Goal: Information Seeking & Learning: Check status

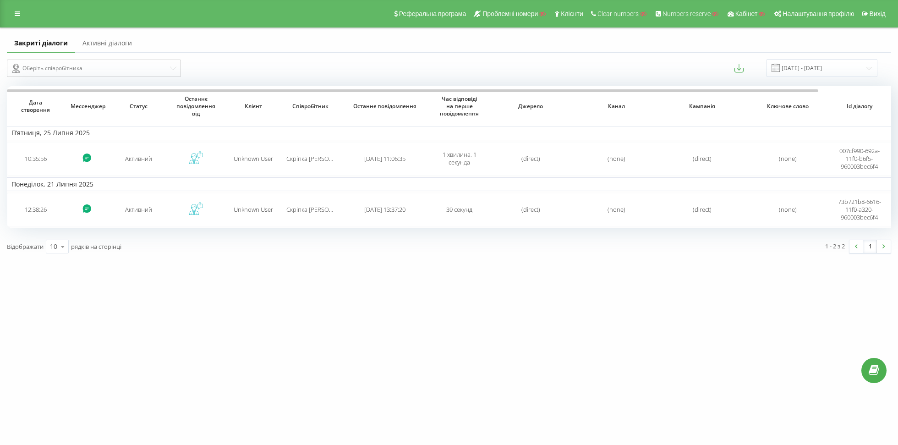
click at [97, 47] on link "Активні діалоги" at bounding box center [107, 43] width 64 height 18
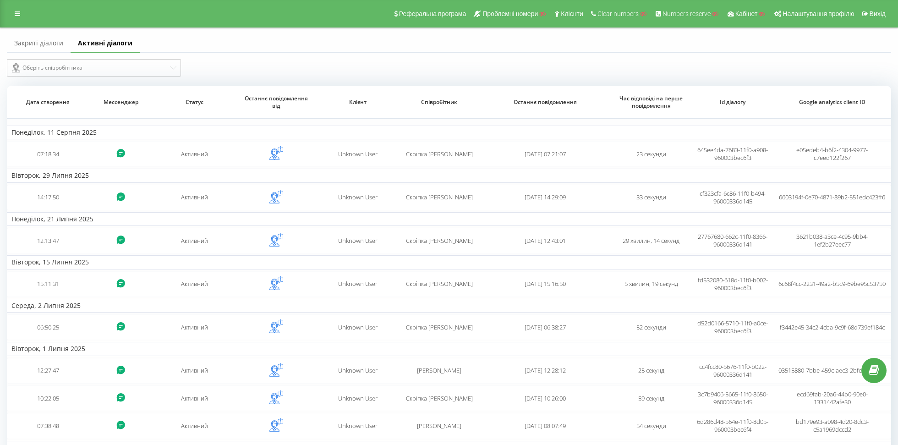
click at [47, 49] on link "Закриті діалоги" at bounding box center [39, 43] width 64 height 18
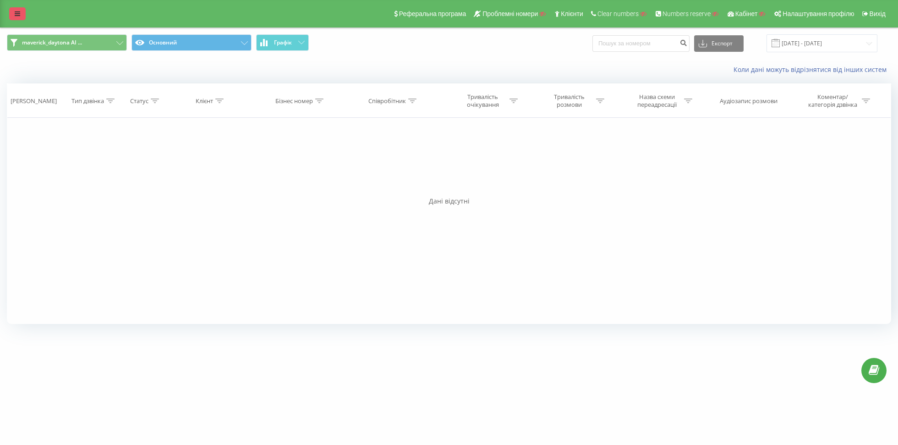
click at [16, 17] on link at bounding box center [17, 13] width 16 height 13
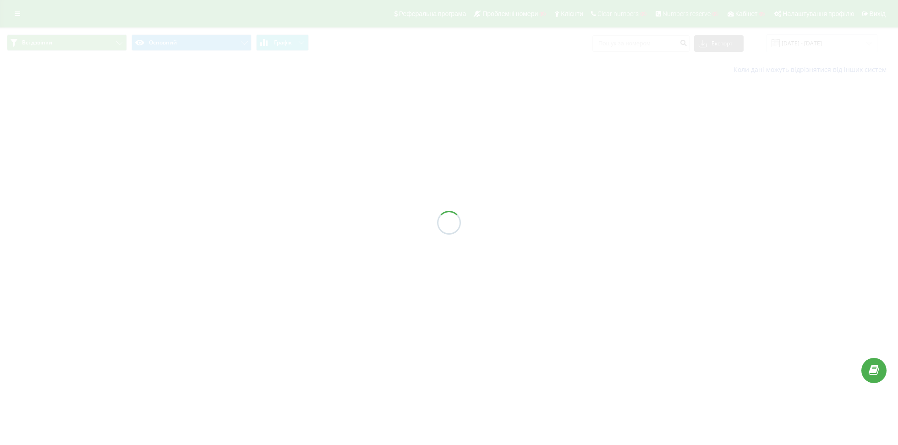
click at [16, 18] on div at bounding box center [449, 222] width 898 height 445
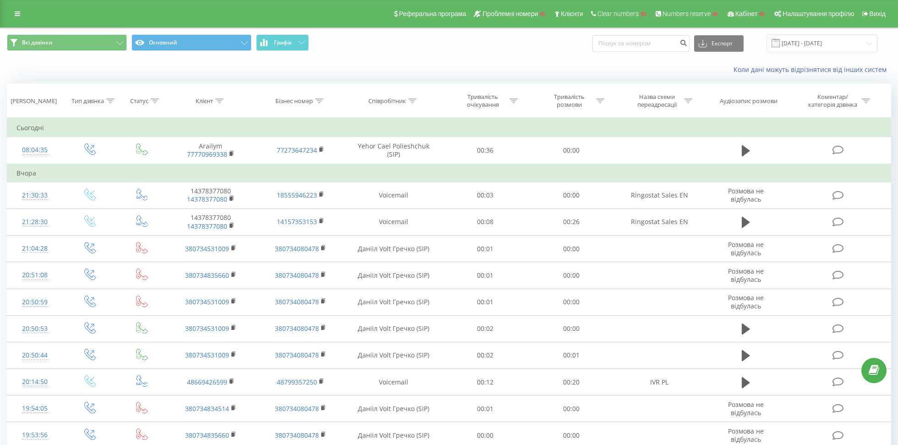
click at [101, 52] on span "Всі дзвінки Основний Графік" at bounding box center [224, 43] width 435 height 18
click at [91, 44] on button "Всі дзвінки" at bounding box center [67, 42] width 120 height 16
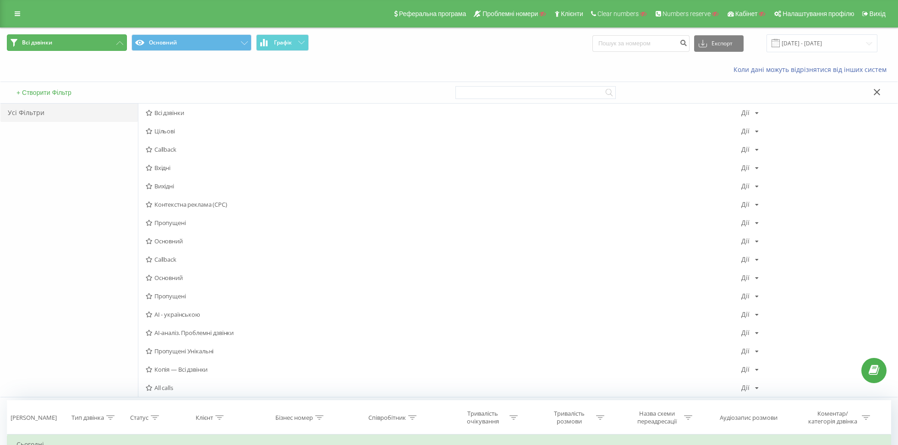
click at [102, 44] on button "Всі дзвінки" at bounding box center [67, 42] width 120 height 16
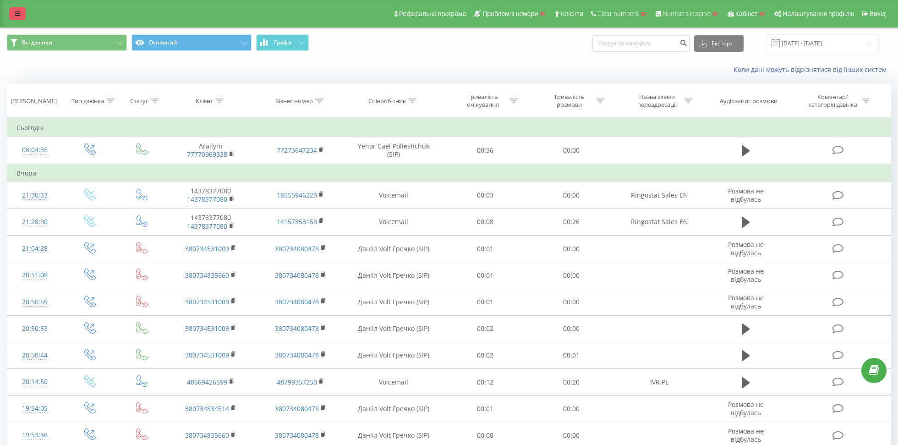
click at [13, 12] on link at bounding box center [17, 13] width 16 height 13
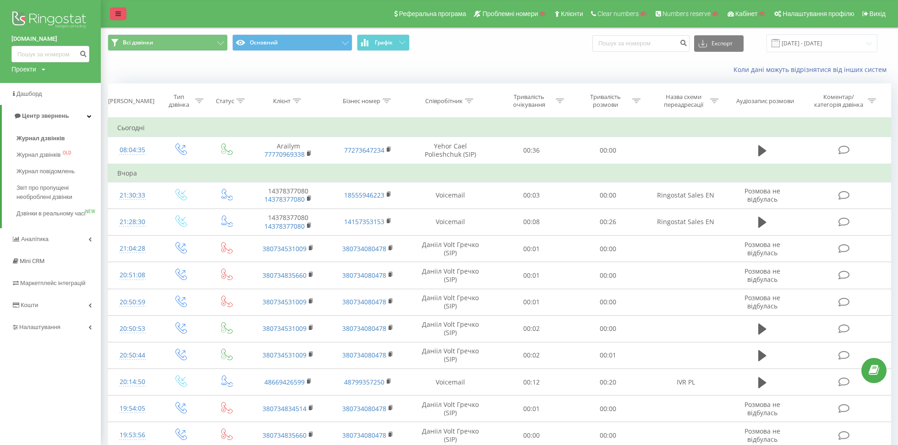
click at [114, 16] on link at bounding box center [118, 13] width 16 height 13
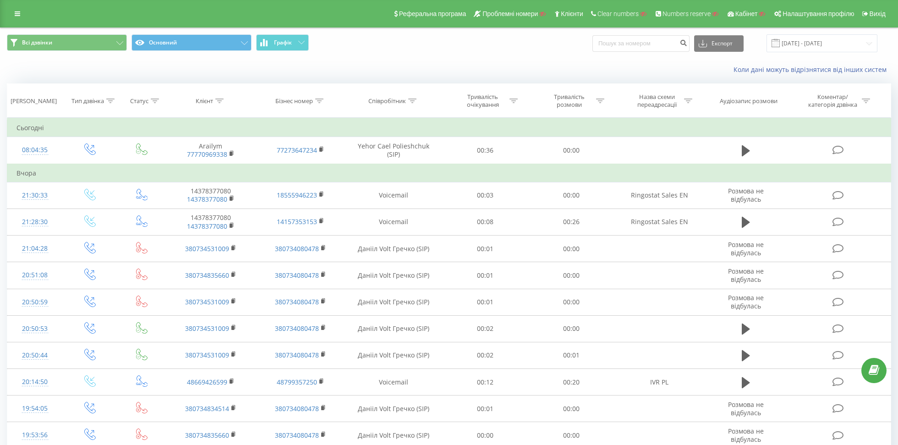
click at [398, 97] on div "Співробітник" at bounding box center [387, 101] width 38 height 8
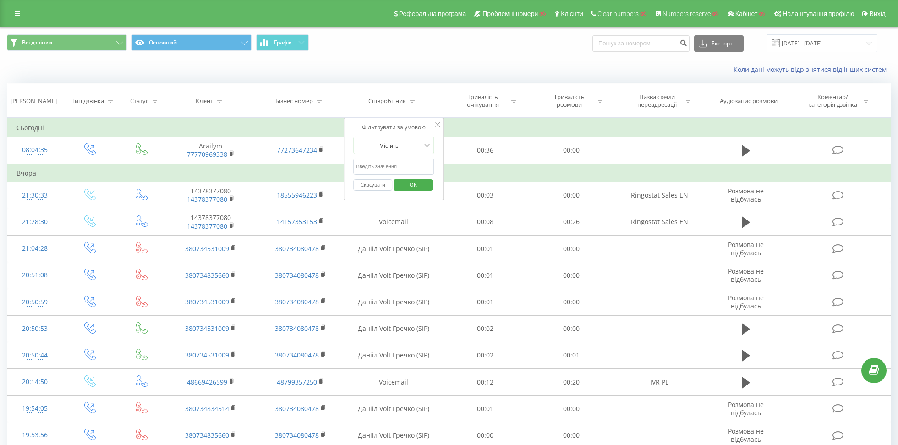
click at [375, 166] on input "text" at bounding box center [393, 167] width 81 height 16
type input "barbara"
click at [421, 183] on span "OK" at bounding box center [414, 184] width 26 height 14
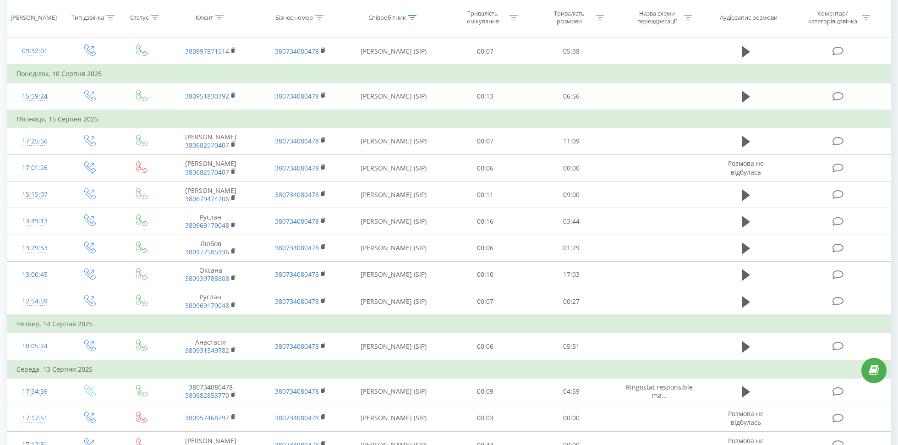
scroll to position [237, 0]
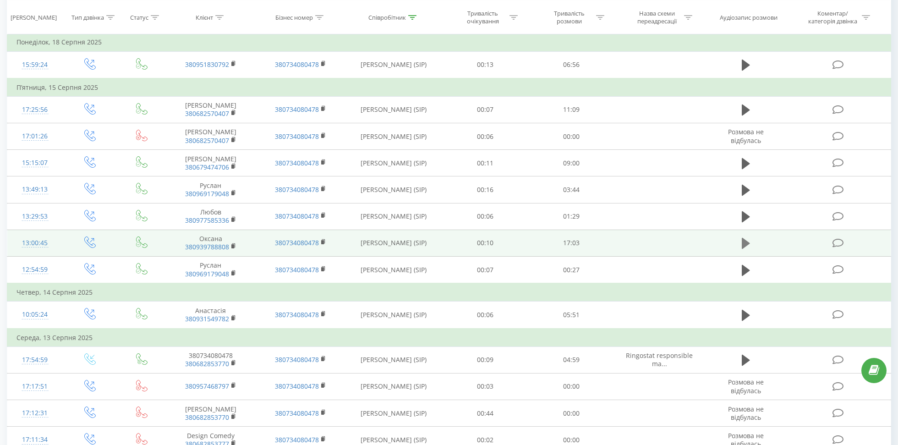
click at [745, 241] on icon at bounding box center [746, 243] width 8 height 11
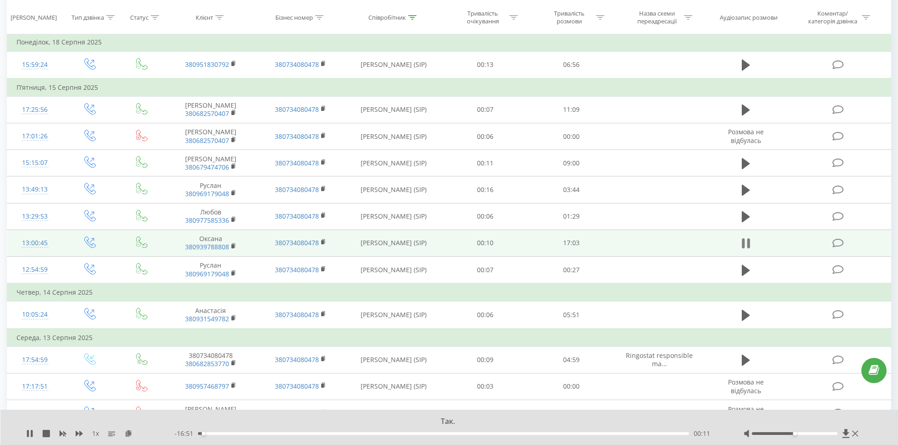
click at [742, 241] on icon at bounding box center [743, 243] width 3 height 10
click at [28, 434] on icon at bounding box center [29, 433] width 5 height 7
click at [28, 434] on icon at bounding box center [28, 433] width 2 height 7
click at [30, 438] on div "Так. 1 x - 16:48 00:14 00:14" at bounding box center [449, 427] width 898 height 35
click at [30, 436] on icon at bounding box center [29, 433] width 7 height 7
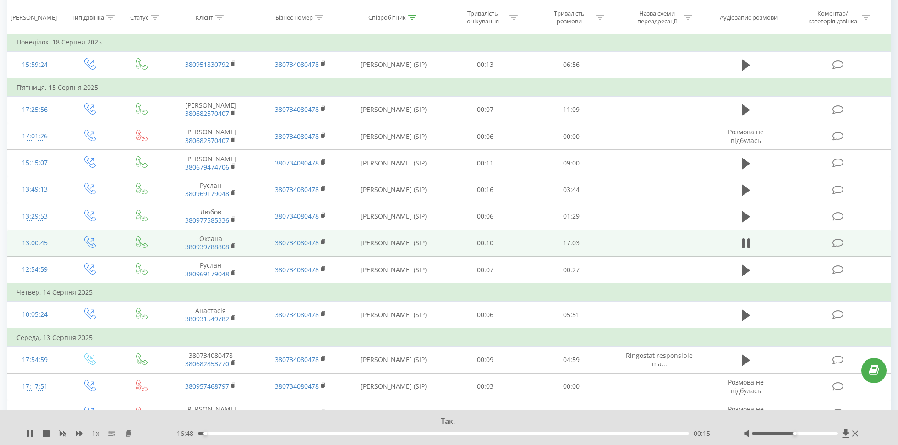
click at [122, 434] on div "1 x" at bounding box center [100, 433] width 148 height 9
click at [132, 434] on icon at bounding box center [129, 433] width 8 height 6
click at [26, 436] on icon at bounding box center [29, 433] width 7 height 7
click at [27, 435] on icon at bounding box center [29, 433] width 5 height 7
click at [266, 431] on div "- 15:03 02:00 02:00" at bounding box center [448, 433] width 546 height 9
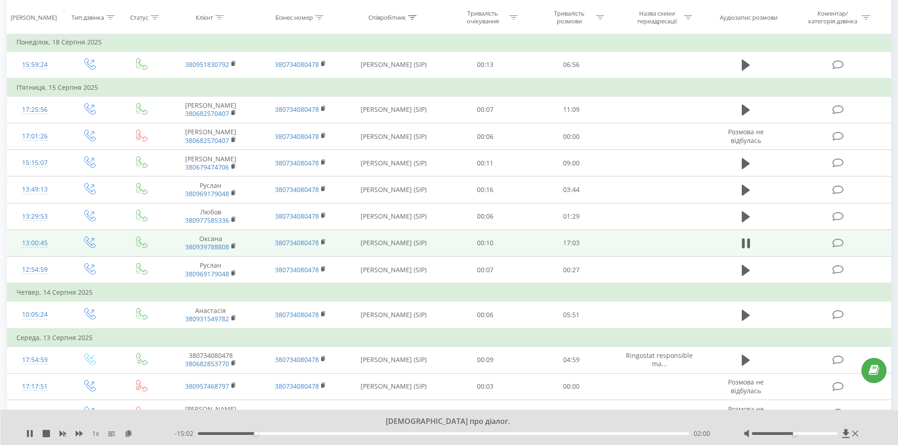
click at [261, 433] on div "02:00" at bounding box center [444, 433] width 492 height 3
click at [264, 434] on div "02:12" at bounding box center [444, 433] width 492 height 3
click at [270, 433] on div "02:20" at bounding box center [444, 433] width 492 height 3
click at [275, 434] on div "02:41" at bounding box center [444, 433] width 492 height 3
click at [287, 434] on div "02:44" at bounding box center [444, 433] width 492 height 3
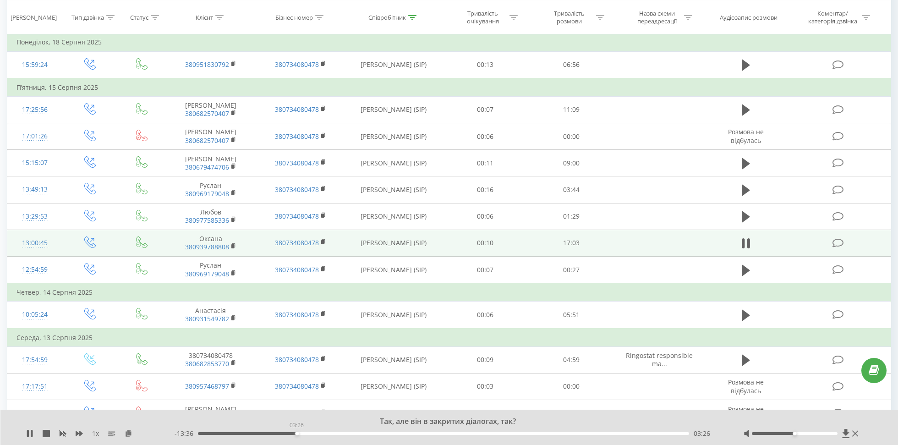
click at [297, 433] on div "03:26" at bounding box center [444, 433] width 492 height 3
click at [305, 433] on div "03:30" at bounding box center [444, 433] width 492 height 3
click at [310, 431] on div "- 13:18 03:44 03:44" at bounding box center [448, 433] width 546 height 9
click at [310, 434] on div "03:53" at bounding box center [444, 433] width 492 height 3
click at [313, 432] on div "03:59" at bounding box center [444, 433] width 492 height 3
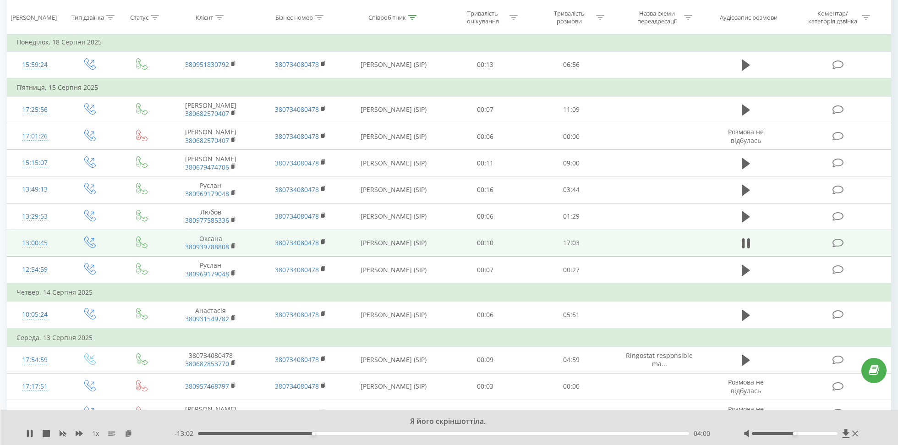
click at [321, 433] on div "04:00" at bounding box center [444, 433] width 492 height 3
click at [307, 434] on div "00:00" at bounding box center [444, 433] width 492 height 3
click at [317, 431] on div "- 13:01 04:01 04:01" at bounding box center [448, 433] width 546 height 9
click at [317, 432] on div "04:08" at bounding box center [444, 433] width 492 height 3
click at [321, 432] on div "00:00" at bounding box center [444, 433] width 492 height 3
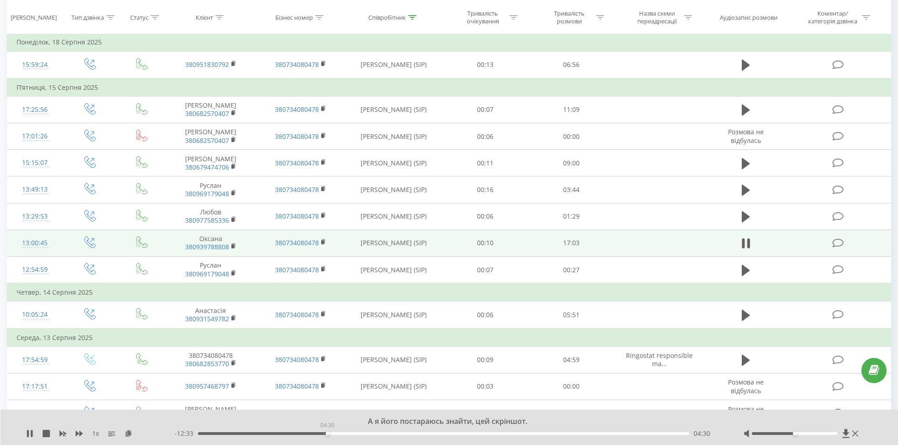
click at [327, 433] on div "04:30" at bounding box center [444, 433] width 492 height 3
click at [339, 432] on div "04:31" at bounding box center [444, 433] width 492 height 3
click at [339, 433] on div "04:55" at bounding box center [340, 434] width 4 height 4
click at [334, 433] on div "04:43" at bounding box center [444, 433] width 492 height 3
click at [30, 431] on icon at bounding box center [29, 433] width 7 height 7
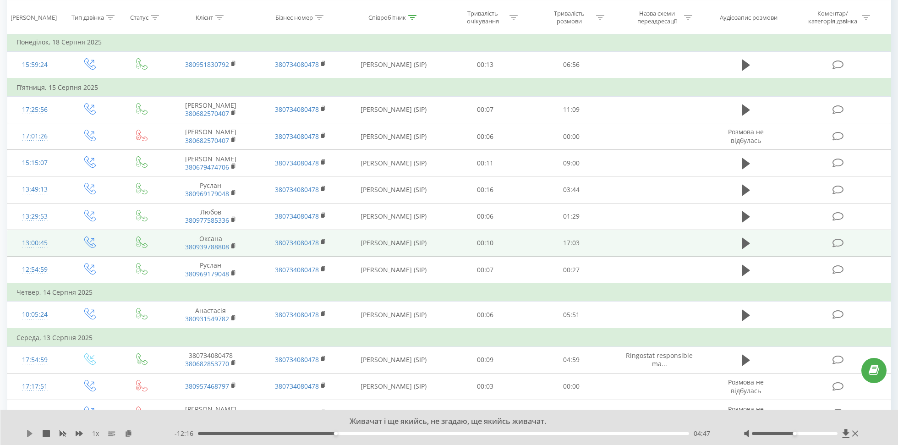
click at [30, 431] on icon at bounding box center [29, 433] width 5 height 7
click at [29, 433] on icon at bounding box center [29, 433] width 7 height 7
click at [29, 431] on icon at bounding box center [29, 433] width 5 height 7
click at [29, 433] on icon at bounding box center [29, 433] width 7 height 7
click at [32, 430] on icon at bounding box center [29, 433] width 7 height 7
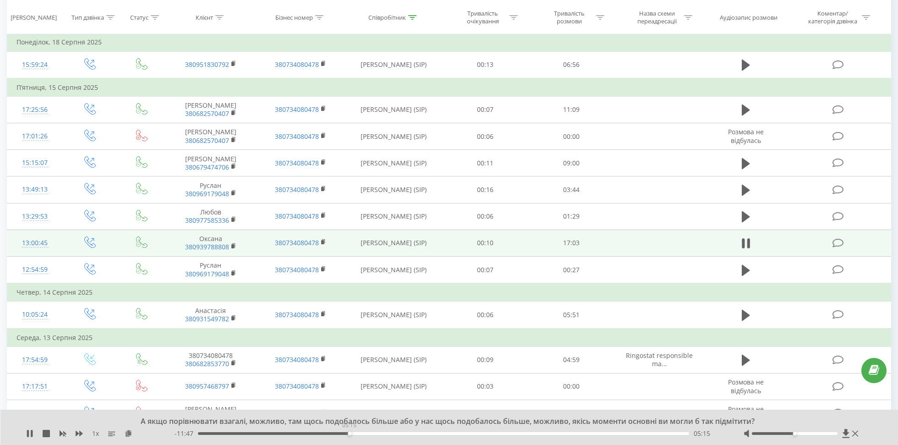
click at [349, 433] on div "05:15" at bounding box center [444, 433] width 492 height 3
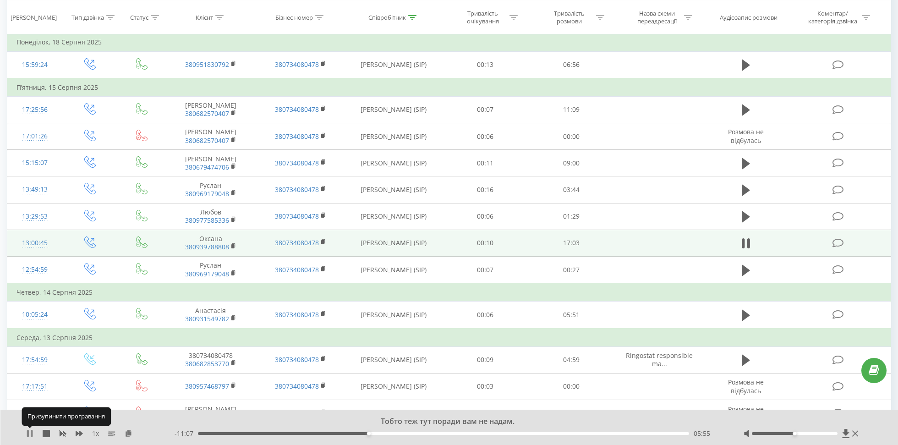
click at [29, 434] on icon at bounding box center [29, 433] width 7 height 7
click at [22, 430] on div "Тобто теж тут поради вам не надам. 1 x - 11:07 05:55 05:55" at bounding box center [449, 427] width 898 height 35
click at [24, 430] on div "Тобто теж тут поради вам не надам. 1 x - 11:07 05:55 05:55" at bounding box center [449, 427] width 898 height 35
click at [26, 432] on icon at bounding box center [29, 433] width 7 height 7
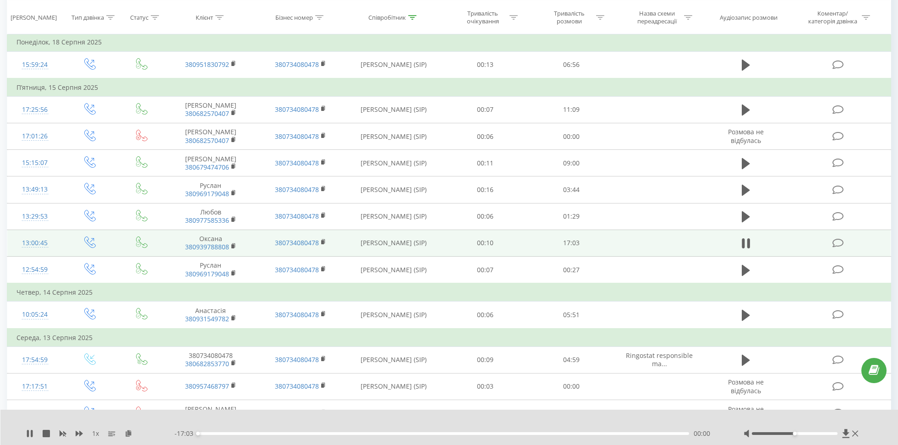
click at [375, 435] on div "- 17:03 00:00 00:00" at bounding box center [448, 433] width 546 height 9
click at [375, 434] on div "06:09" at bounding box center [444, 433] width 492 height 3
click at [374, 434] on div "06:11" at bounding box center [444, 433] width 492 height 3
click at [421, 434] on div "00:00" at bounding box center [444, 433] width 492 height 3
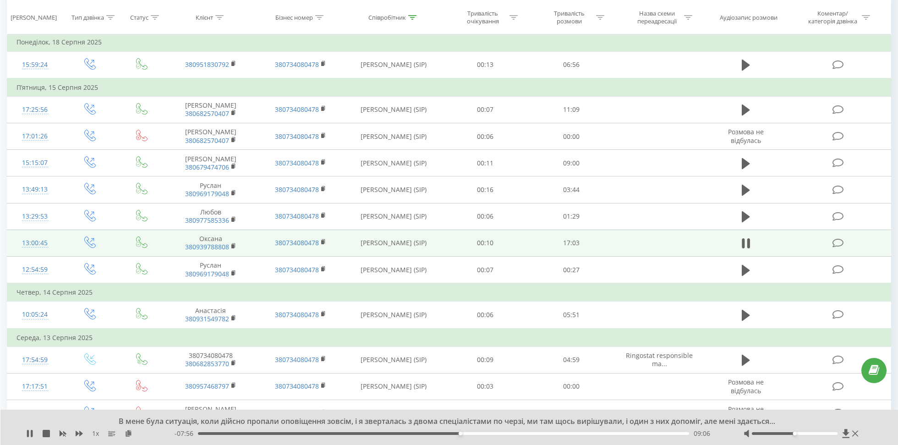
click at [467, 431] on div "- 07:56 09:06 09:06" at bounding box center [448, 433] width 546 height 9
click at [469, 433] on div "09:24" at bounding box center [444, 433] width 492 height 3
click at [478, 433] on div "09:42" at bounding box center [444, 433] width 492 height 3
click at [485, 433] on div "09:43" at bounding box center [444, 433] width 492 height 3
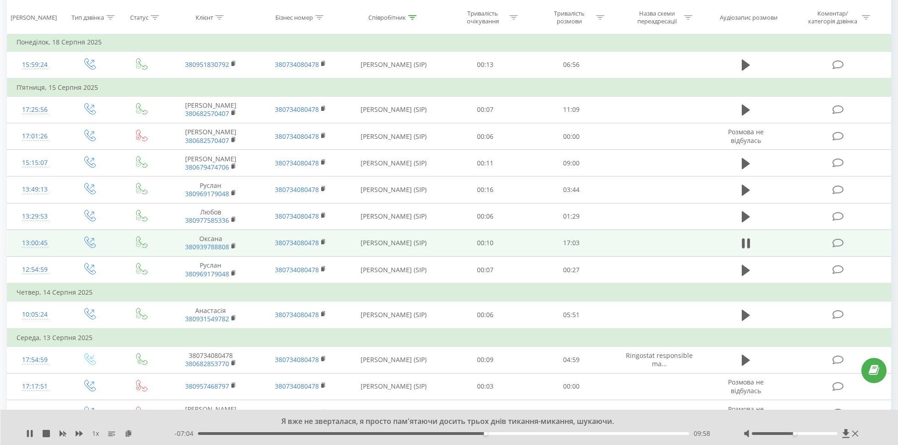
click at [495, 433] on div "09:58" at bounding box center [444, 433] width 492 height 3
click at [501, 433] on div "10:19" at bounding box center [444, 433] width 492 height 3
click at [508, 433] on div "10:32" at bounding box center [444, 433] width 492 height 3
click at [516, 433] on div "11:03" at bounding box center [444, 433] width 492 height 3
click at [567, 434] on div "- 04:00 13:03 13:03" at bounding box center [448, 433] width 546 height 9
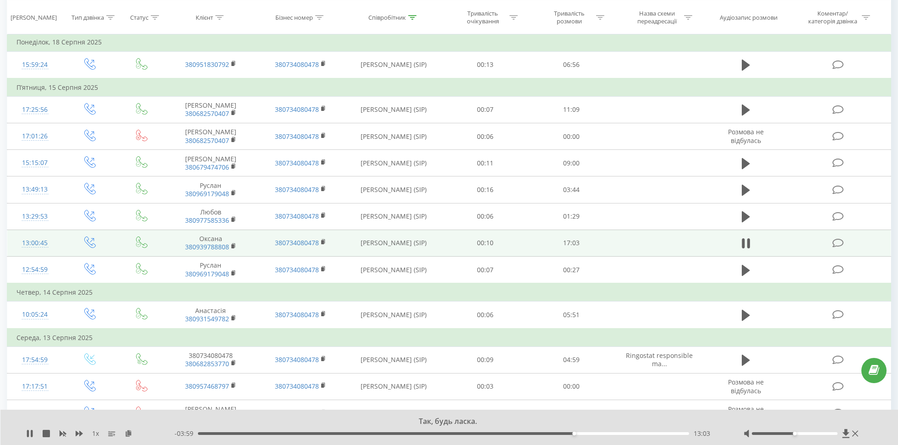
click at [566, 434] on div "13:03" at bounding box center [444, 433] width 492 height 3
click at [558, 434] on div "12:47" at bounding box center [444, 433] width 492 height 3
click at [26, 436] on icon at bounding box center [29, 433] width 7 height 7
click at [551, 434] on div "12:36" at bounding box center [444, 433] width 492 height 3
click at [31, 431] on icon at bounding box center [29, 433] width 7 height 7
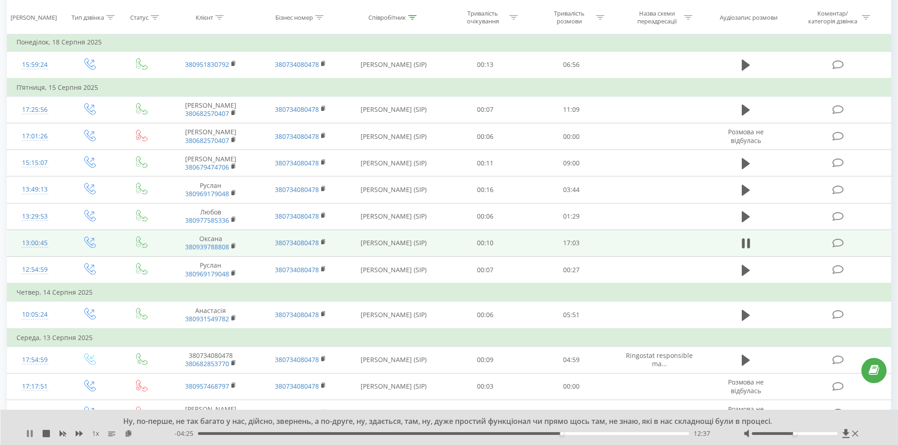
click at [28, 433] on icon at bounding box center [28, 433] width 2 height 7
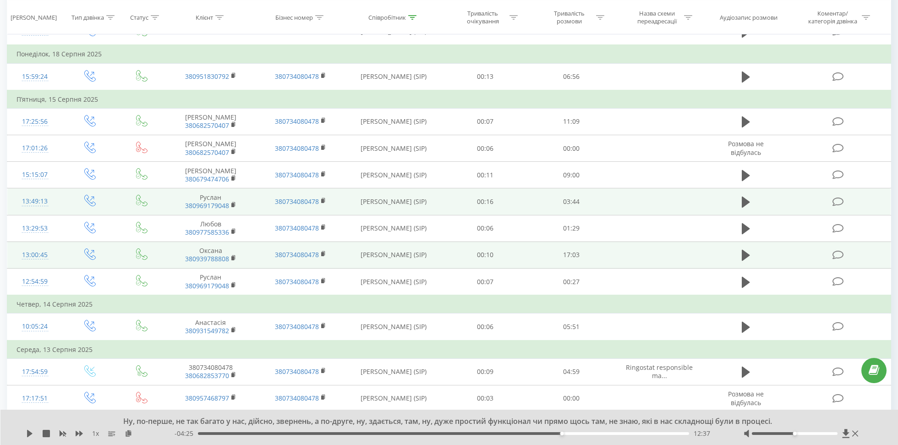
scroll to position [225, 0]
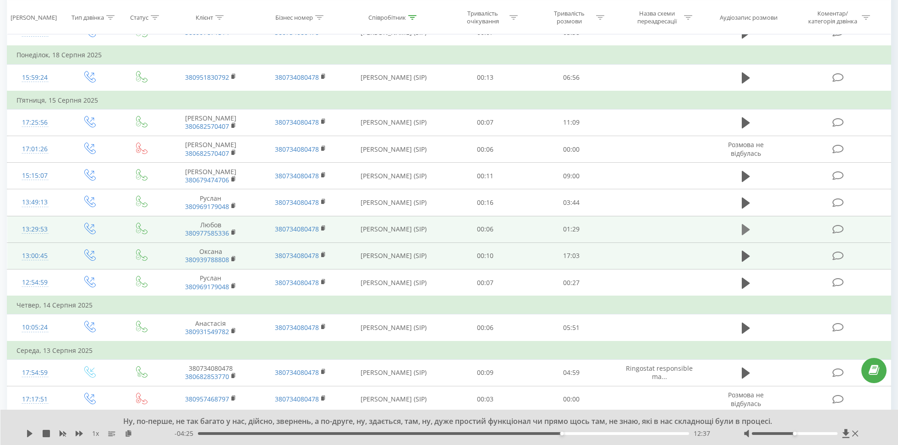
click at [745, 223] on icon at bounding box center [746, 229] width 8 height 13
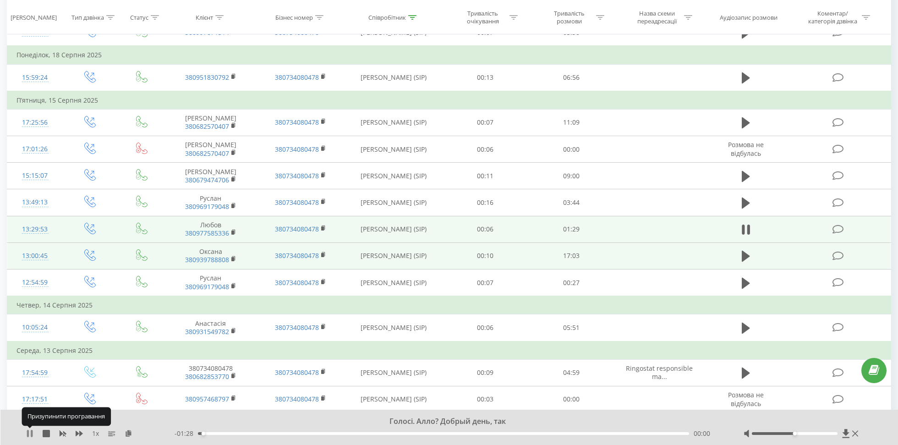
click at [29, 434] on icon at bounding box center [29, 433] width 7 height 7
click at [29, 434] on icon at bounding box center [29, 433] width 5 height 7
click at [29, 434] on icon at bounding box center [29, 433] width 7 height 7
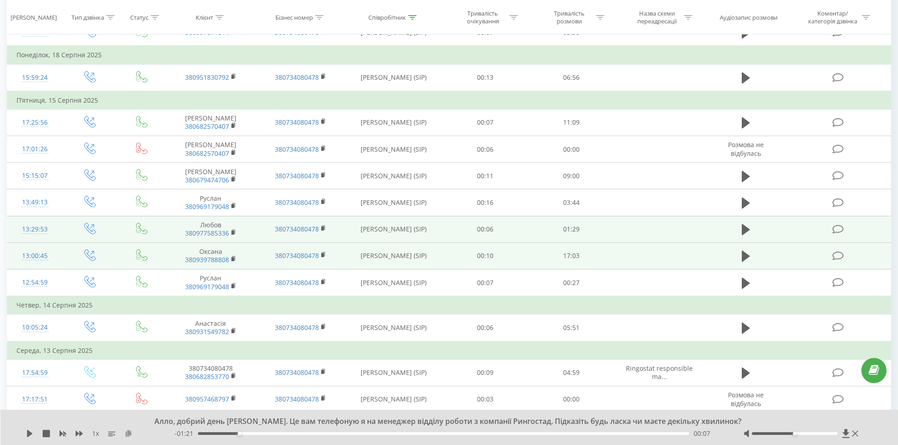
click at [129, 435] on icon at bounding box center [129, 433] width 8 height 6
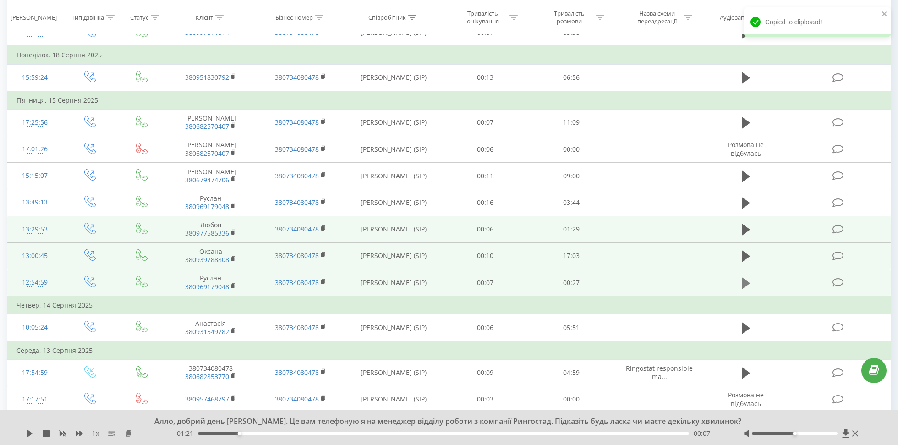
click at [745, 279] on icon at bounding box center [746, 282] width 8 height 11
click at [31, 436] on icon at bounding box center [32, 433] width 2 height 7
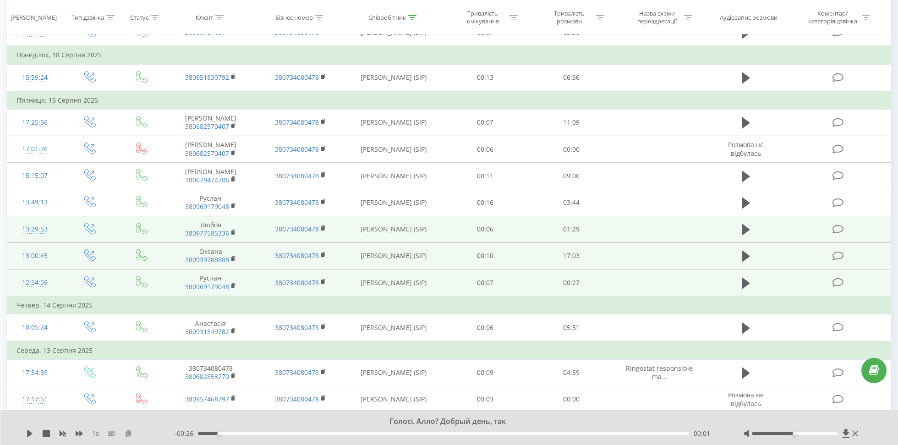
click at [130, 434] on icon at bounding box center [129, 433] width 8 height 6
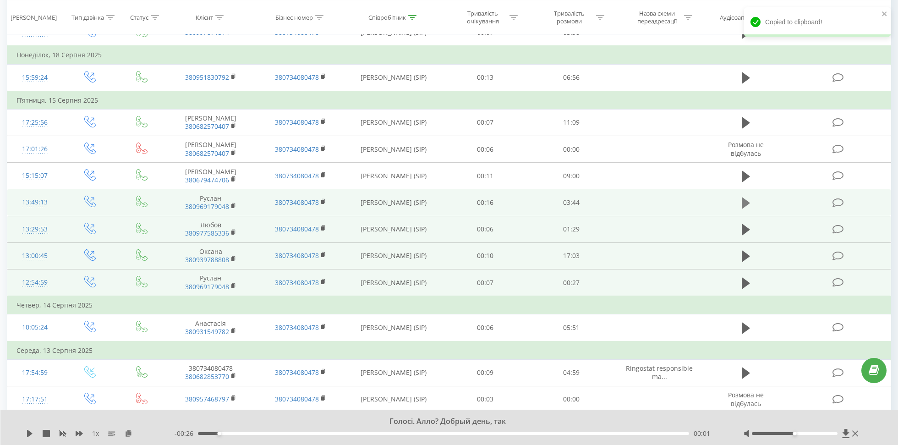
click at [747, 201] on icon at bounding box center [746, 203] width 8 height 11
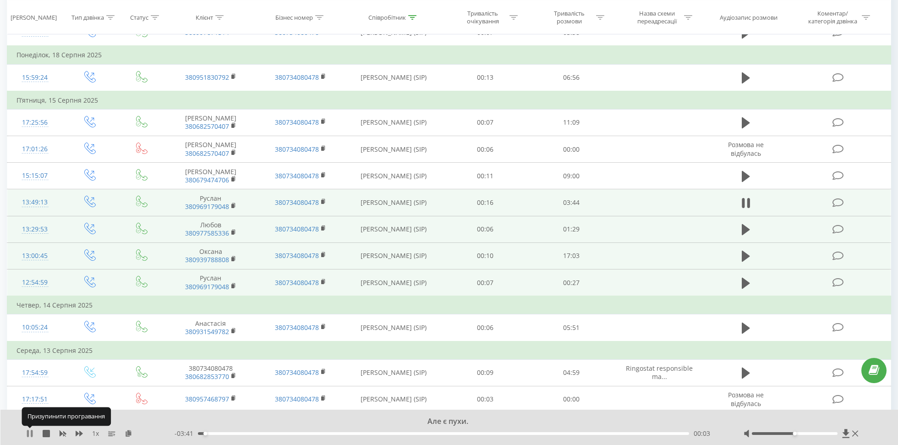
click at [30, 434] on icon at bounding box center [29, 433] width 7 height 7
click at [30, 434] on icon at bounding box center [29, 433] width 5 height 7
click at [30, 434] on icon at bounding box center [29, 433] width 7 height 7
click at [128, 432] on icon at bounding box center [129, 433] width 8 height 6
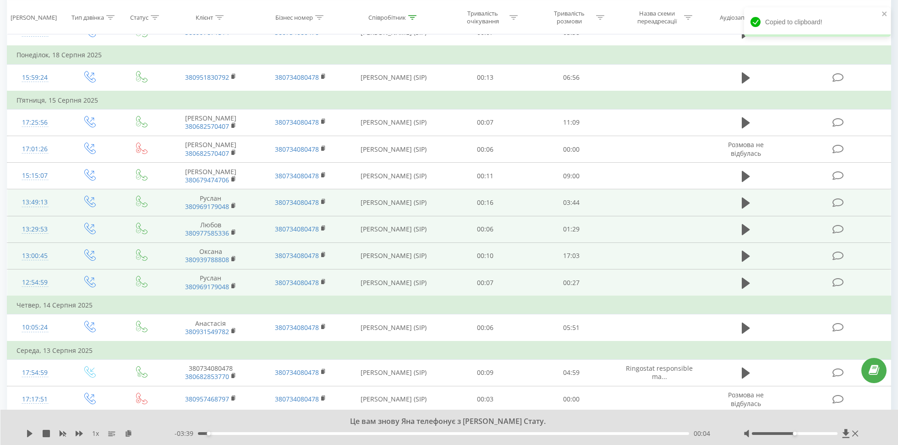
scroll to position [0, 0]
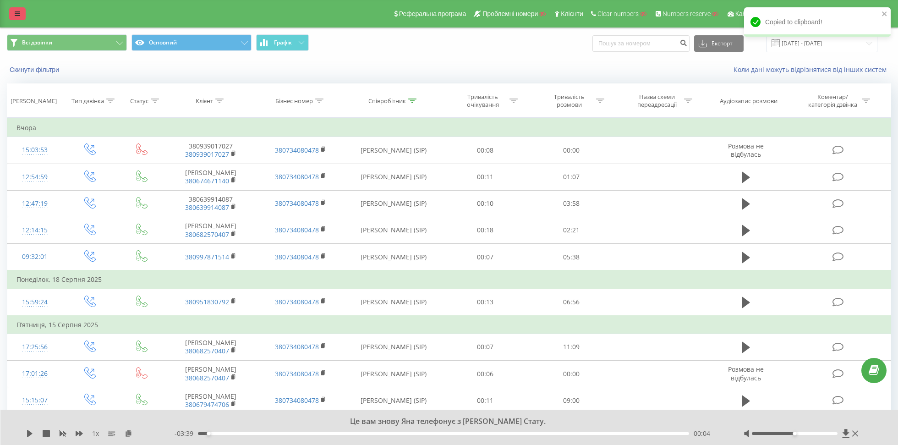
click at [20, 9] on link at bounding box center [17, 13] width 16 height 13
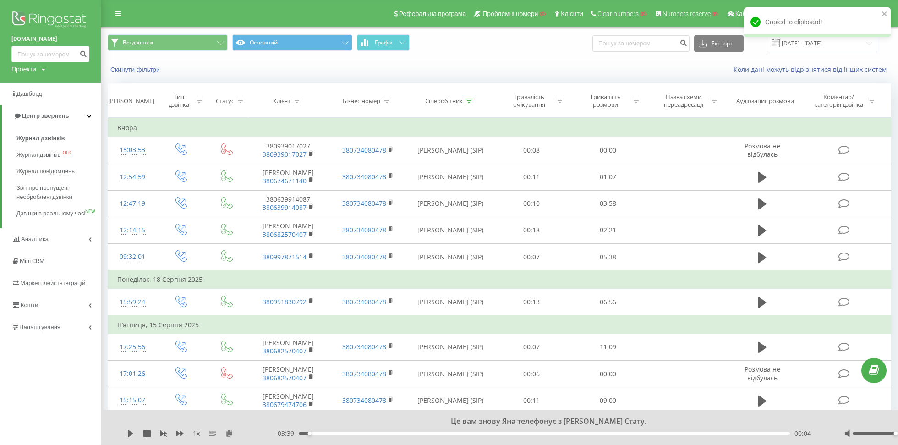
click at [25, 70] on div "Проекти" at bounding box center [23, 69] width 25 height 9
click at [32, 79] on input "text" at bounding box center [37, 83] width 46 height 13
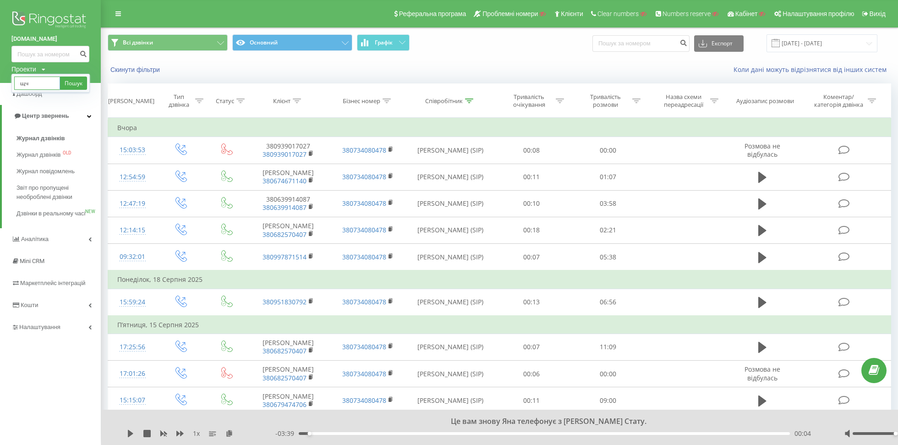
click at [32, 79] on input "щч" at bounding box center [37, 83] width 46 height 13
click at [37, 80] on input "щч" at bounding box center [37, 83] width 46 height 13
type input "щ"
type input "[DOMAIN_NAME]"
click at [72, 87] on link "Пошук" at bounding box center [73, 83] width 27 height 13
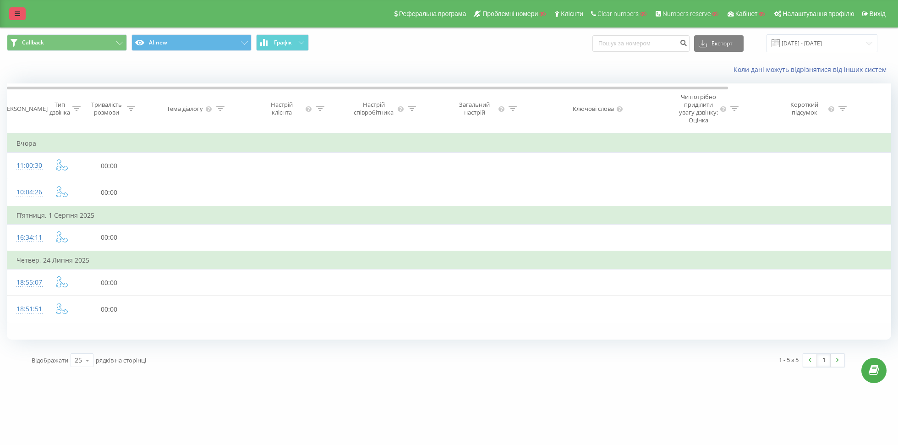
click at [20, 15] on link at bounding box center [17, 13] width 16 height 13
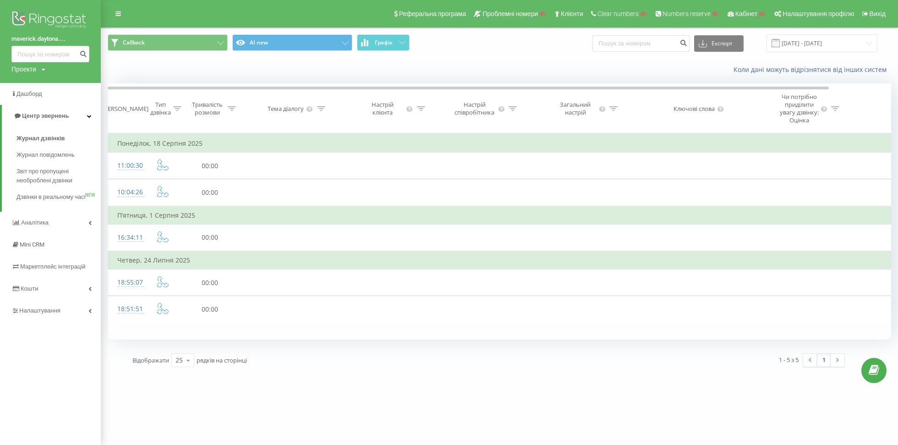
click at [28, 68] on div "Проекти" at bounding box center [23, 69] width 25 height 9
click at [32, 86] on input "text" at bounding box center [37, 83] width 46 height 13
paste input "[DOMAIN_NAME]"
type input "[DOMAIN_NAME]"
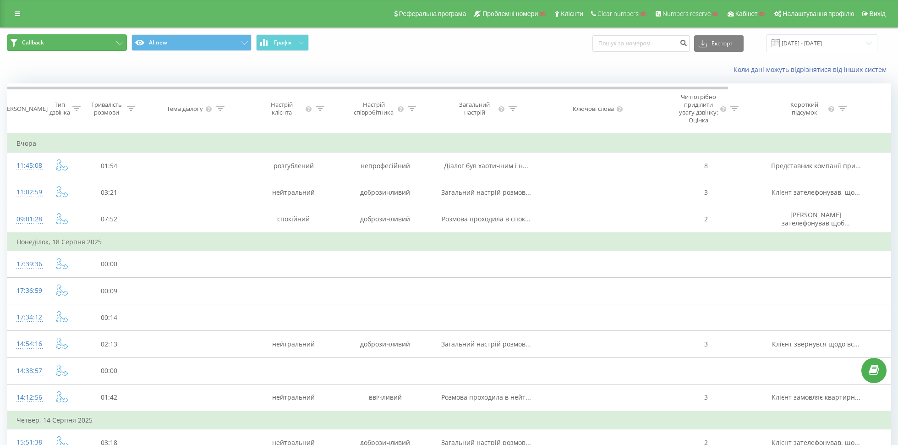
click at [108, 50] on button "Callback" at bounding box center [67, 42] width 120 height 16
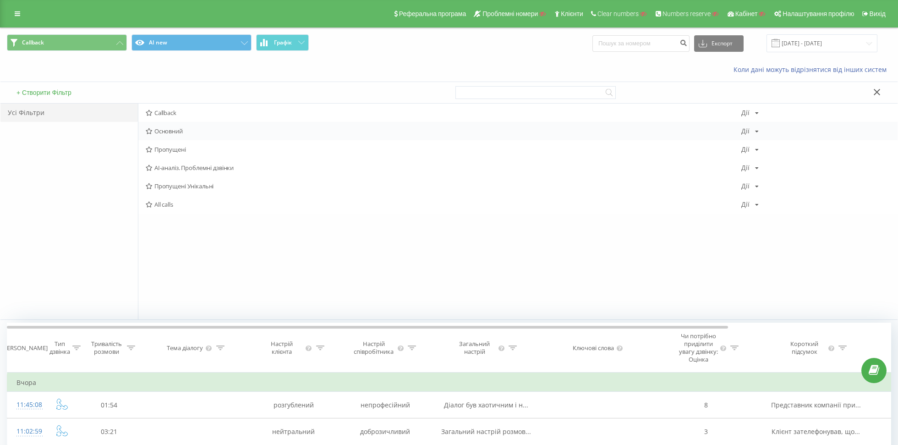
click at [170, 129] on span "Основний" at bounding box center [444, 131] width 596 height 6
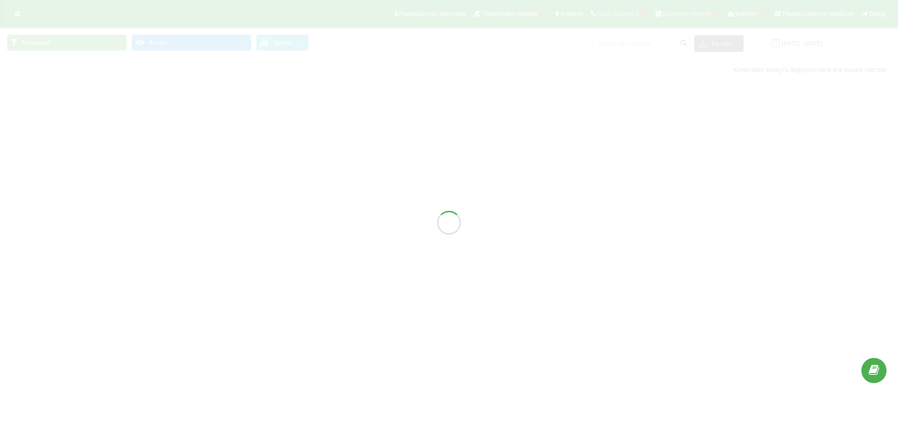
click at [162, 50] on div at bounding box center [449, 222] width 898 height 445
click at [160, 45] on div at bounding box center [449, 222] width 898 height 445
click at [160, 45] on button "AI new" at bounding box center [192, 42] width 120 height 16
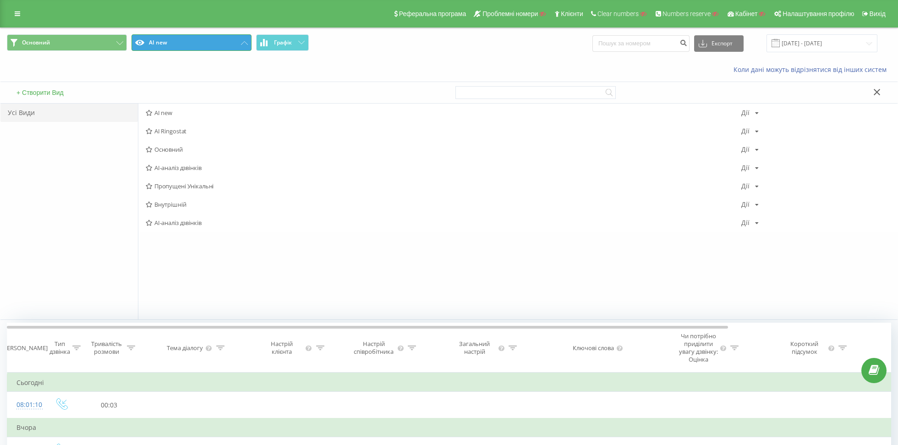
click at [160, 45] on button "AI new" at bounding box center [192, 42] width 120 height 16
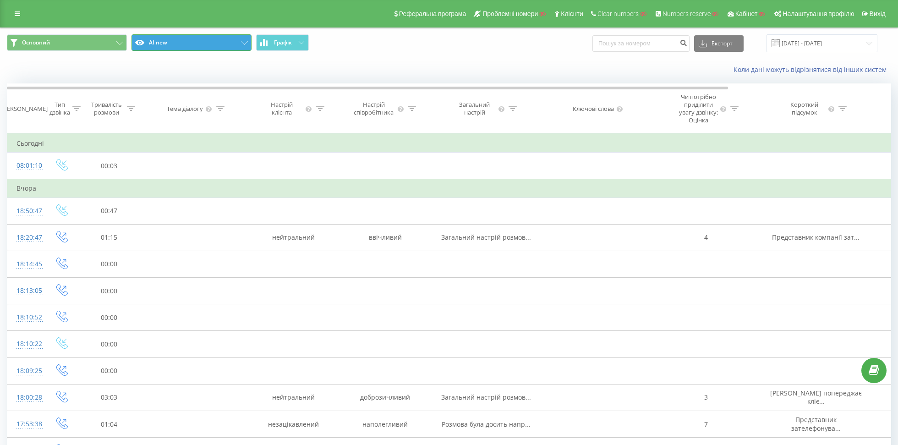
click at [154, 37] on button "AI new" at bounding box center [192, 42] width 120 height 16
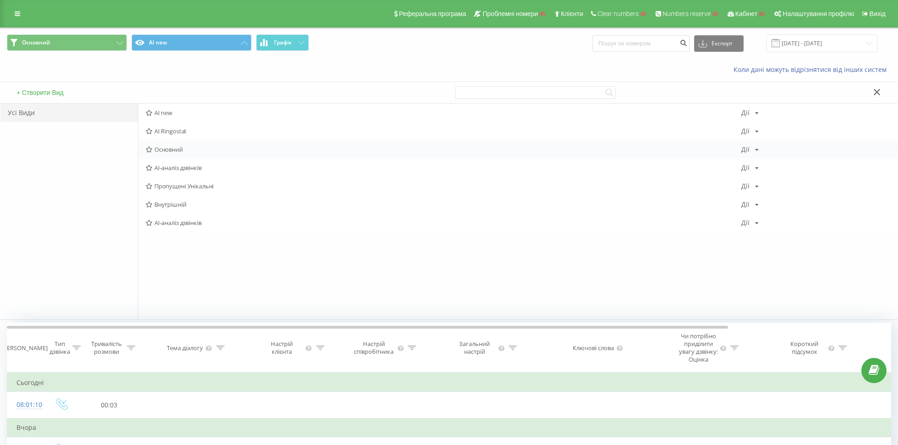
click at [161, 147] on span "Основний" at bounding box center [444, 149] width 596 height 6
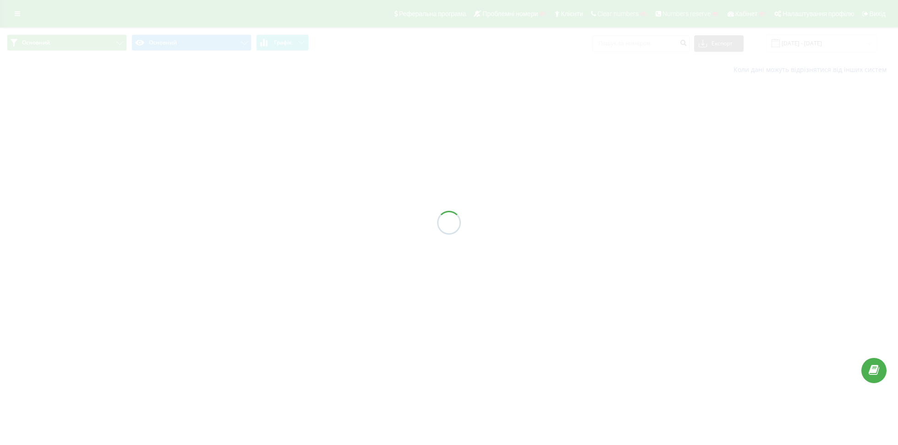
click at [285, 43] on div at bounding box center [449, 222] width 898 height 445
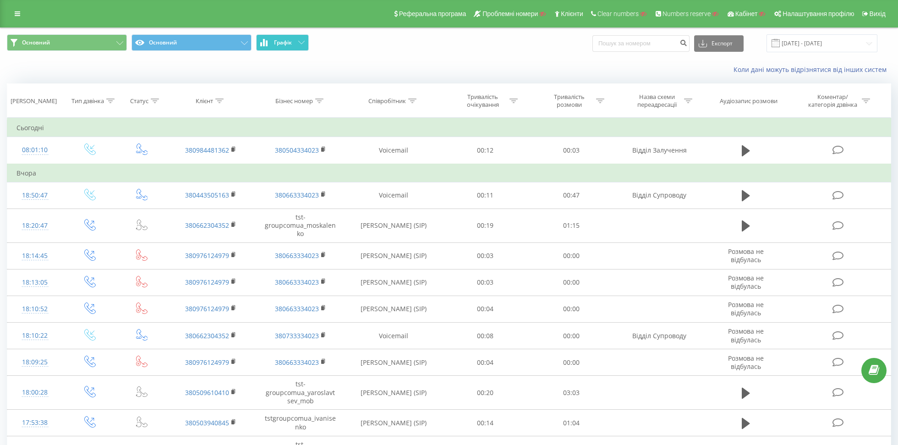
click at [285, 43] on span "Графік" at bounding box center [283, 42] width 18 height 6
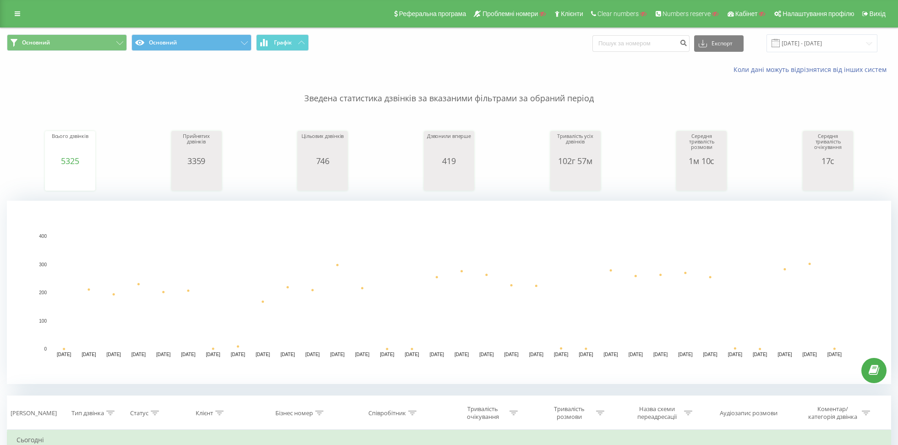
click at [16, 6] on div "Реферальна програма Проблемні номери Клієнти Clear numbers Numbers reserve Кабі…" at bounding box center [449, 13] width 898 height 27
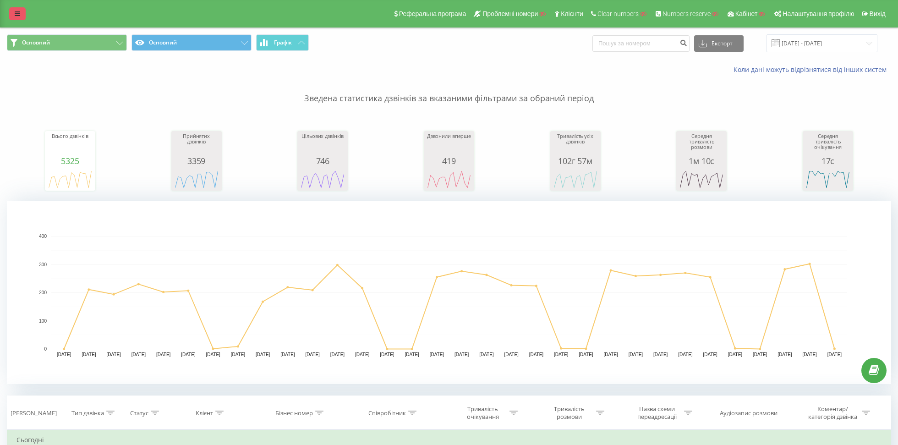
click at [18, 19] on link at bounding box center [17, 13] width 16 height 13
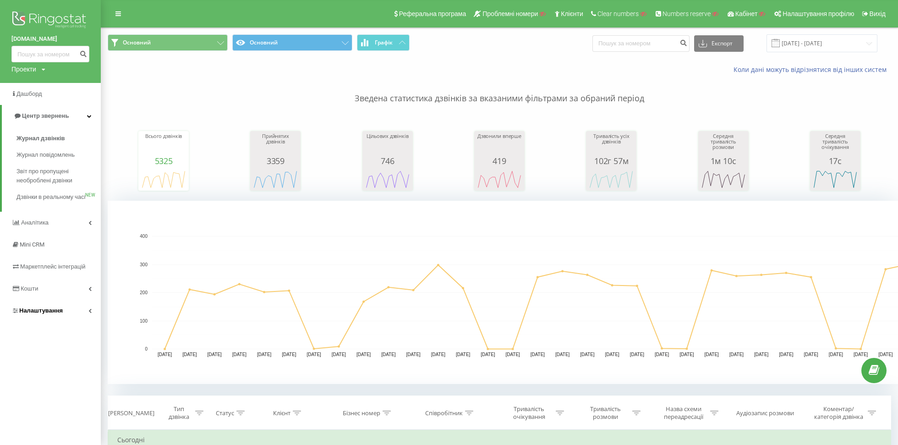
click at [27, 315] on link "Налаштування" at bounding box center [50, 311] width 101 height 22
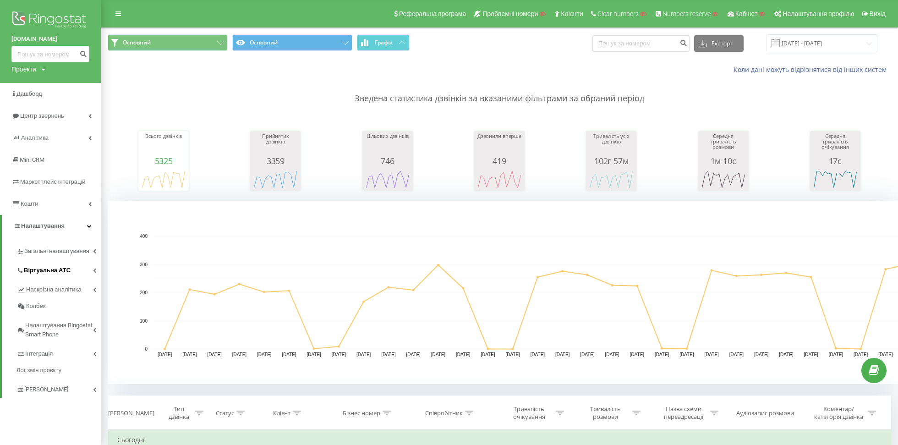
click at [31, 268] on span "Віртуальна АТС" at bounding box center [47, 270] width 47 height 9
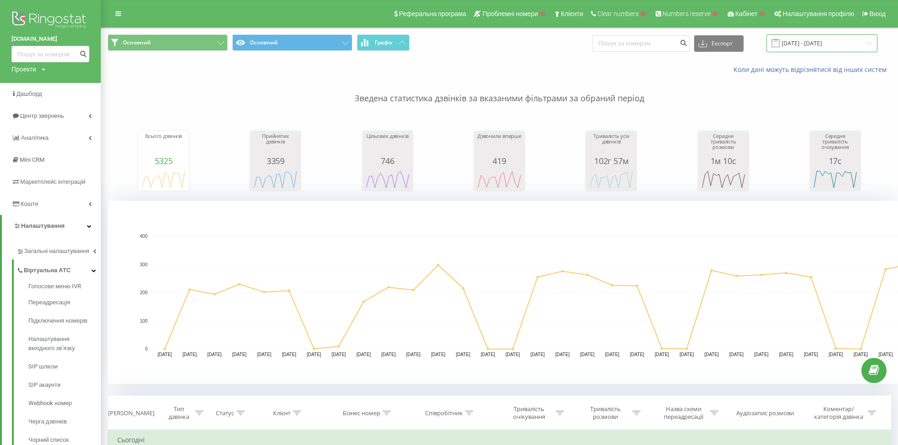
click at [846, 41] on input "[DATE] - [DATE]" at bounding box center [822, 43] width 111 height 18
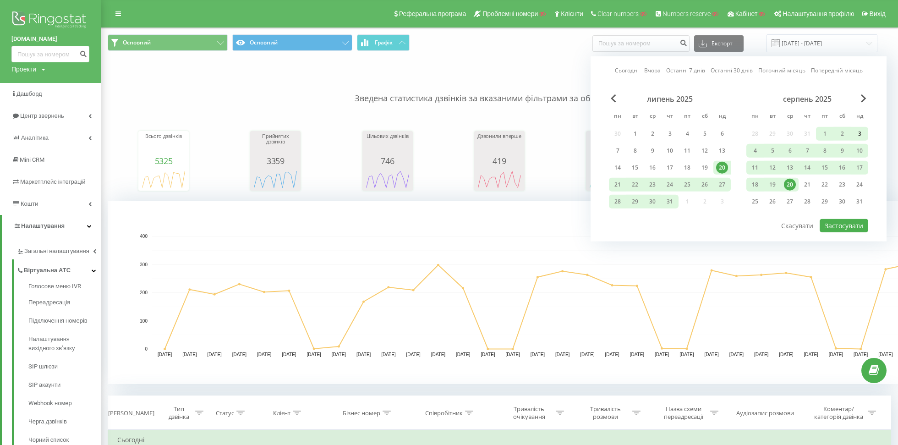
click at [861, 134] on div "3" at bounding box center [860, 134] width 12 height 12
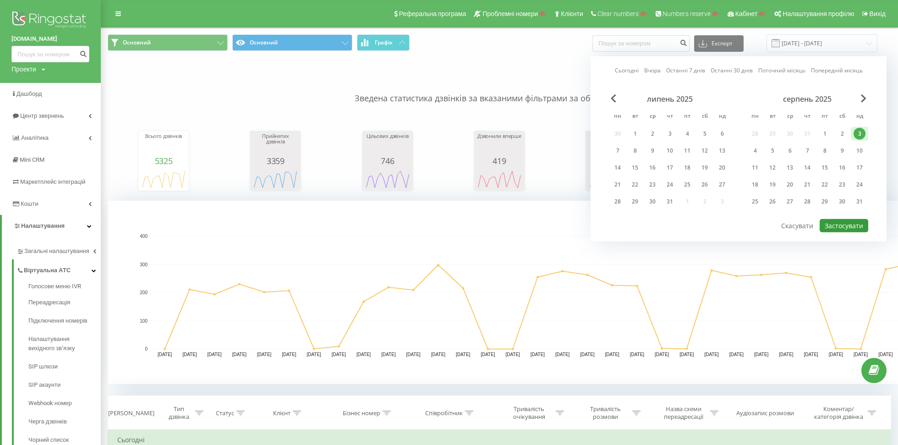
click at [835, 221] on button "Застосувати" at bounding box center [844, 225] width 49 height 13
type input "03.08.2025 - 03.08.2025"
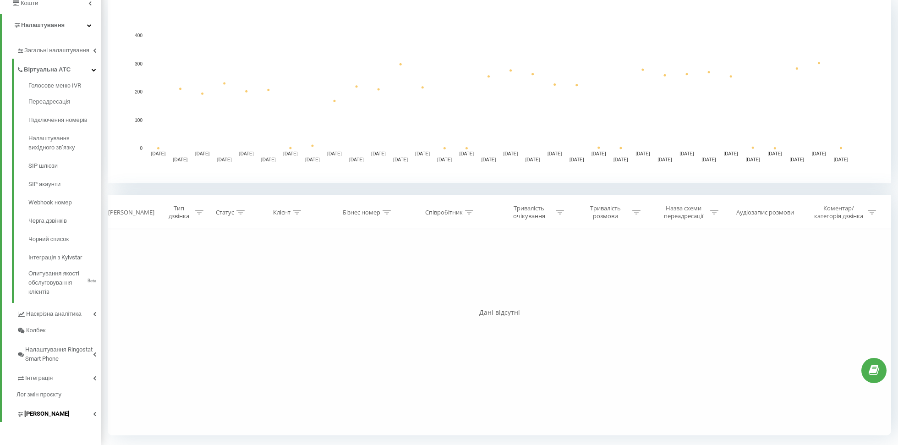
click at [26, 410] on span "[PERSON_NAME]" at bounding box center [46, 413] width 45 height 9
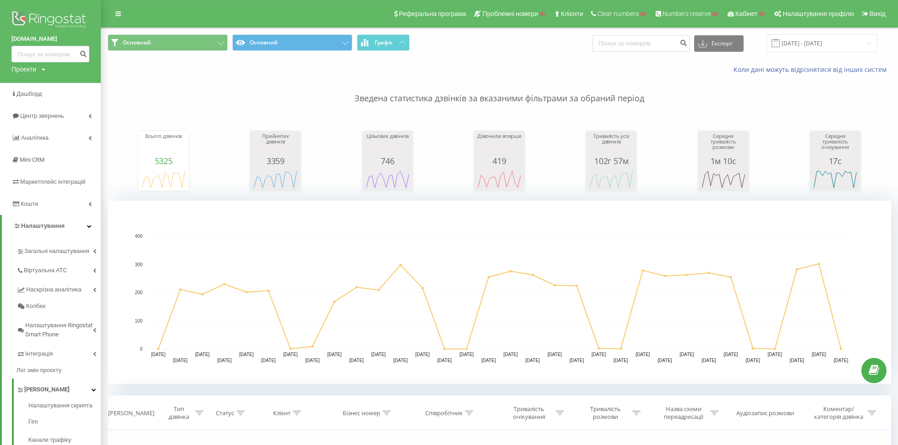
click at [18, 71] on div "Проекти" at bounding box center [23, 69] width 25 height 9
click at [25, 94] on span "Дашборд" at bounding box center [29, 93] width 27 height 7
click at [19, 69] on div "Проекти" at bounding box center [23, 69] width 25 height 9
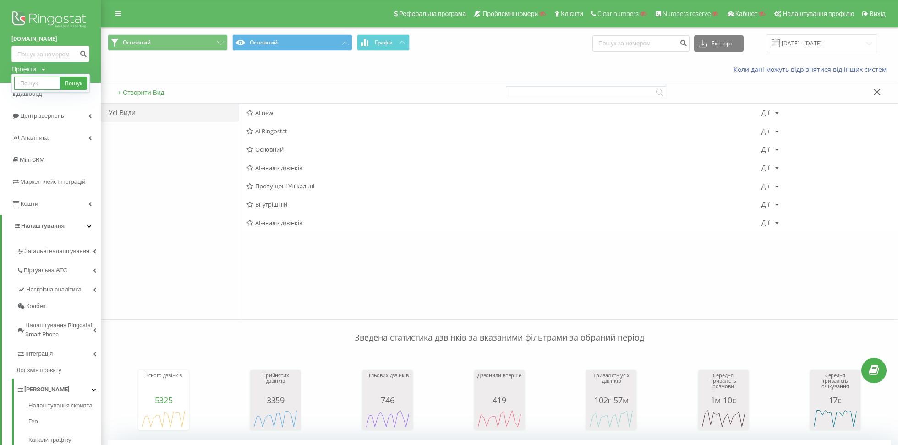
click at [27, 84] on input "text" at bounding box center [37, 83] width 46 height 13
type input "albaprofil.com.ua"
click at [80, 81] on link "Пошук" at bounding box center [73, 83] width 27 height 13
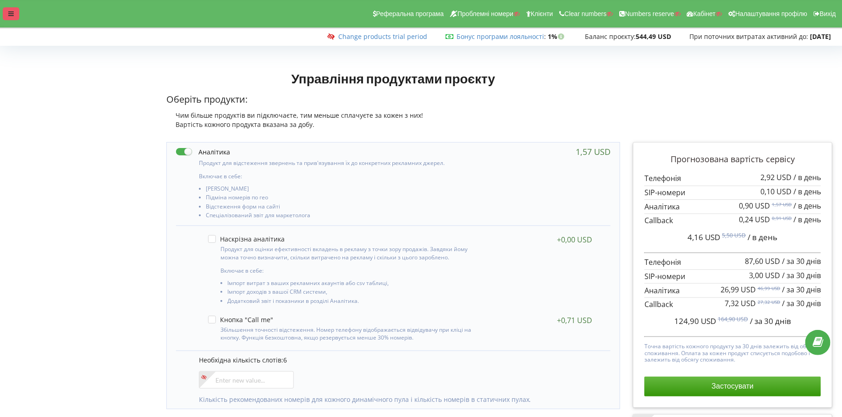
click at [18, 16] on div at bounding box center [11, 13] width 16 height 13
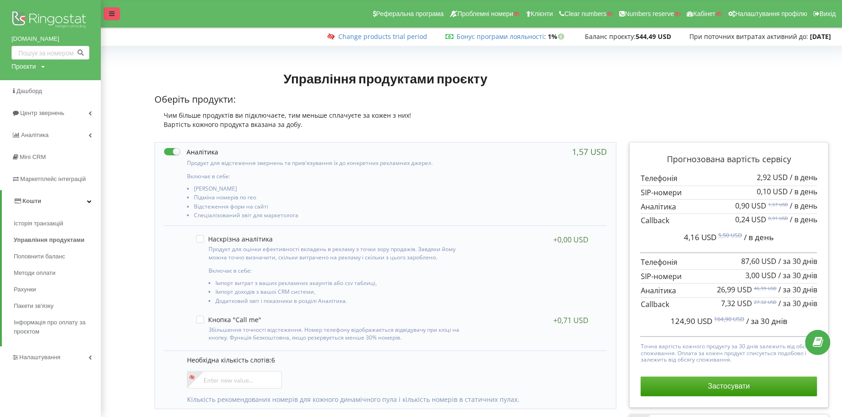
click at [18, 16] on img at bounding box center [50, 20] width 78 height 23
drag, startPoint x: 9, startPoint y: 36, endPoint x: 96, endPoint y: 36, distance: 86.6
click at [96, 36] on div "tst-group.com.ua Проєкти Пошук" at bounding box center [50, 40] width 101 height 80
copy link "tst-group.com.ua"
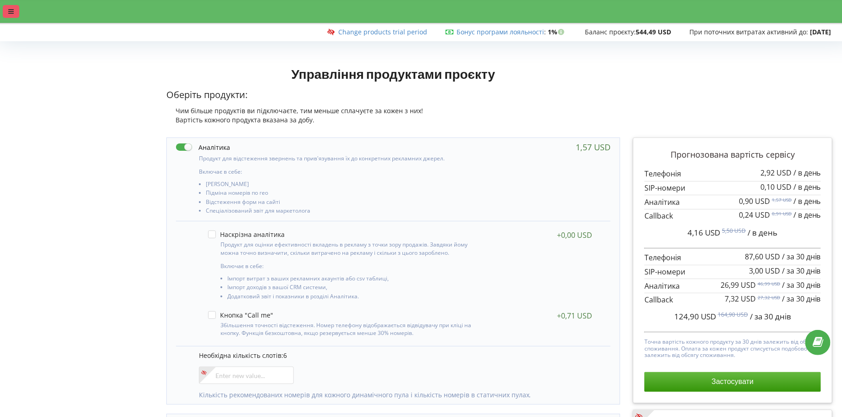
click at [9, 13] on icon at bounding box center [10, 11] width 5 height 6
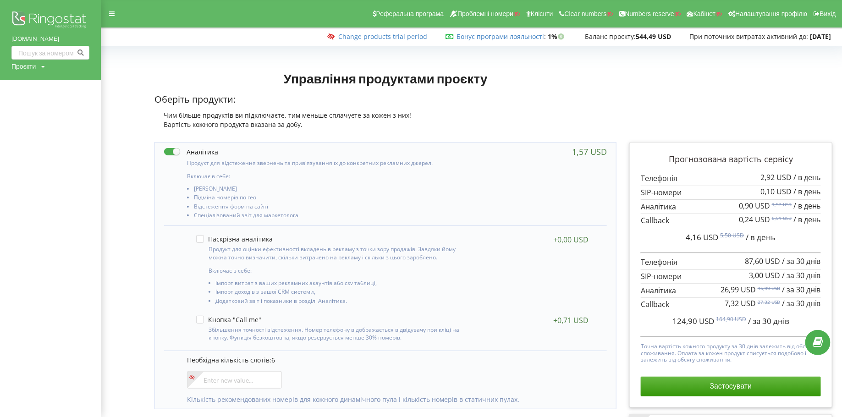
click at [29, 65] on div "Проєкти" at bounding box center [23, 66] width 24 height 9
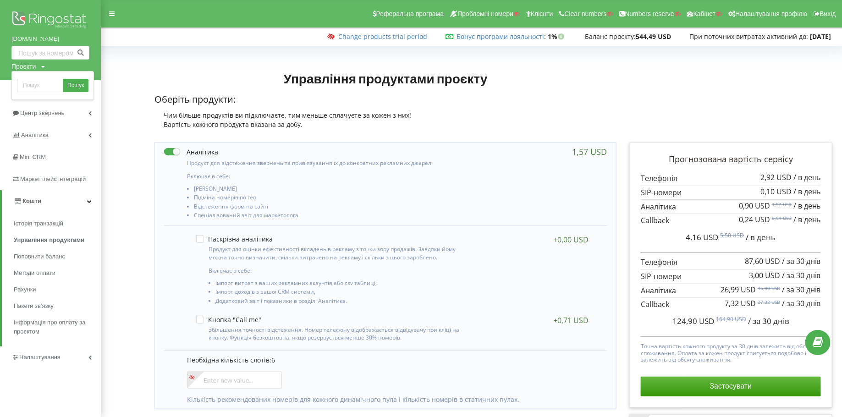
click at [30, 77] on div "Пошук" at bounding box center [52, 85] width 82 height 29
click at [30, 85] on input "text" at bounding box center [40, 85] width 46 height 13
type input "ь"
drag, startPoint x: 21, startPoint y: 86, endPoint x: 67, endPoint y: 86, distance: 45.8
click at [67, 86] on div "[DOMAIN_NAME] Пошук" at bounding box center [52, 85] width 71 height 13
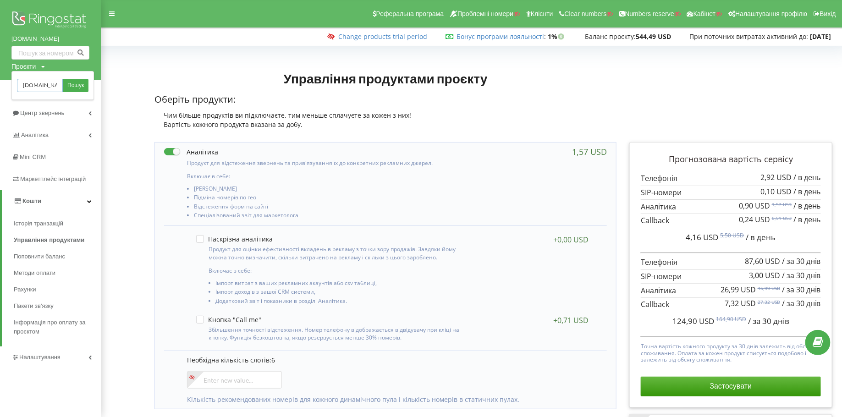
click at [34, 83] on input "marketopt.ua" at bounding box center [40, 85] width 46 height 13
type input "."
type input "ф"
type input "arrow.justice"
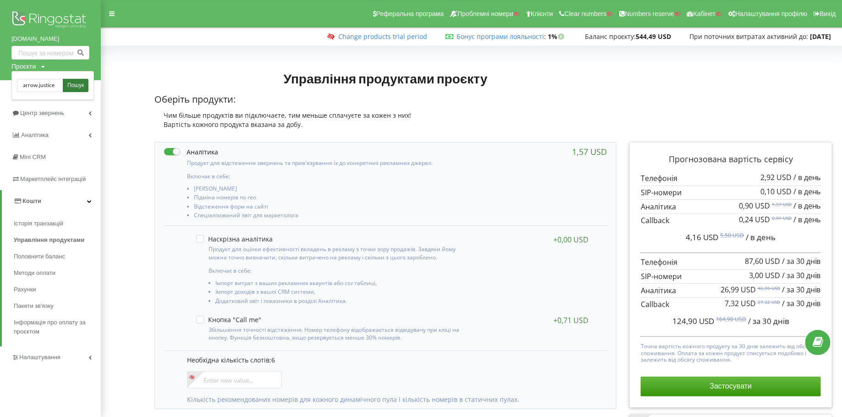
click at [77, 85] on span "Пошук" at bounding box center [75, 86] width 16 height 8
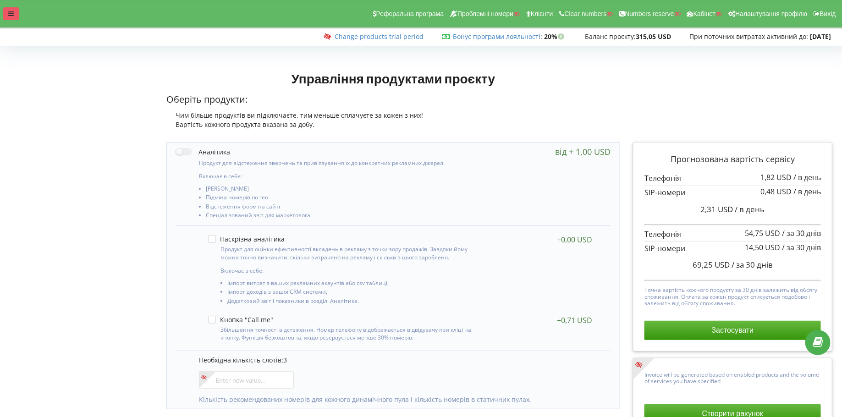
click at [10, 12] on icon at bounding box center [10, 14] width 5 height 6
click at [8, 2] on div "Реферальна програма Проблемні номери Клієнти Clear numbers Numbers reserve Кабі…" at bounding box center [421, 13] width 855 height 27
click at [11, 16] on icon at bounding box center [10, 14] width 5 height 6
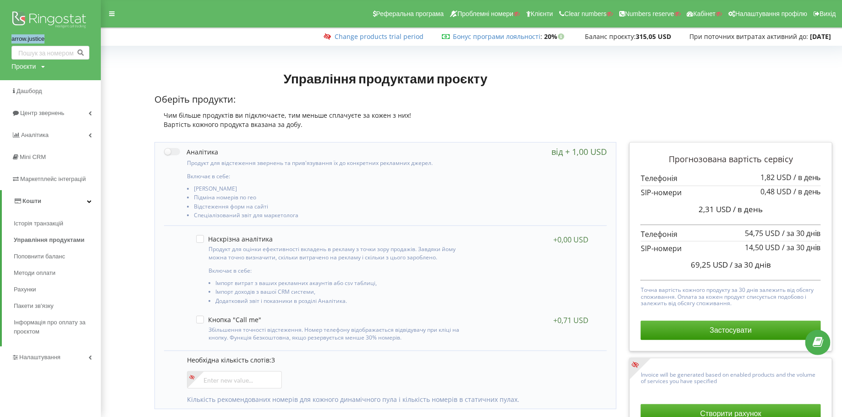
drag, startPoint x: 9, startPoint y: 41, endPoint x: 60, endPoint y: 41, distance: 51.8
click at [60, 41] on div "arrow.justice Проєкти Пошук" at bounding box center [50, 40] width 101 height 80
copy link "arrow.justice"
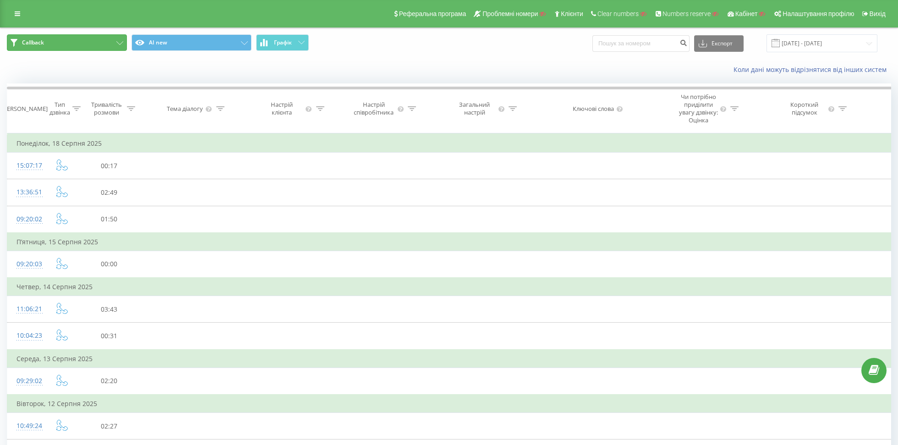
click at [88, 38] on button "Callback" at bounding box center [67, 42] width 120 height 16
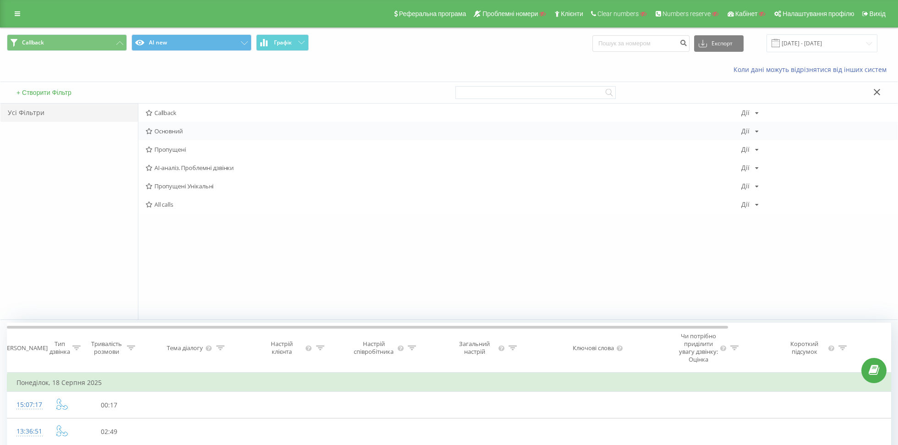
click at [175, 132] on span "Основний" at bounding box center [444, 131] width 596 height 6
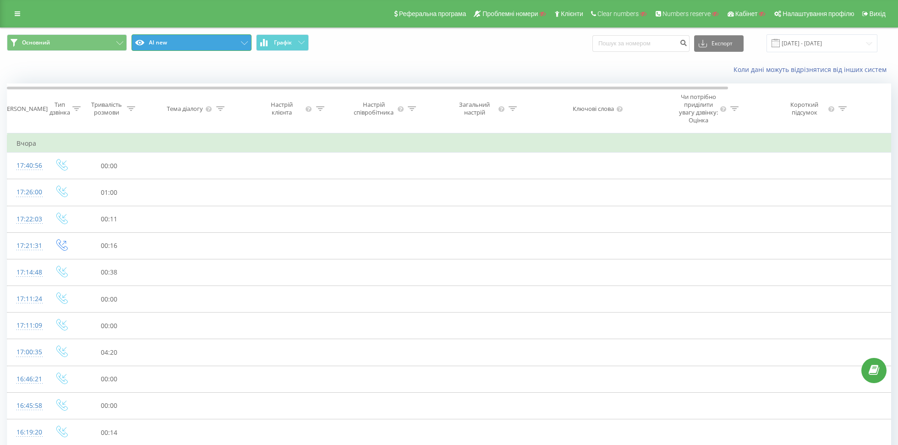
click at [161, 44] on button "AI new" at bounding box center [192, 42] width 120 height 16
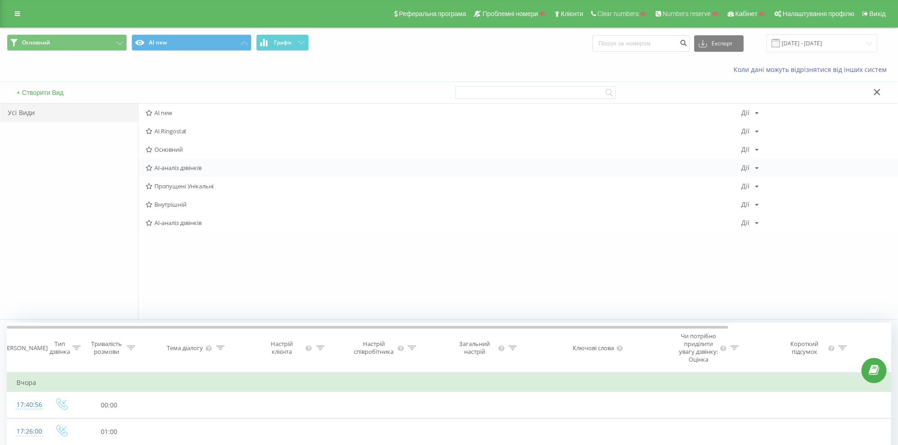
click at [176, 159] on div "AI-аналіз дзвінків Дії Редагувати Копіювати Видалити За замовчуванням Поділитися" at bounding box center [517, 168] width 759 height 18
click at [169, 150] on span "Основний" at bounding box center [444, 149] width 596 height 6
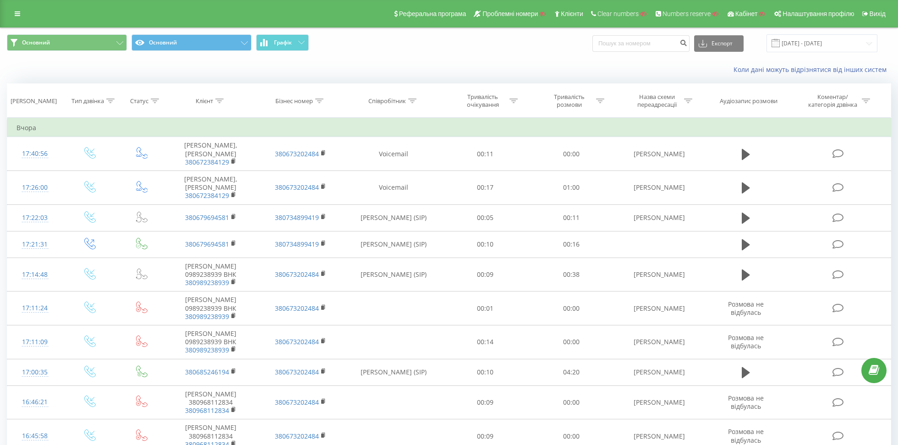
click at [286, 100] on div "Бізнес номер" at bounding box center [294, 101] width 38 height 8
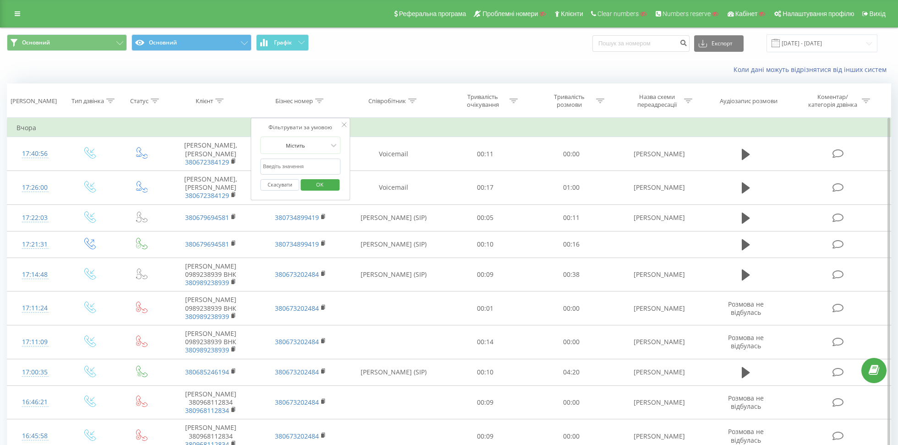
click at [270, 168] on input "text" at bounding box center [300, 167] width 81 height 16
paste input "380673202484"
type input "380673202484"
click at [302, 183] on button "OK" at bounding box center [320, 184] width 39 height 11
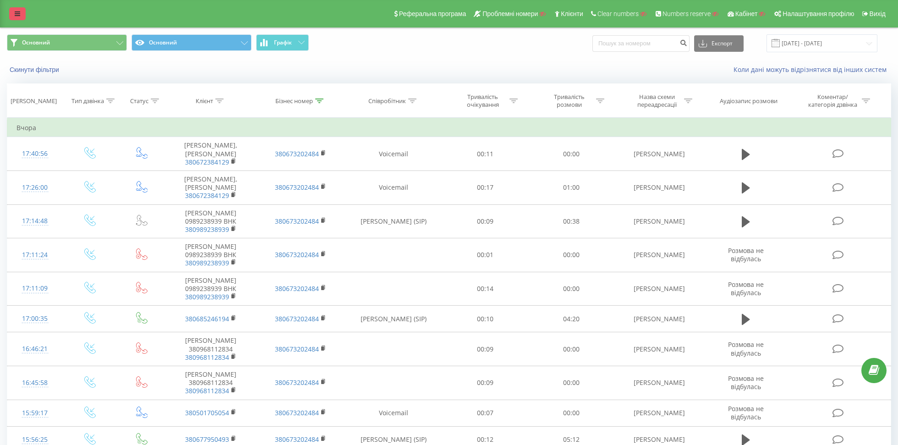
click at [22, 12] on link at bounding box center [17, 13] width 16 height 13
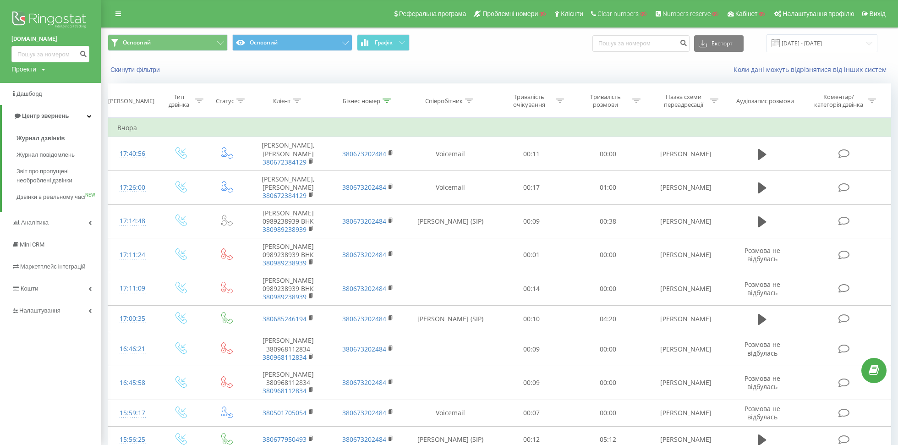
click at [22, 69] on div "Проекти" at bounding box center [23, 69] width 25 height 9
click at [34, 77] on input "text" at bounding box center [37, 83] width 46 height 13
paste input "notagroup.com.ua"
type input "notagroup.com.ua"
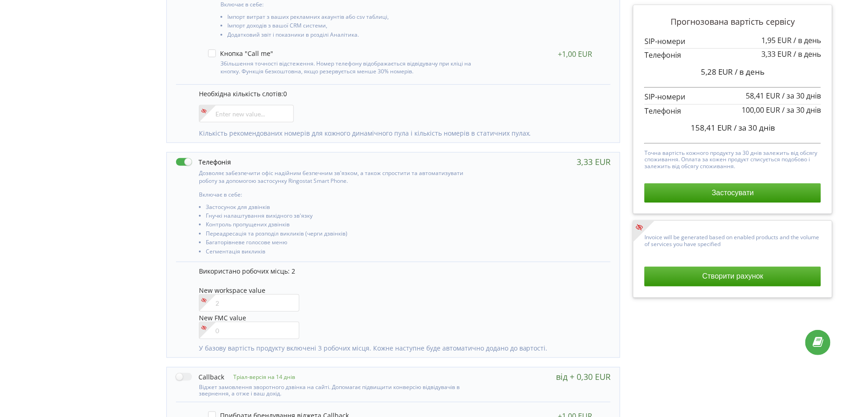
scroll to position [267, 0]
click at [250, 301] on input"] "number" at bounding box center [249, 301] width 101 height 17
type input"] "5"
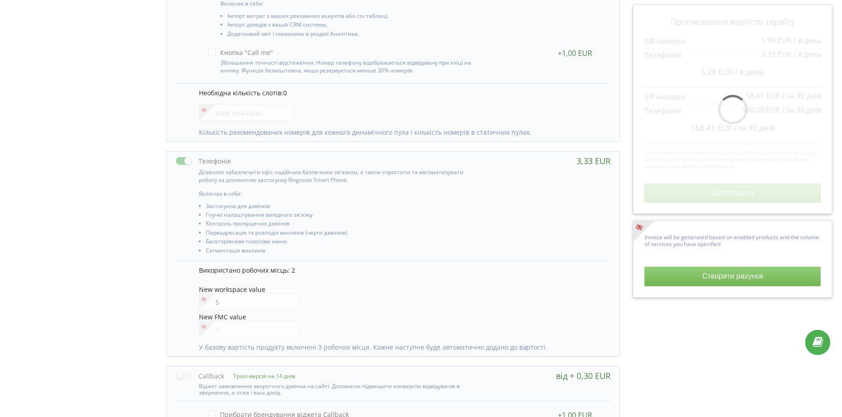
click at [360, 291] on div "New workspace value 5" at bounding box center [400, 299] width 402 height 26
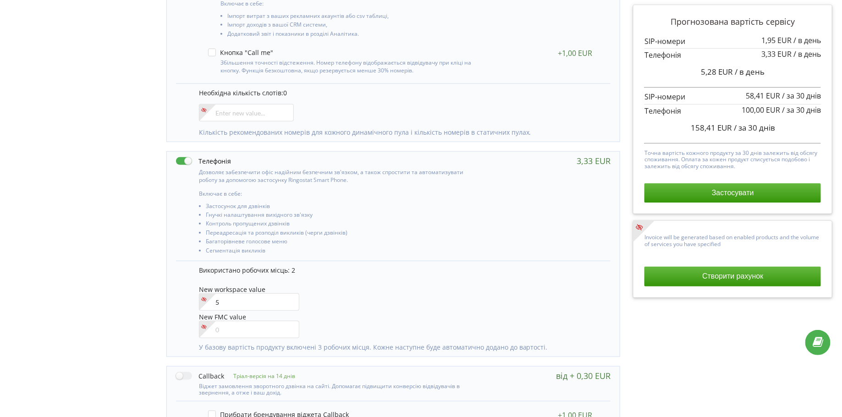
click at [184, 111] on div "Необхідна кількість слотів: 0 Кількість рекомендованих номерів для кожного дина…" at bounding box center [393, 112] width 434 height 58
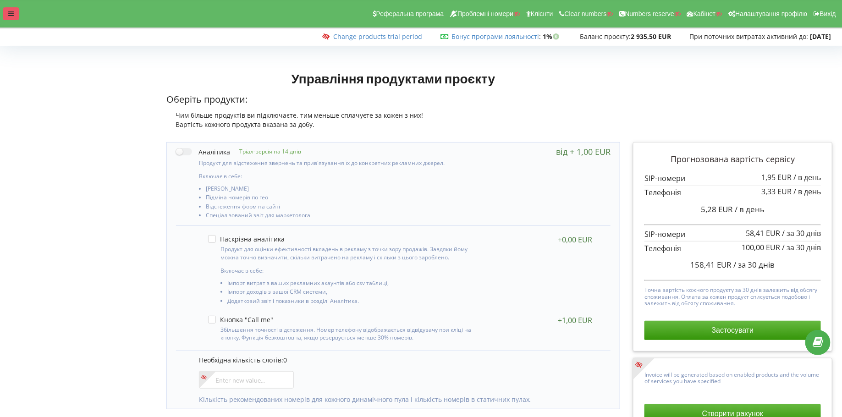
click at [11, 19] on div at bounding box center [11, 13] width 16 height 13
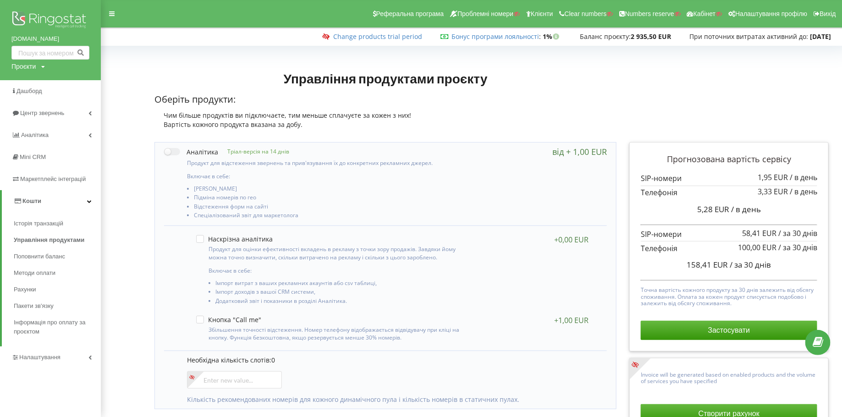
click at [16, 67] on div "Проєкти" at bounding box center [23, 66] width 24 height 9
click at [27, 81] on input "text" at bounding box center [40, 85] width 46 height 13
paste input "zachyn.org"
type input "zachyn.org"
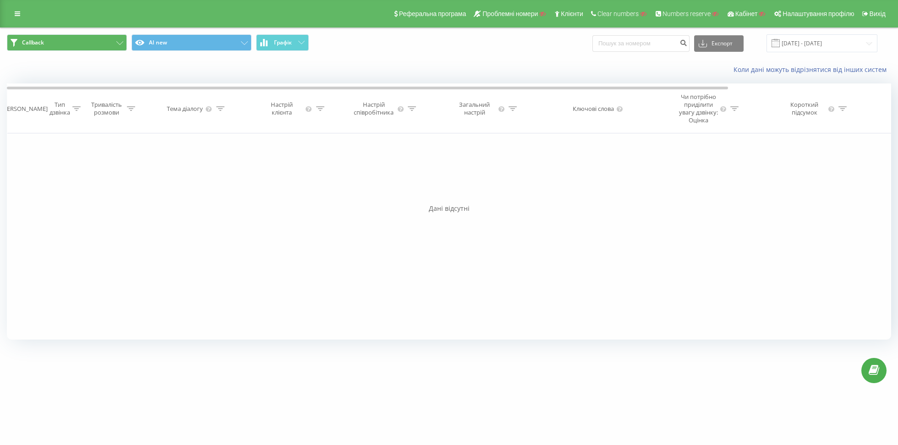
click at [78, 40] on button "Callback" at bounding box center [67, 42] width 120 height 16
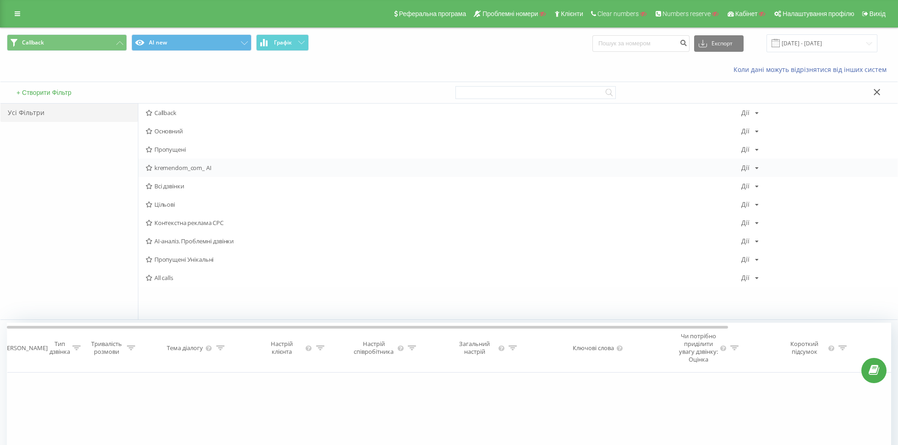
click at [190, 165] on span "kremendom_com_ AI" at bounding box center [444, 168] width 596 height 6
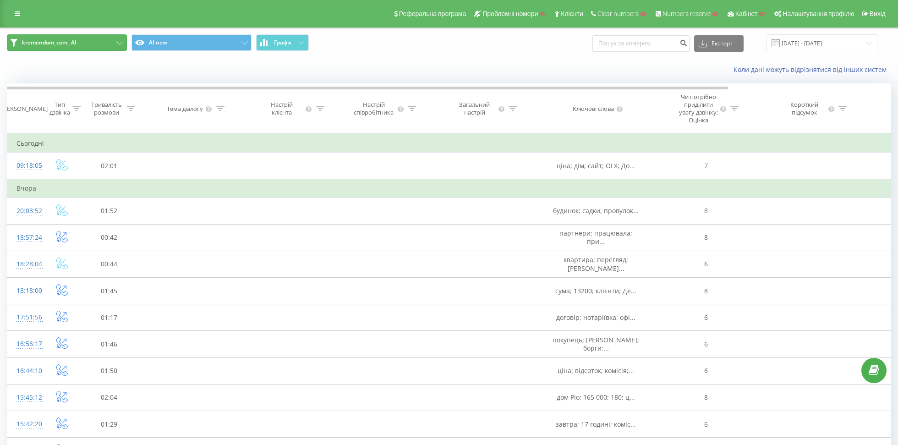
click at [106, 47] on button "kremendom_com_ AI" at bounding box center [67, 42] width 120 height 16
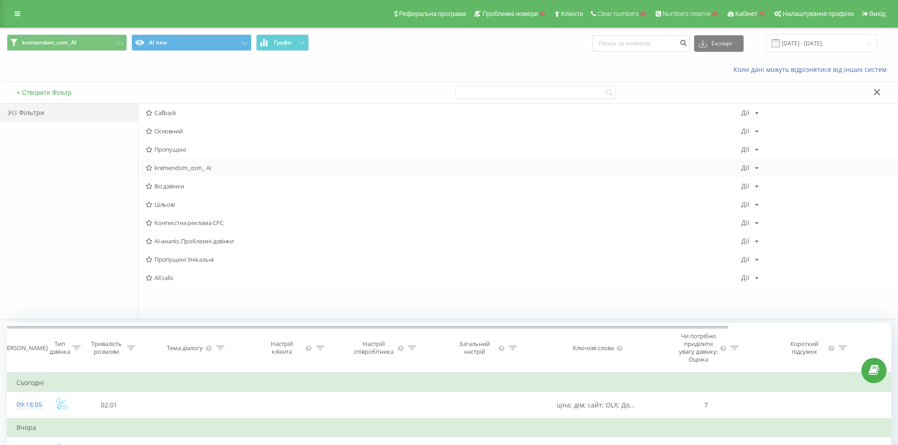
click at [748, 169] on div "Дії" at bounding box center [746, 168] width 8 height 6
click at [761, 249] on div "Поділитися" at bounding box center [786, 247] width 88 height 17
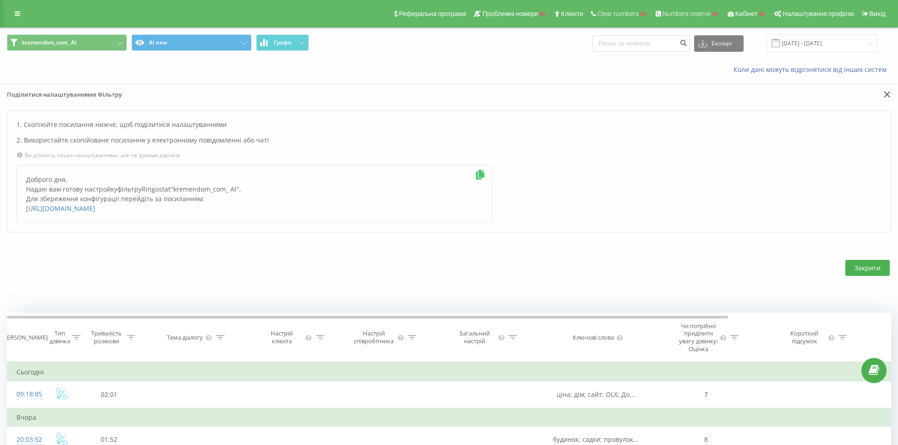
click at [481, 174] on icon at bounding box center [479, 175] width 11 height 10
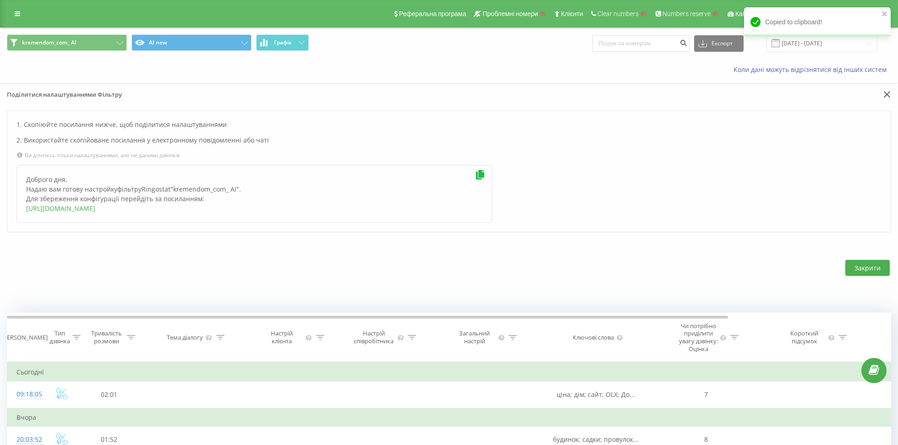
copy link "https://reports.ringostat.com/sharable-reports-creation?type=filter&id=4907766&…"
click at [194, 45] on button "AI new" at bounding box center [192, 42] width 120 height 16
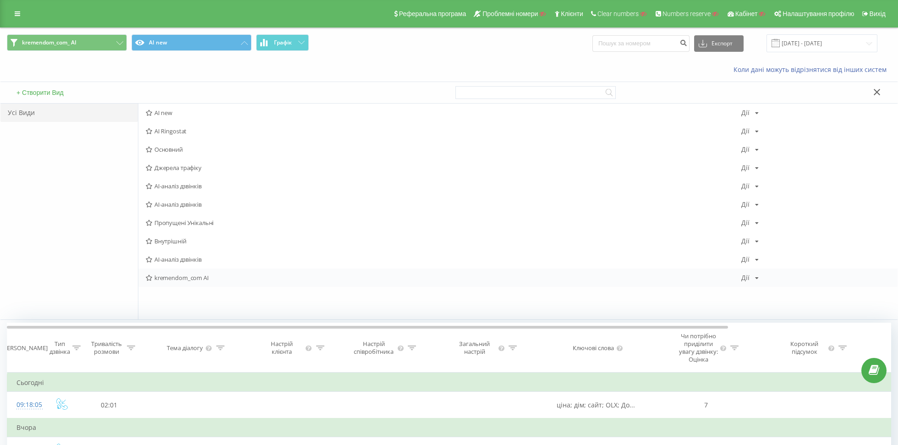
click at [194, 275] on span "kremendom_com AI" at bounding box center [444, 278] width 596 height 6
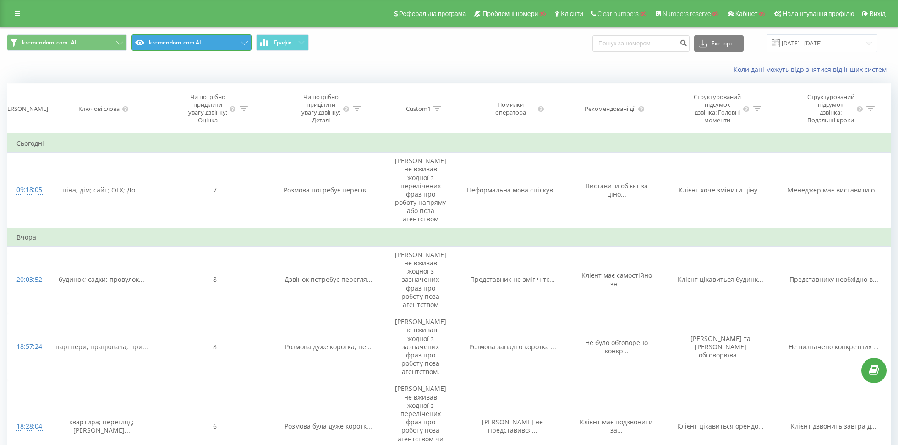
click at [238, 43] on button "kremendom_com AI" at bounding box center [192, 42] width 120 height 16
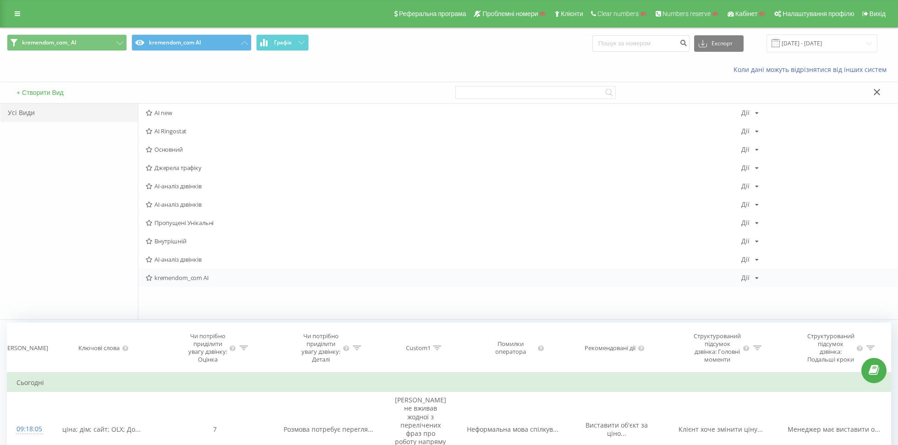
click at [752, 277] on div "Дії Редагувати Копіювати Видалити За замовчуванням Поділитися" at bounding box center [750, 278] width 17 height 6
click at [764, 294] on div "Редагувати" at bounding box center [786, 289] width 88 height 17
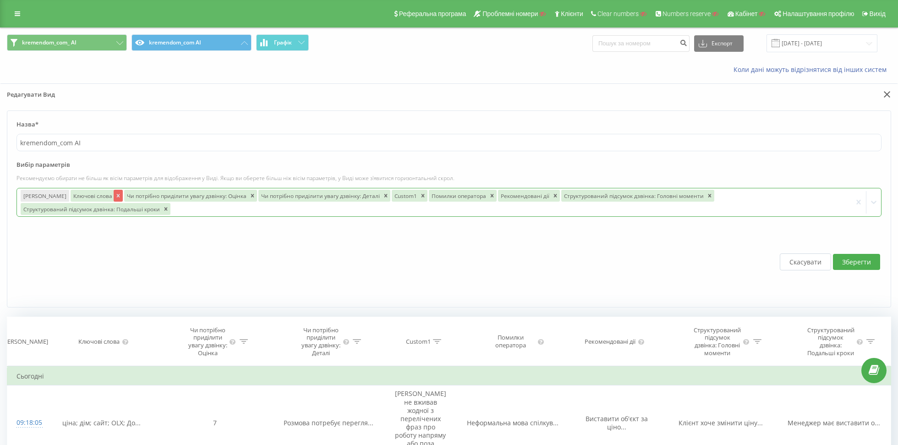
click at [115, 197] on icon "Remove Ключові слова" at bounding box center [118, 195] width 6 height 6
click at [110, 197] on form "Назва* kremendom_com AI Вибір параметрів Рекомендуємо обирати не більш як вісім…" at bounding box center [449, 208] width 885 height 197
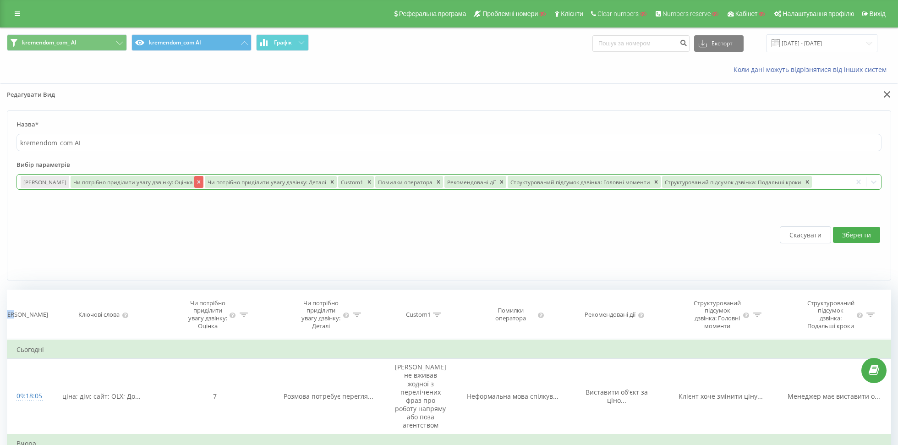
click at [196, 179] on icon "Remove Чи потрібно приділити увагу дзвінку: Оцінка" at bounding box center [199, 182] width 6 height 6
click at [195, 179] on icon "Remove Чи потрібно приділити увагу дзвінку: Деталі" at bounding box center [198, 182] width 6 height 6
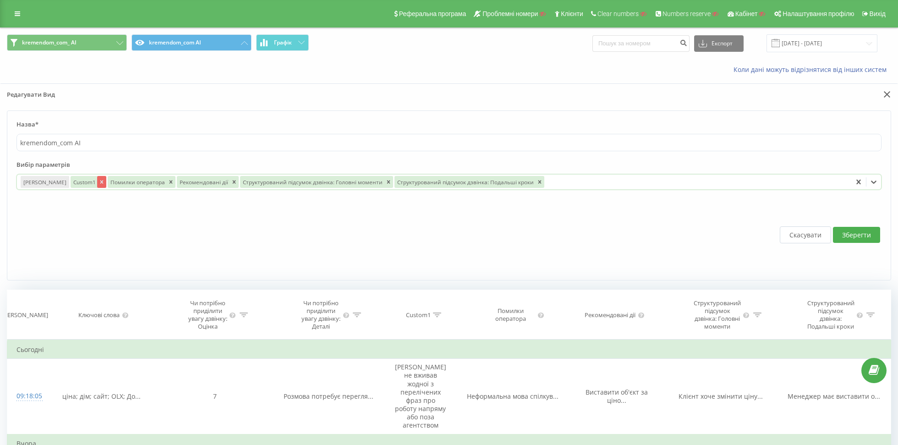
click at [99, 183] on icon "Remove Custom1" at bounding box center [102, 182] width 6 height 6
click at [131, 179] on icon "Remove Помилки оператора" at bounding box center [134, 182] width 6 height 6
click at [110, 180] on div "Рекомендовані дії" at bounding box center [97, 182] width 53 height 12
click at [125, 180] on icon "Remove Рекомендовані дії" at bounding box center [128, 182] width 6 height 6
click at [214, 183] on div "Remove Структурований підсумок дзвінка: Головні моменти" at bounding box center [218, 182] width 9 height 12
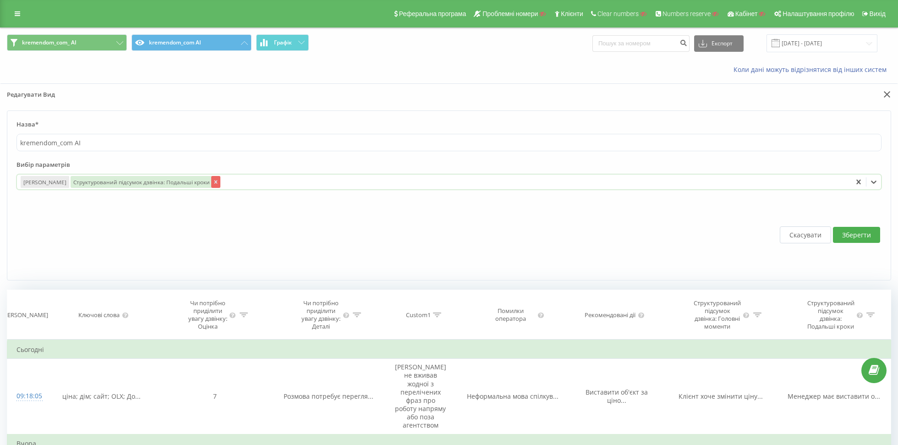
click at [213, 180] on icon "Remove Структурований підсумок дзвінка: Подальші кроки" at bounding box center [216, 182] width 6 height 6
click at [134, 177] on div at bounding box center [460, 182] width 778 height 11
click at [115, 184] on div at bounding box center [460, 182] width 778 height 11
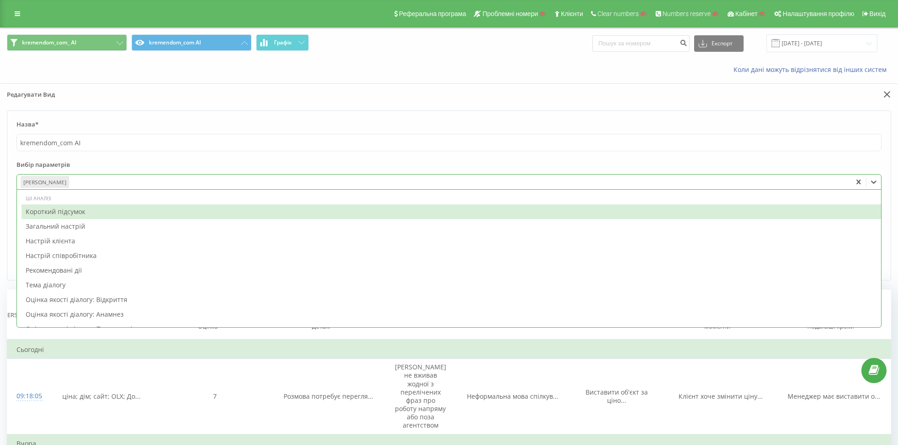
click at [115, 184] on div at bounding box center [460, 182] width 778 height 11
click at [87, 181] on div at bounding box center [460, 182] width 778 height 11
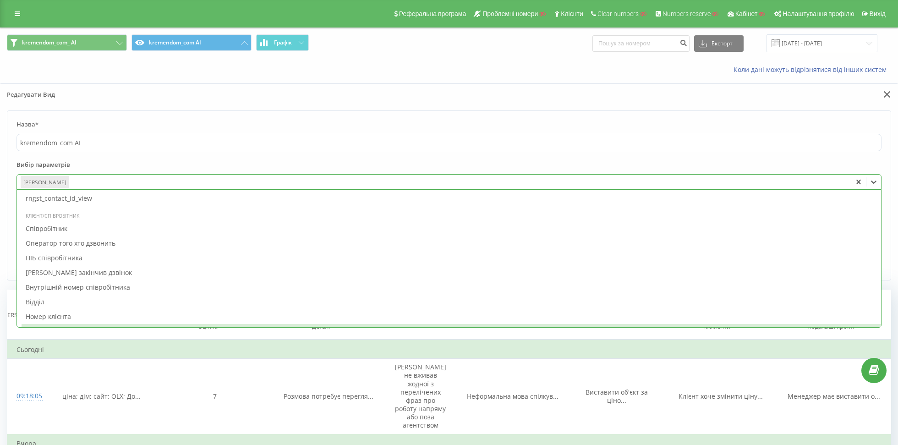
scroll to position [933, 0]
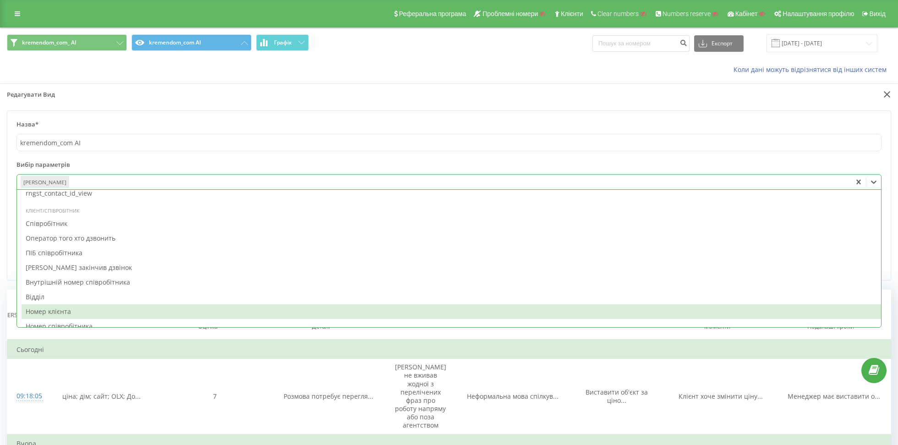
click at [49, 308] on div "Номер клієнта" at bounding box center [452, 311] width 860 height 15
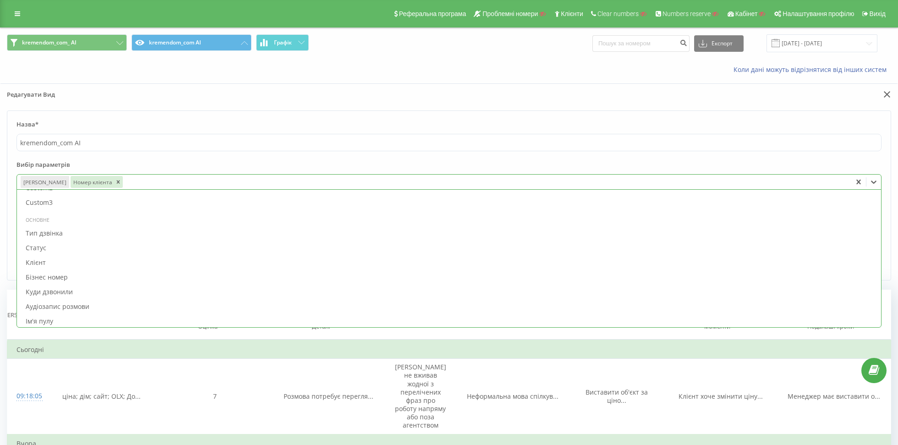
scroll to position [401, 0]
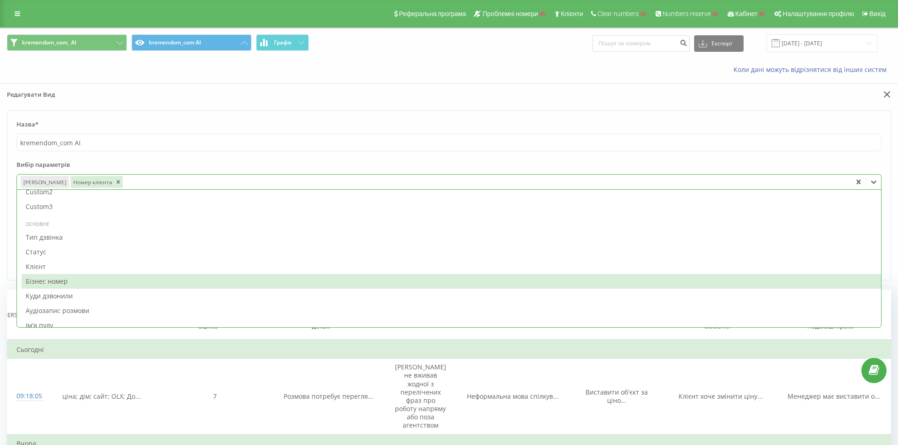
click at [63, 278] on div "Бізнес номер" at bounding box center [452, 281] width 860 height 15
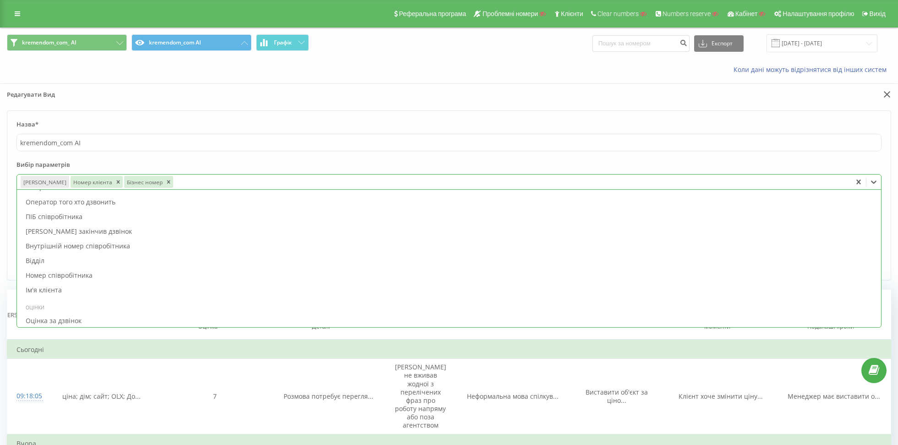
scroll to position [932, 0]
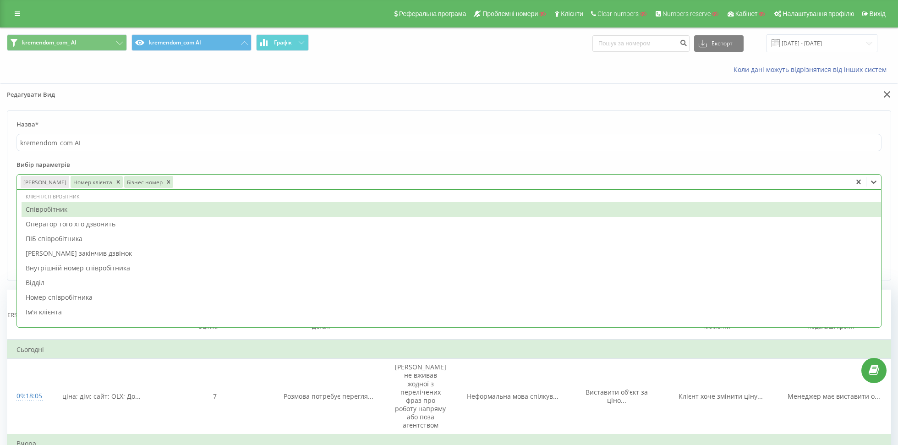
click at [56, 206] on div "Співробітник" at bounding box center [452, 209] width 860 height 15
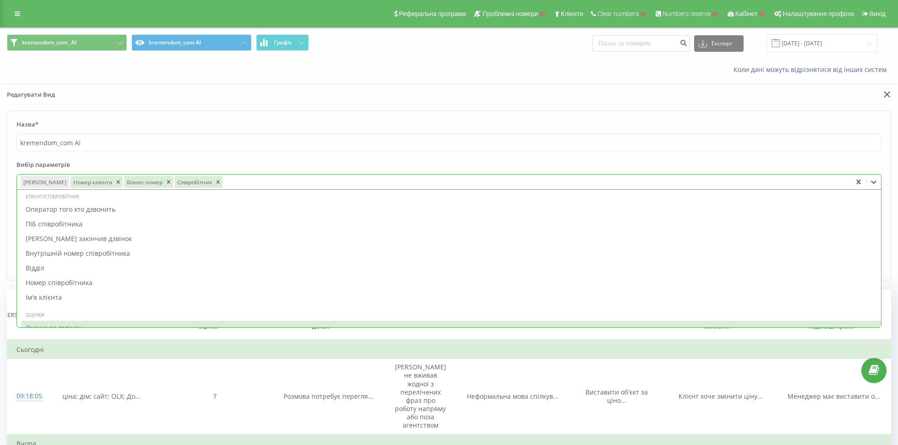
scroll to position [1004, 0]
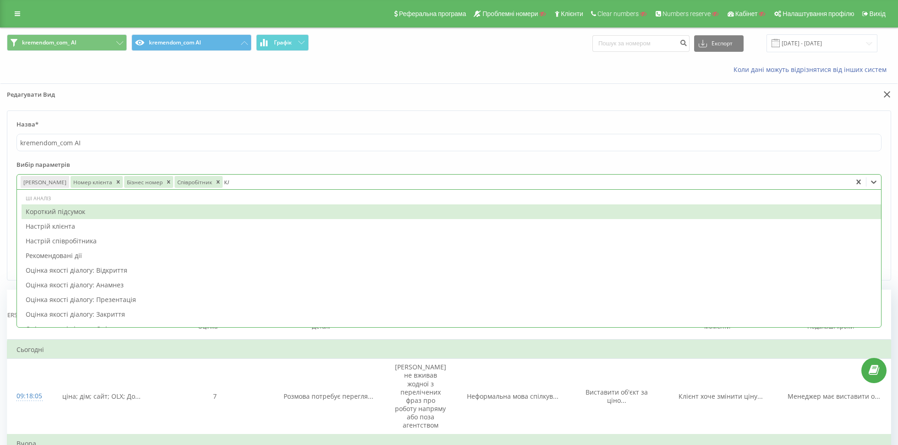
type input "клю"
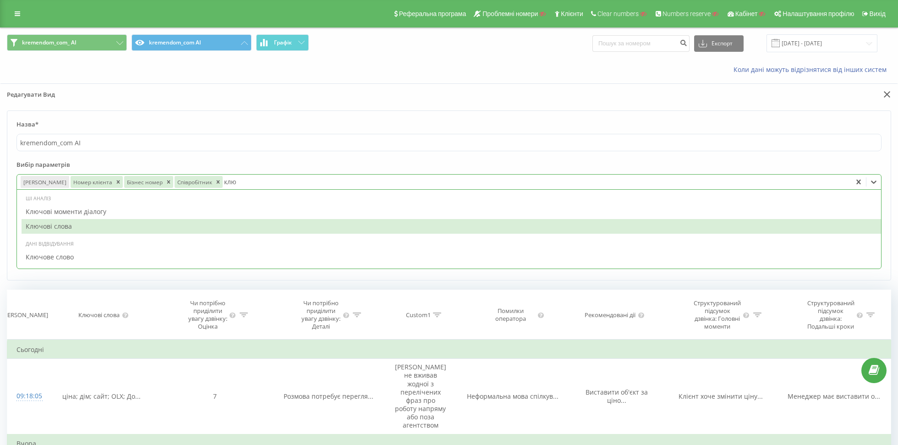
click at [200, 225] on div "Ключові слова" at bounding box center [452, 226] width 860 height 15
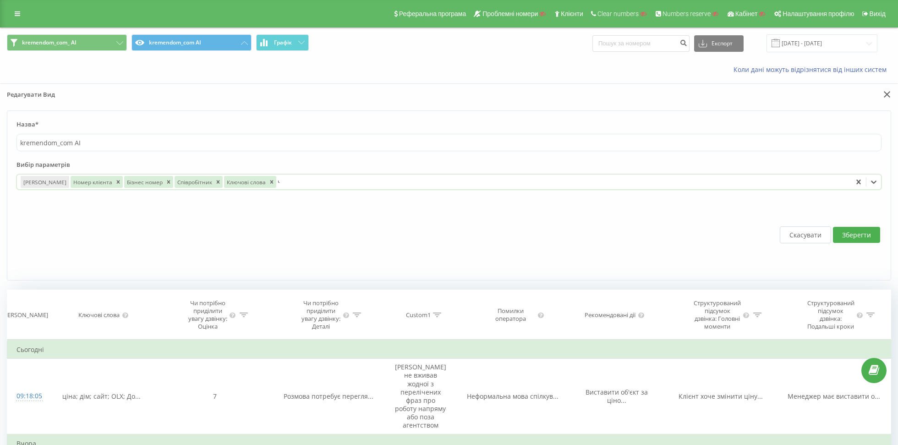
type input "чи"
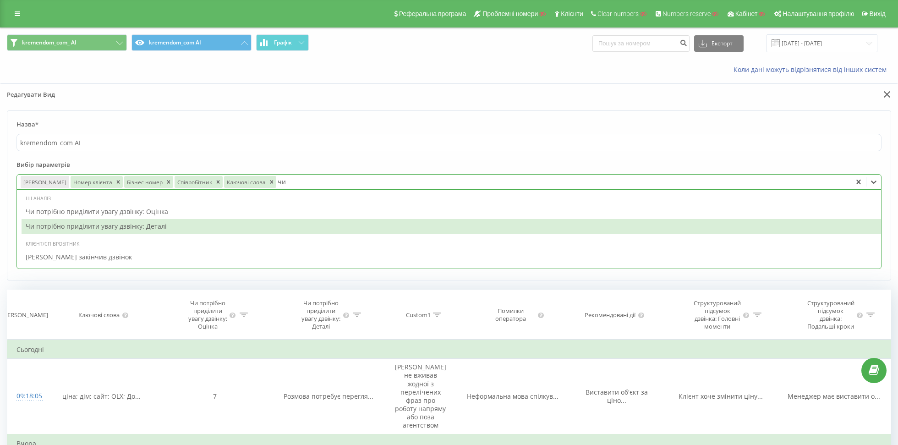
click at [222, 224] on div "Чи потрібно приділити увагу дзвінку: Деталі" at bounding box center [452, 226] width 860 height 15
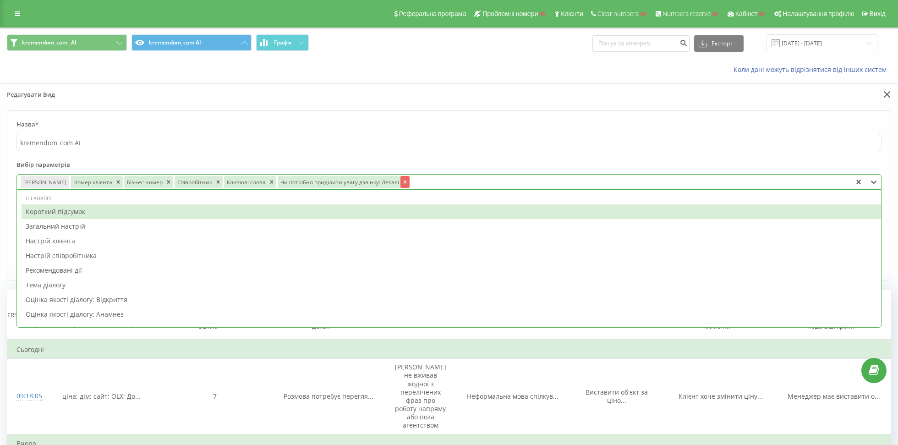
click at [401, 177] on div "Remove Чи потрібно приділити увагу дзвінку: Деталі" at bounding box center [405, 182] width 9 height 12
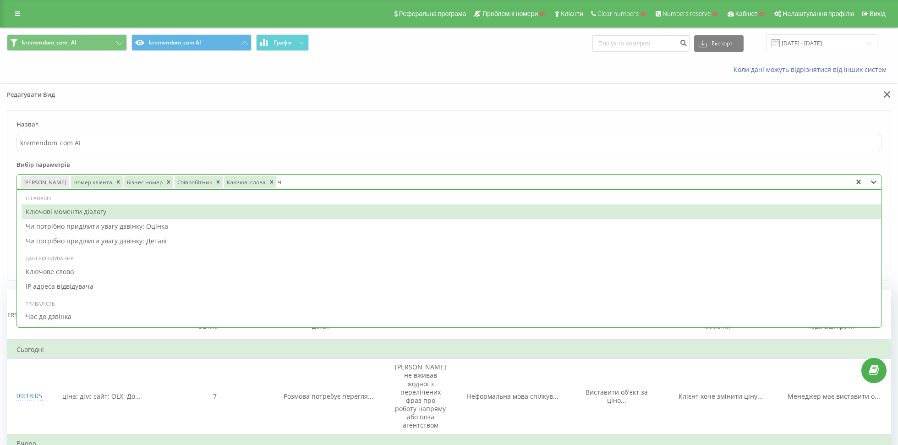
type input "чи"
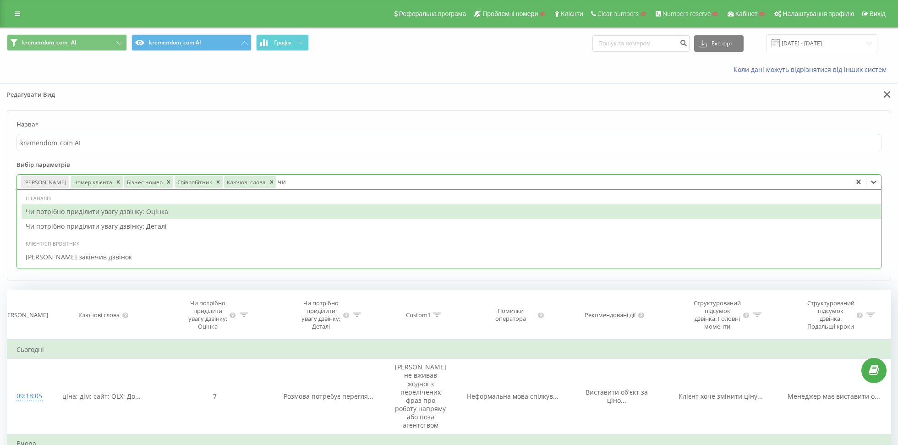
click at [232, 209] on div "Чи потрібно приділити увагу дзвінку: Оцінка" at bounding box center [452, 211] width 860 height 15
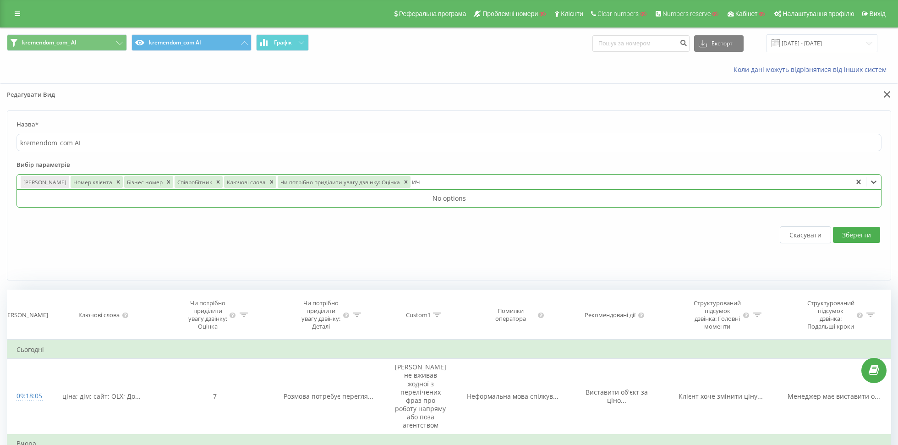
type input "и"
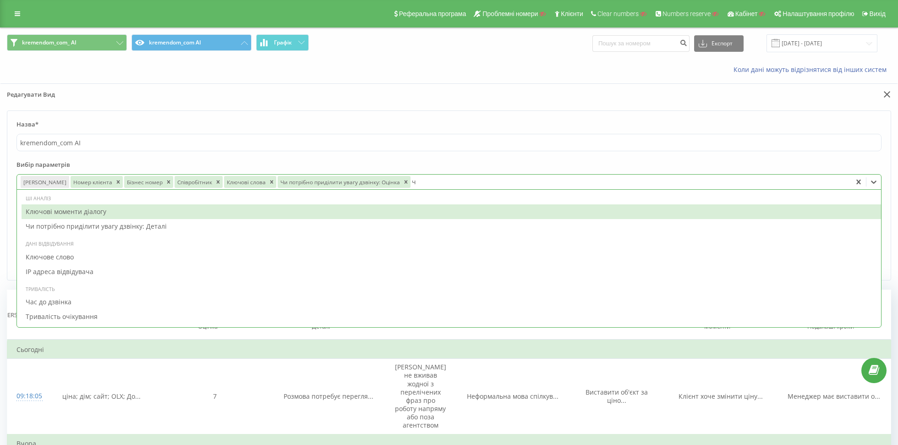
type input "чи"
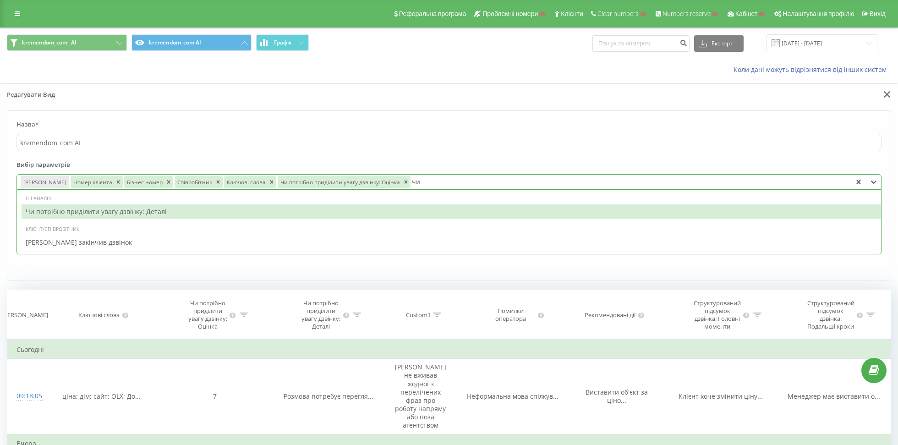
click at [187, 207] on div "Чи потрібно приділити увагу дзвінку: Деталі" at bounding box center [452, 211] width 860 height 15
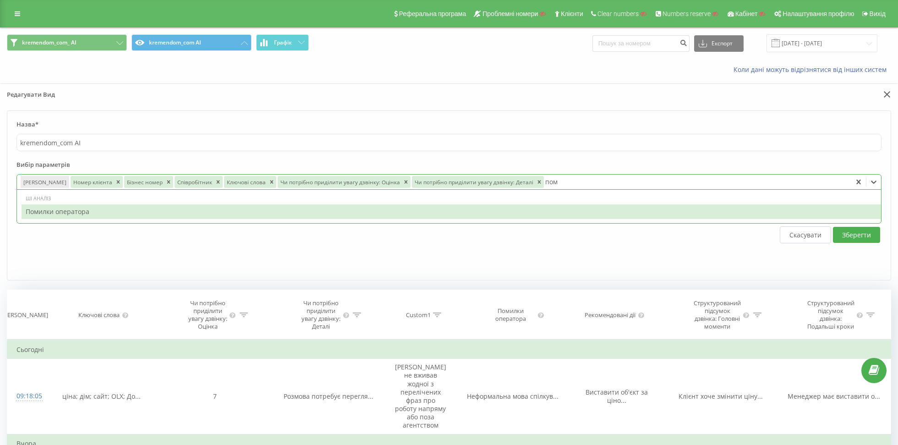
type input "поми"
click at [266, 213] on div "Помилки оператора" at bounding box center [452, 211] width 860 height 15
type input "пода"
click at [298, 212] on div "Структурований підсумок дзвінка: Подальші кроки" at bounding box center [452, 211] width 860 height 15
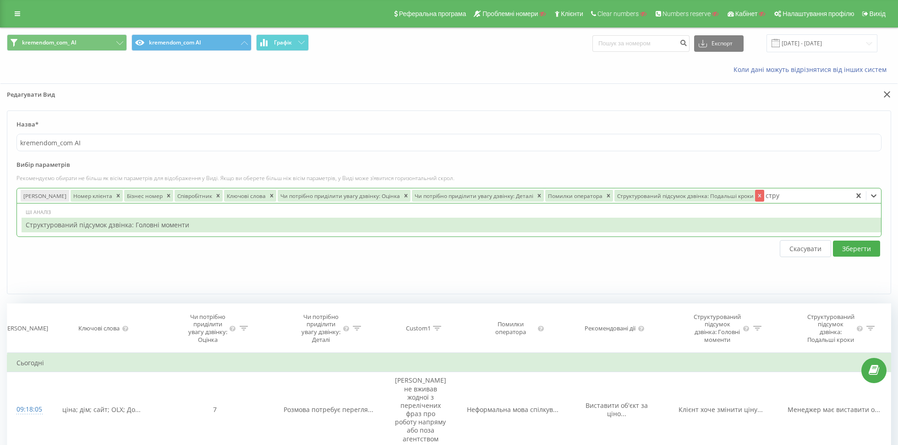
click at [757, 194] on icon "Remove Структурований підсумок дзвінка: Подальші кроки" at bounding box center [760, 195] width 6 height 6
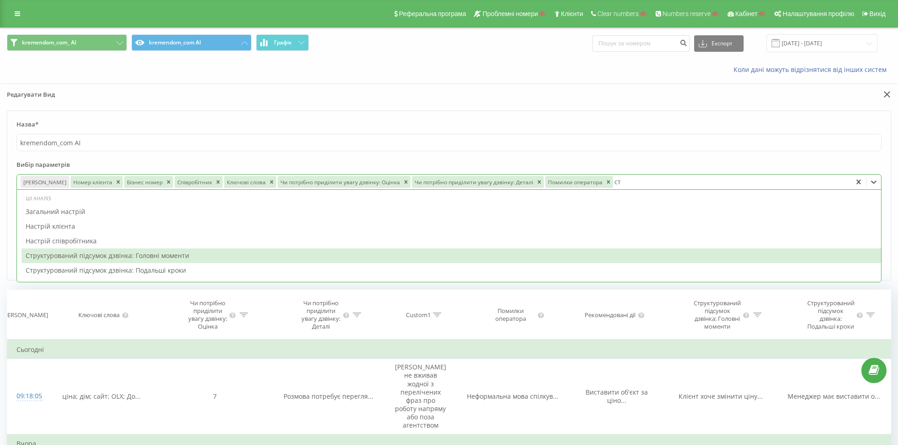
type input "с"
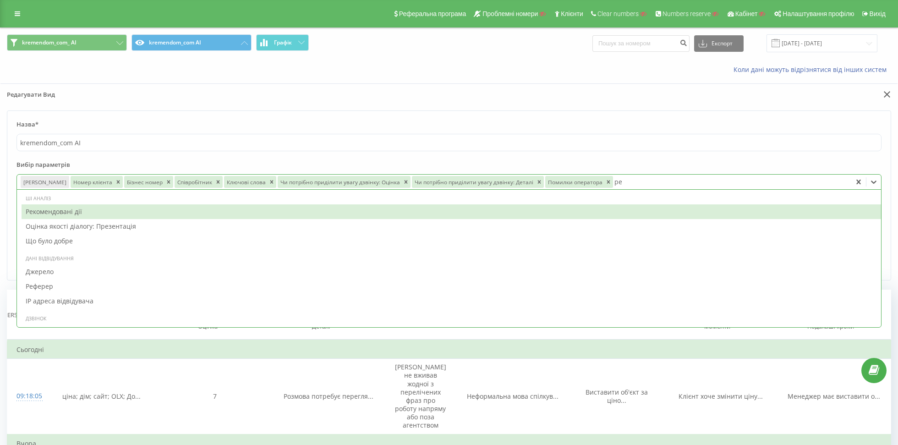
type input "рек"
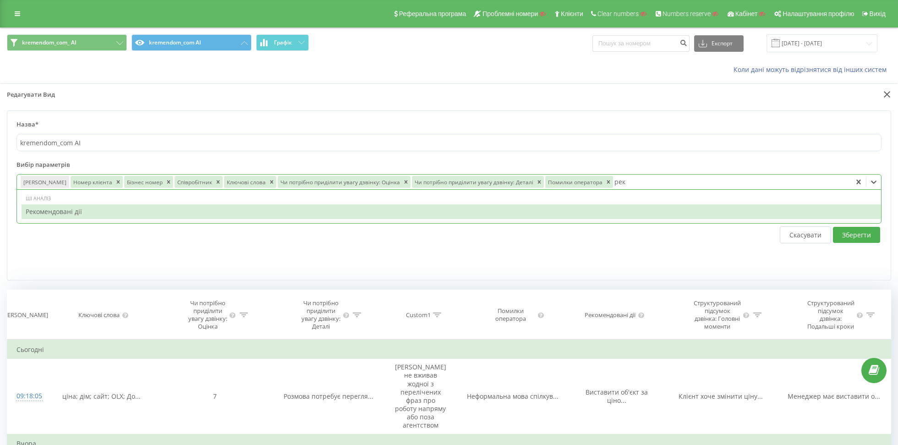
click at [445, 214] on div "Рекомендовані дії" at bounding box center [452, 211] width 860 height 15
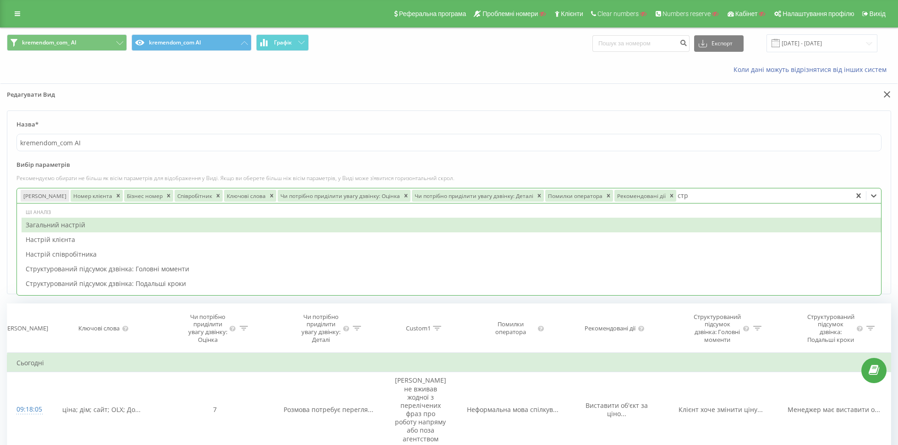
type input "стру"
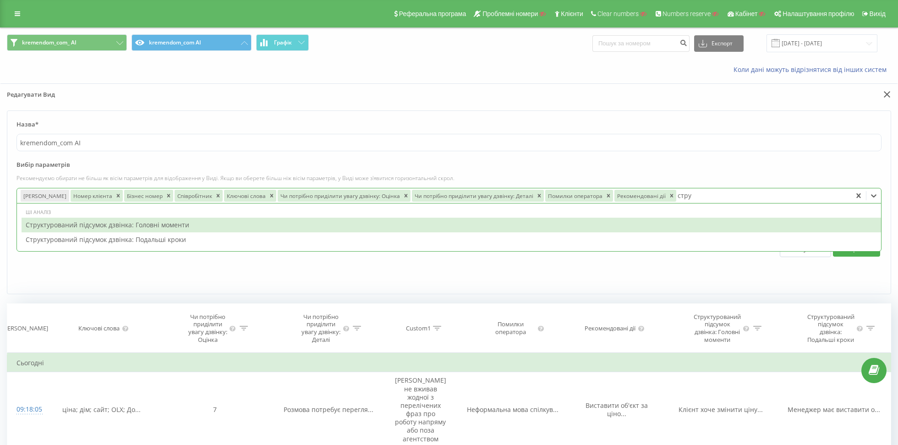
click at [233, 225] on div "Структурований підсумок дзвінка: Головні моменти" at bounding box center [452, 225] width 860 height 15
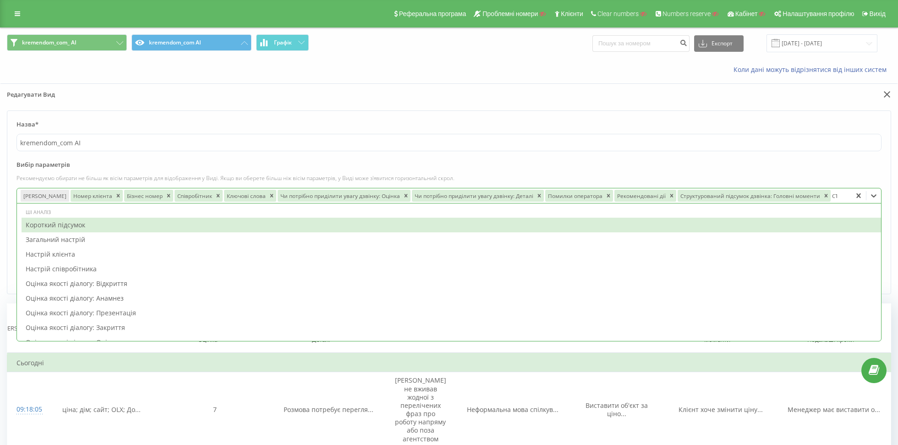
type input "стр"
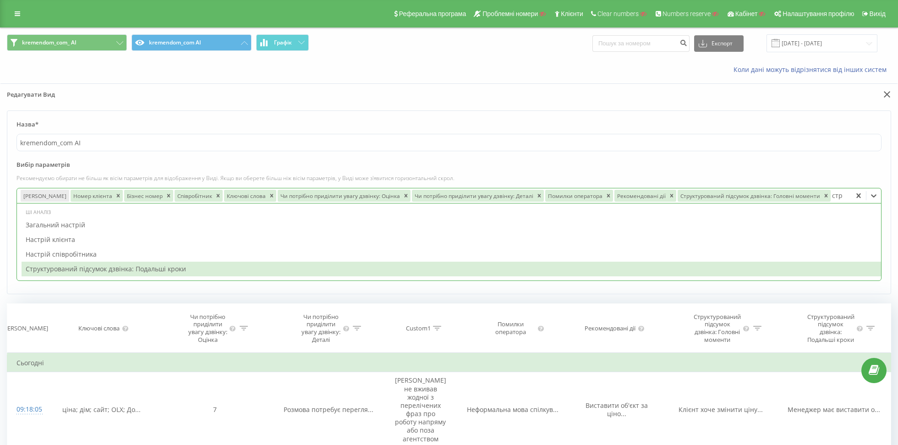
click at [272, 277] on div "ШІ аналіз Загальний настрій Настрій клієнта Настрій співробітника Структуровани…" at bounding box center [449, 242] width 864 height 75
click at [268, 274] on div "Структурований підсумок дзвінка: Подальші кроки" at bounding box center [452, 269] width 860 height 15
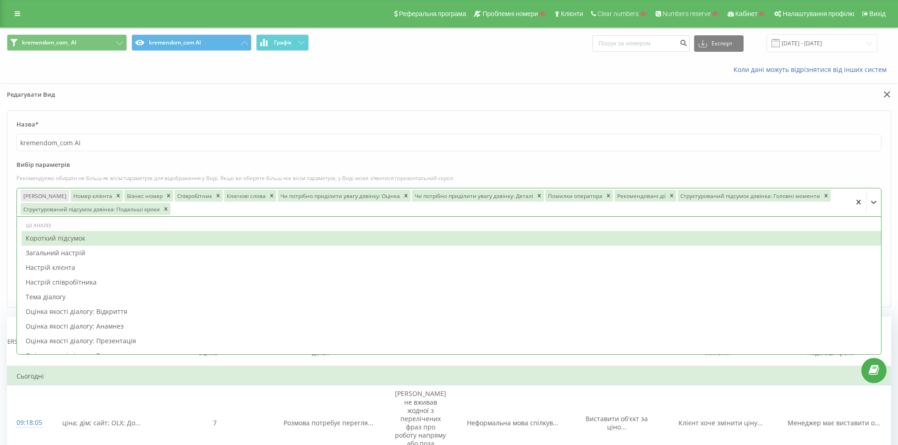
click at [649, 155] on form "Назва* kremendom_com AI Вибір параметрів Рекомендуємо обирати не більш як вісім…" at bounding box center [449, 208] width 885 height 197
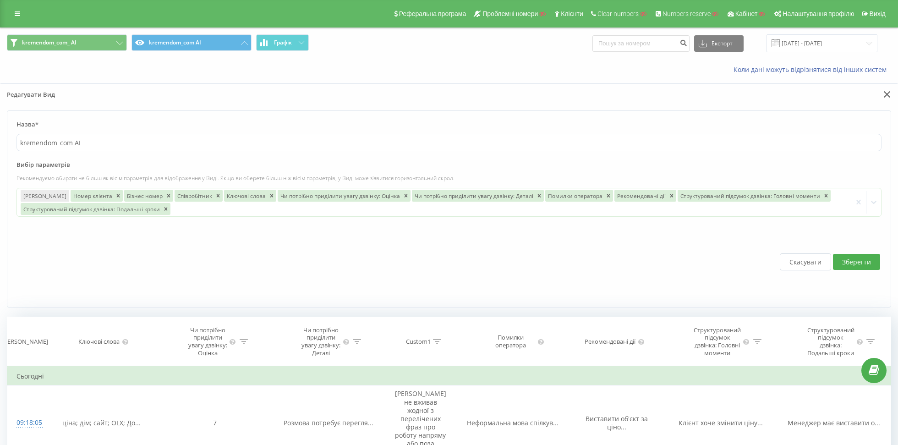
click at [850, 257] on button "Зберегти" at bounding box center [856, 262] width 47 height 16
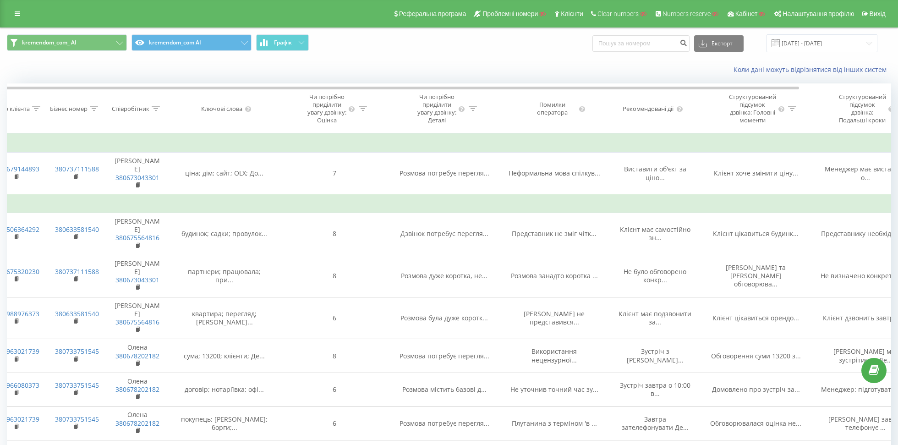
scroll to position [0, 87]
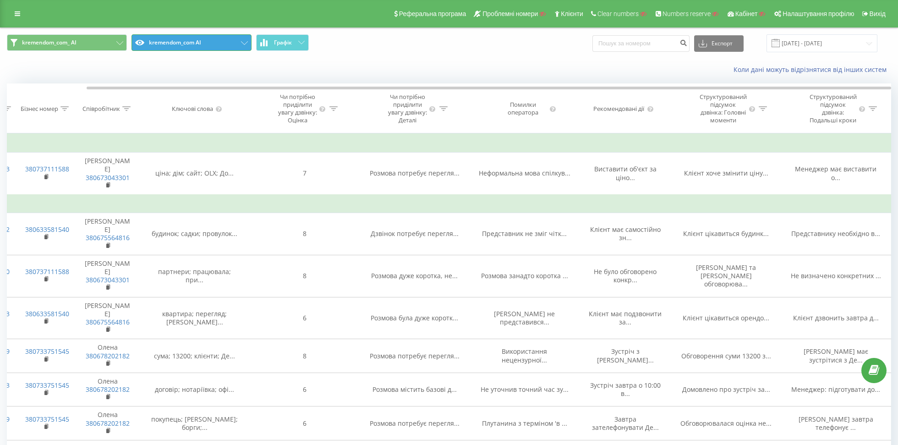
click at [210, 45] on button "kremendom_com AI" at bounding box center [192, 42] width 120 height 16
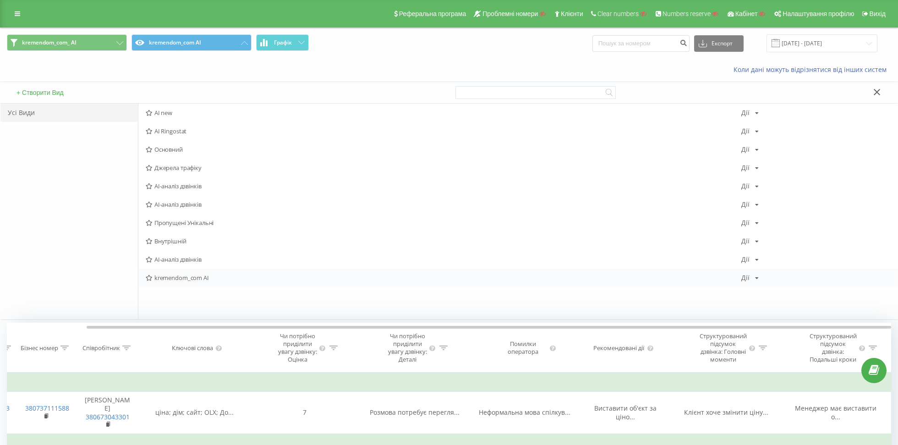
click at [748, 282] on div "kremendom_com AI Дії Редагувати Копіювати Видалити За замовчуванням Поділитися" at bounding box center [517, 278] width 759 height 18
click at [748, 279] on div "Дії" at bounding box center [746, 278] width 8 height 6
click at [762, 351] on div "Поділитися" at bounding box center [786, 357] width 88 height 17
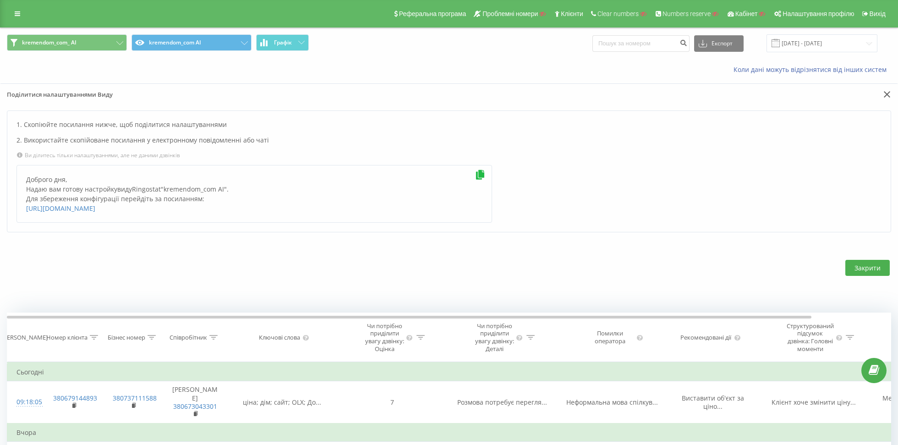
click at [895, 95] on div at bounding box center [673, 97] width 449 height 14
click at [888, 95] on icon at bounding box center [887, 94] width 6 height 6
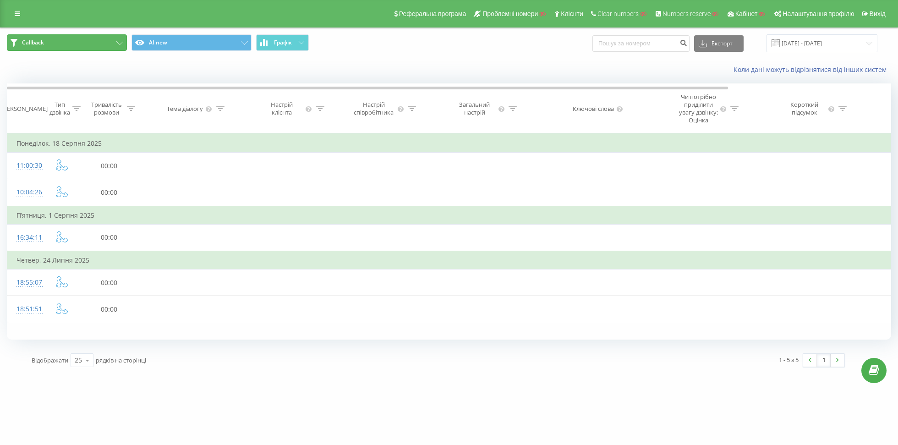
click at [87, 46] on button "Callback" at bounding box center [67, 42] width 120 height 16
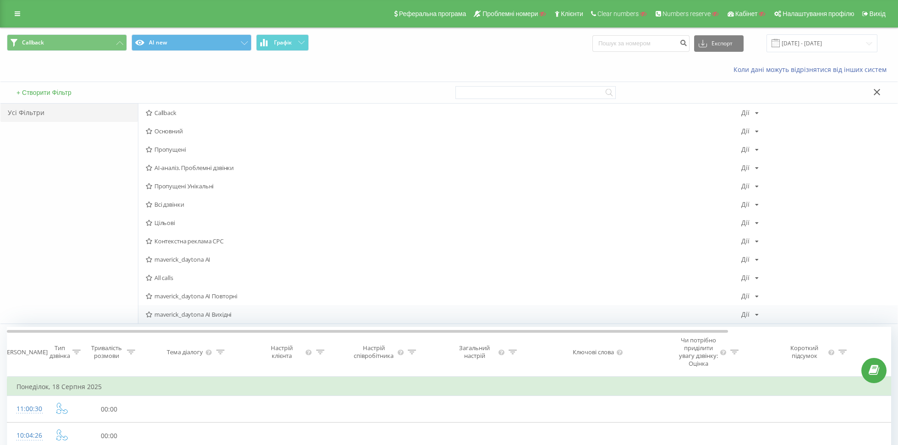
click at [180, 311] on span "maverick_daytona AI Вихідні" at bounding box center [444, 314] width 596 height 6
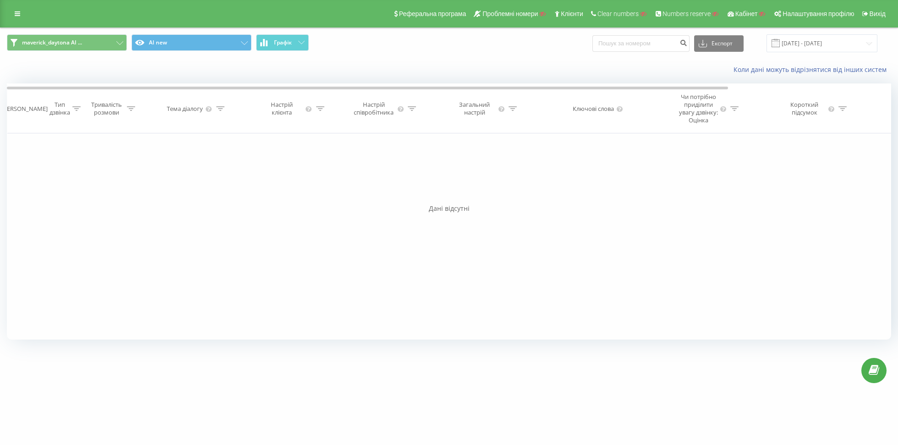
click at [107, 33] on div "maverick_daytona AI ... AI new Графік Експорт .csv .xls .xlsx [DATE] - [DATE]" at bounding box center [448, 43] width 897 height 31
click at [108, 48] on button "maverick_daytona AI ..." at bounding box center [67, 42] width 120 height 16
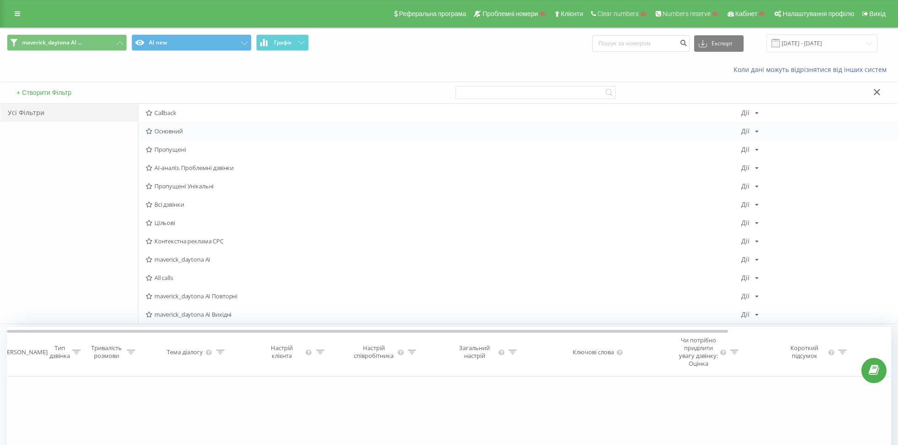
click at [164, 129] on span "Основний" at bounding box center [444, 131] width 596 height 6
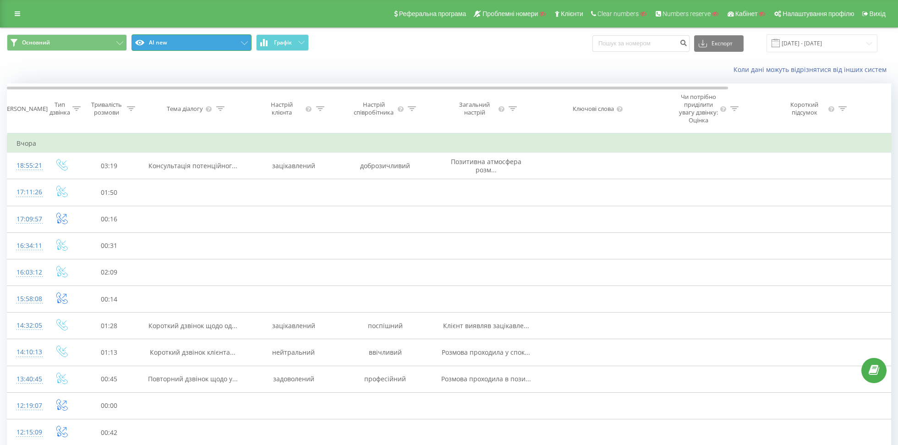
click at [162, 41] on button "AI new" at bounding box center [192, 42] width 120 height 16
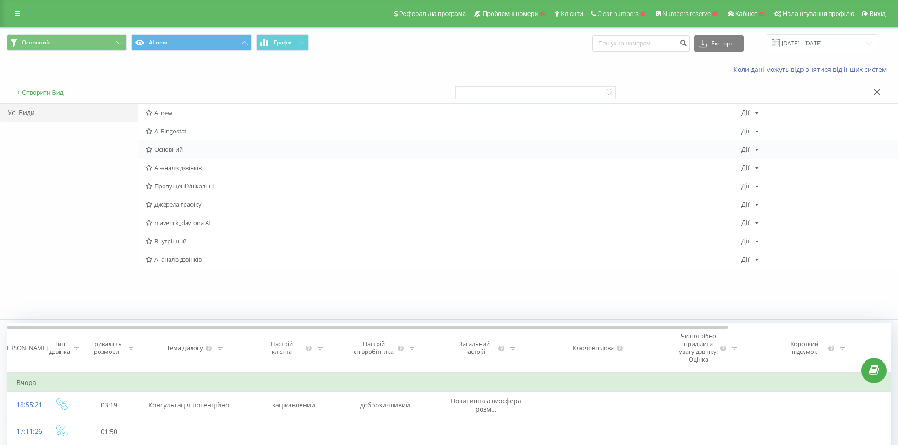
click at [170, 146] on span "Основний" at bounding box center [444, 149] width 596 height 6
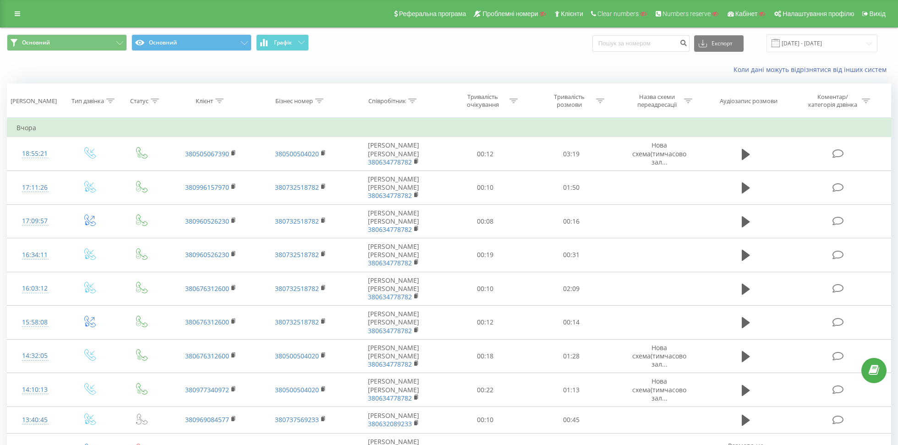
click at [94, 96] on th "Тип дзвінка" at bounding box center [89, 101] width 55 height 34
click at [94, 101] on div "Тип дзвінка" at bounding box center [87, 101] width 33 height 8
click at [84, 168] on div "Введіть значення" at bounding box center [85, 167] width 65 height 7
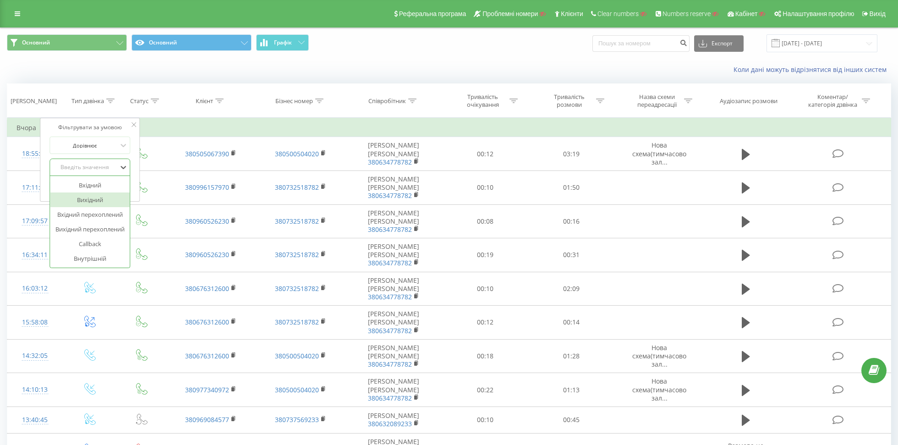
click at [92, 196] on div "Вихідний" at bounding box center [90, 199] width 80 height 15
click at [109, 183] on span "OK" at bounding box center [110, 186] width 26 height 14
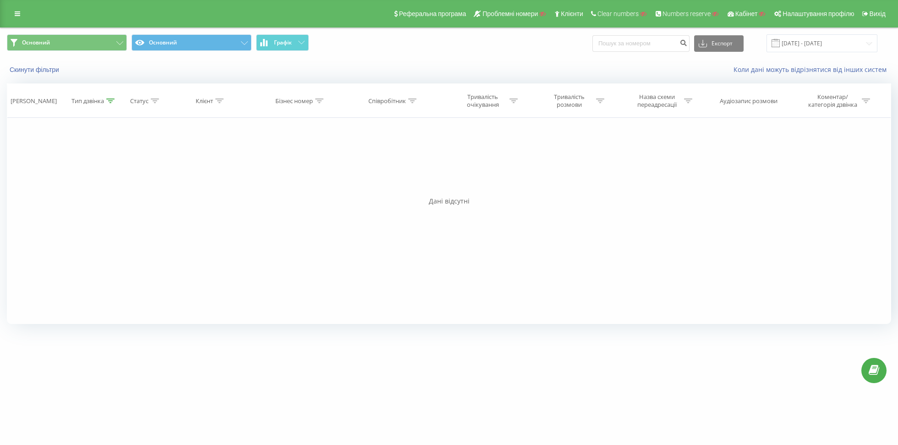
click at [106, 99] on icon at bounding box center [110, 101] width 8 height 5
click at [67, 179] on div "Скасувати OK" at bounding box center [90, 186] width 81 height 21
click at [67, 181] on button "Скасувати" at bounding box center [69, 186] width 39 height 11
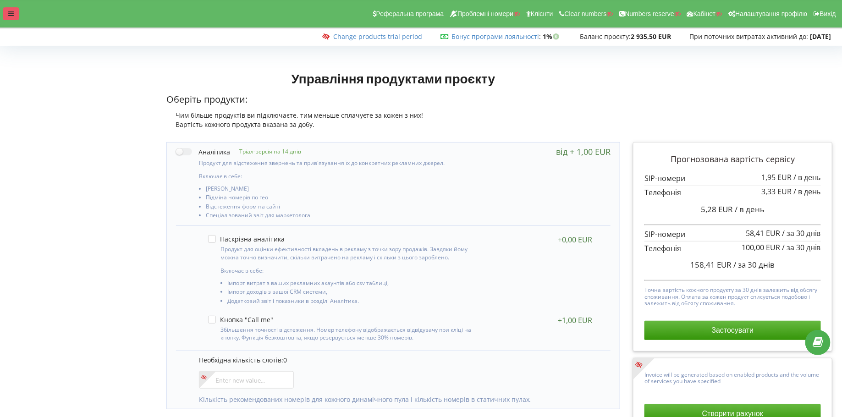
click at [10, 11] on icon at bounding box center [10, 14] width 5 height 6
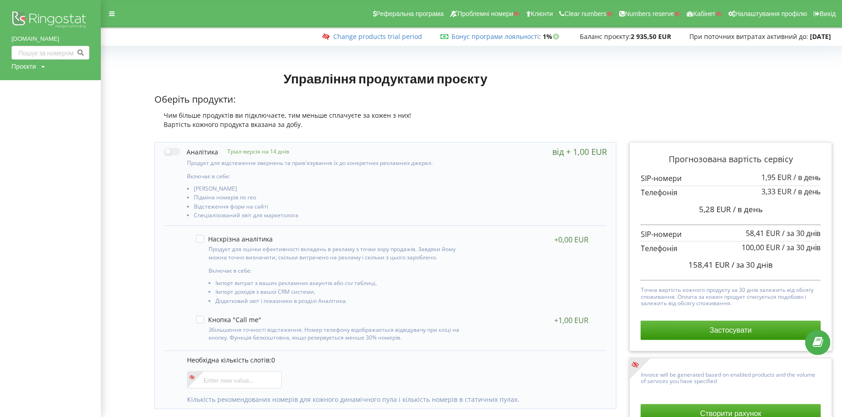
click at [28, 68] on div "Проєкти" at bounding box center [23, 66] width 24 height 9
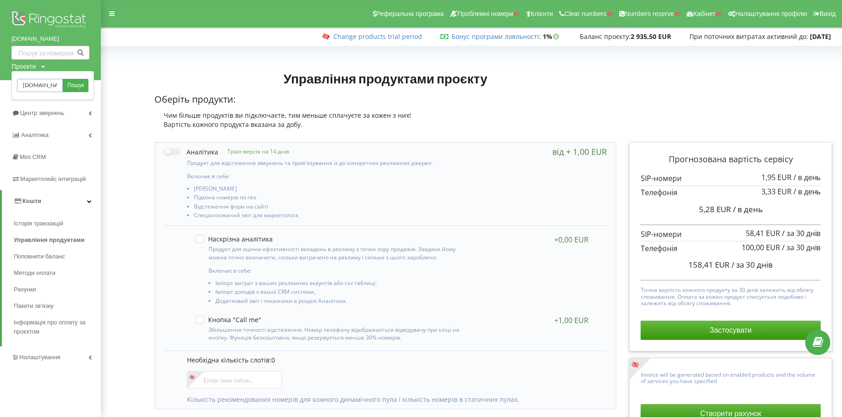
click at [35, 88] on input "[DOMAIN_NAME]" at bounding box center [40, 85] width 46 height 13
type input "[DOMAIN_NAME]"
click at [69, 83] on span "Пошук" at bounding box center [75, 86] width 16 height 8
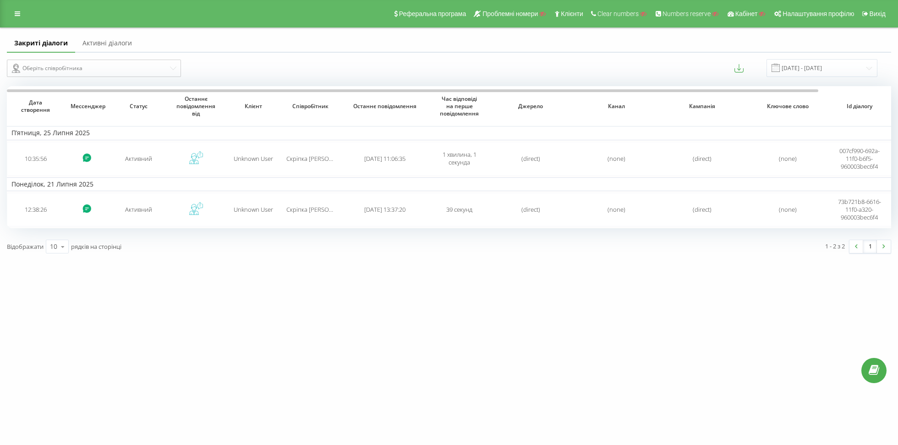
click at [18, 21] on div "Реферальна програма Проблемні номери Клієнти Clear numbers Numbers reserve Кабі…" at bounding box center [449, 13] width 898 height 27
click at [18, 20] on div "Реферальна програма Проблемні номери Клієнти Clear numbers Numbers reserve Кабі…" at bounding box center [449, 13] width 898 height 27
click at [17, 14] on icon at bounding box center [17, 14] width 5 height 6
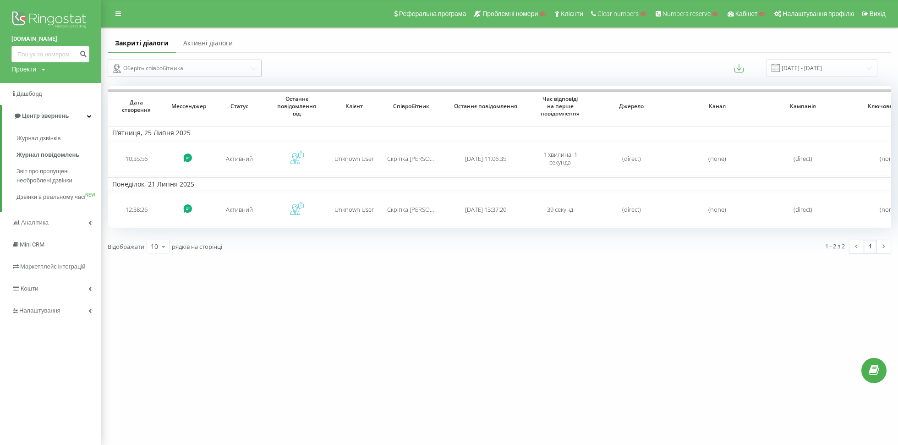
click at [16, 71] on div "Проекти" at bounding box center [23, 69] width 25 height 9
click at [33, 78] on input "text" at bounding box center [37, 83] width 46 height 13
paste input "anthurium.energy"
type input "anthurium.energy"
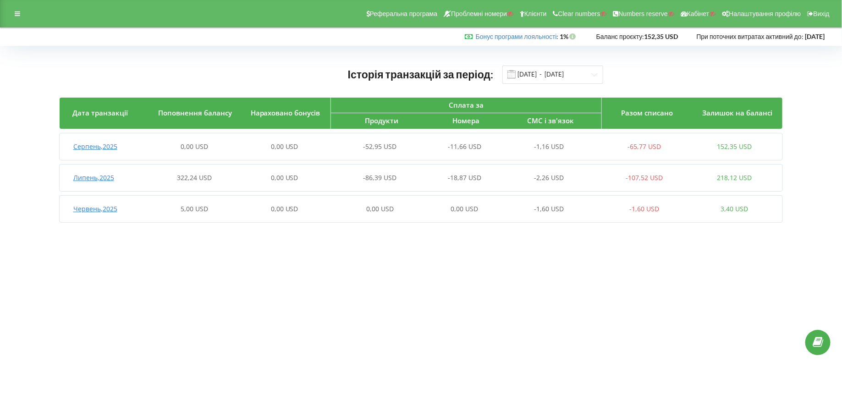
click at [101, 178] on span "Липень , 2025" at bounding box center [93, 177] width 41 height 9
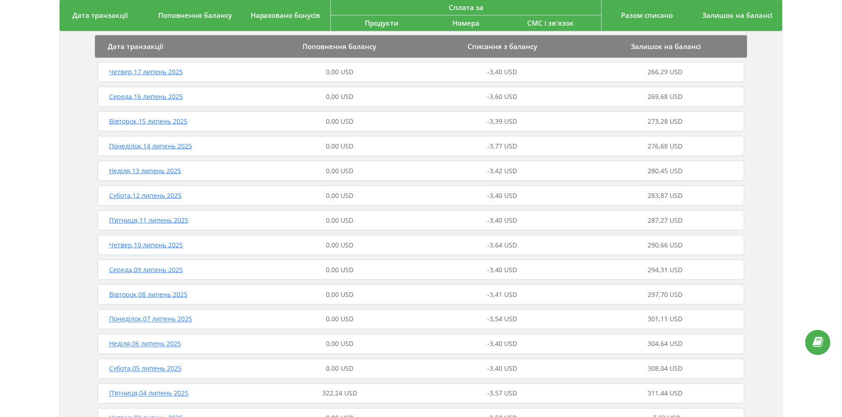
scroll to position [527, 0]
click at [124, 388] on span "П’ятниця , 04 липень 2025" at bounding box center [148, 392] width 79 height 9
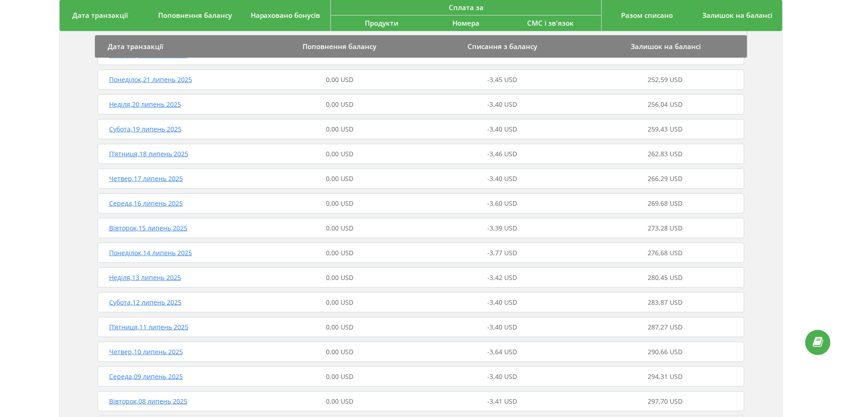
scroll to position [6, 0]
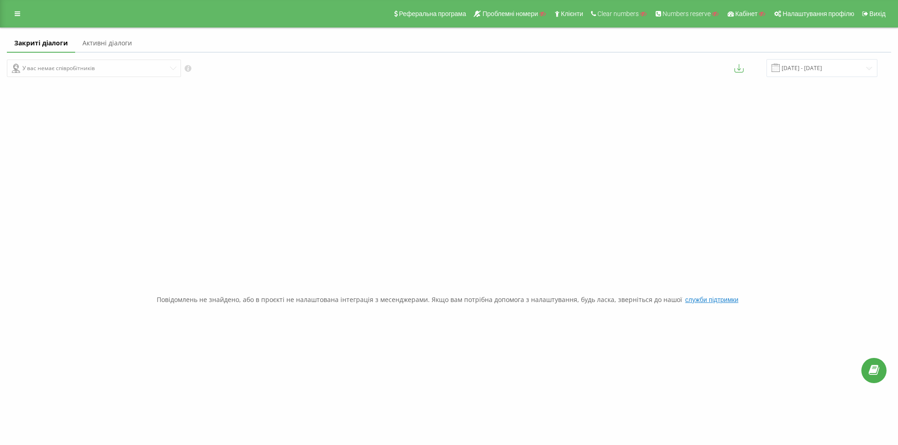
click at [106, 47] on link "Активні діалоги" at bounding box center [107, 43] width 64 height 18
click at [48, 49] on link "Закриті діалоги" at bounding box center [39, 43] width 64 height 18
click at [16, 13] on icon at bounding box center [17, 14] width 5 height 6
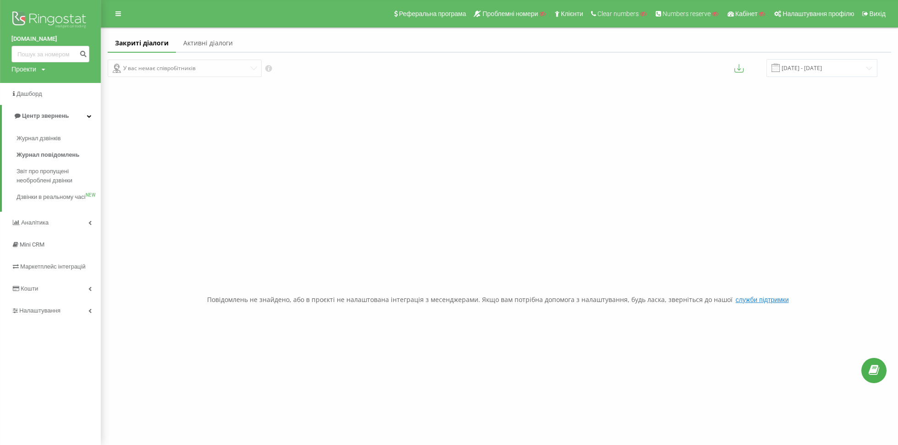
click at [16, 69] on div "Проекти" at bounding box center [23, 69] width 25 height 9
click at [30, 80] on input "text" at bounding box center [37, 83] width 46 height 13
type input "a"
type input "[DOMAIN_NAME]"
click at [77, 79] on link "Пошук" at bounding box center [73, 83] width 27 height 13
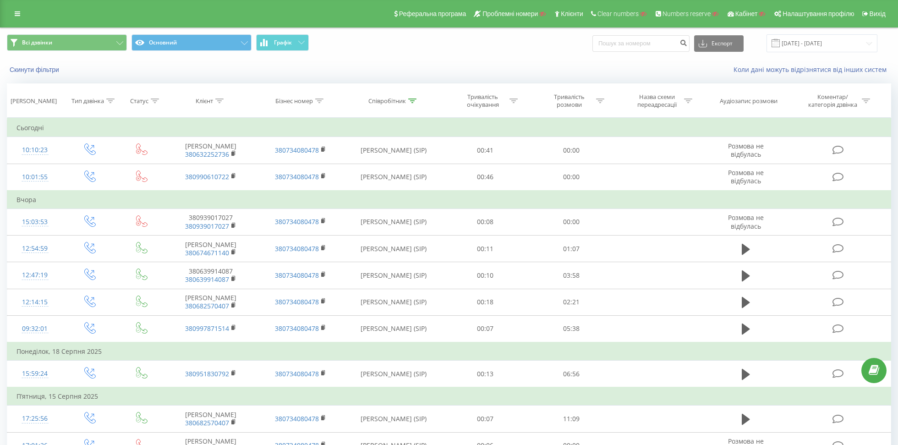
drag, startPoint x: 22, startPoint y: 17, endPoint x: 96, endPoint y: 9, distance: 75.2
click at [21, 17] on link at bounding box center [17, 13] width 16 height 13
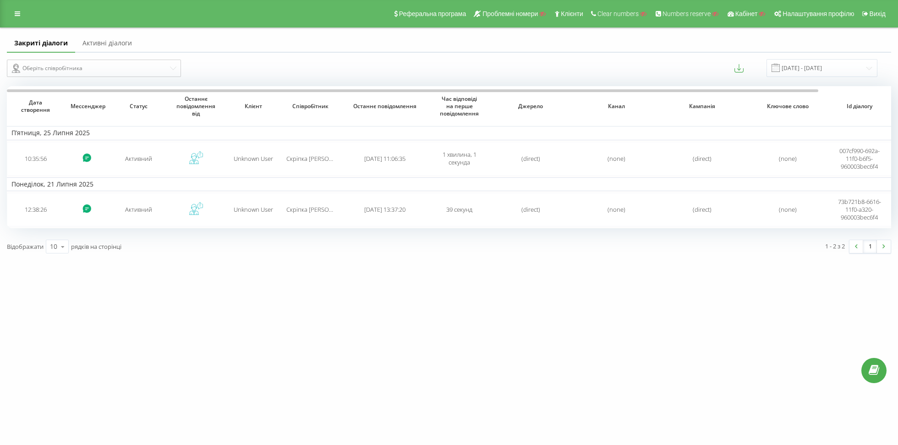
click at [112, 41] on link "Активні діалоги" at bounding box center [107, 43] width 64 height 18
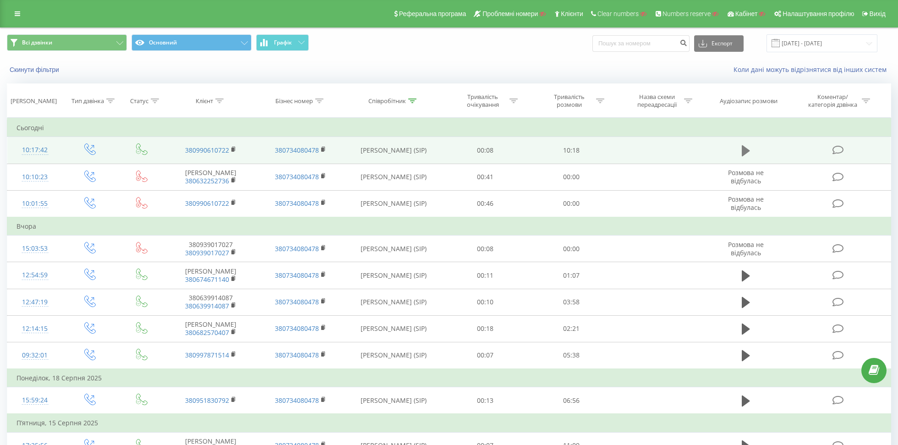
click at [743, 154] on icon at bounding box center [746, 150] width 8 height 11
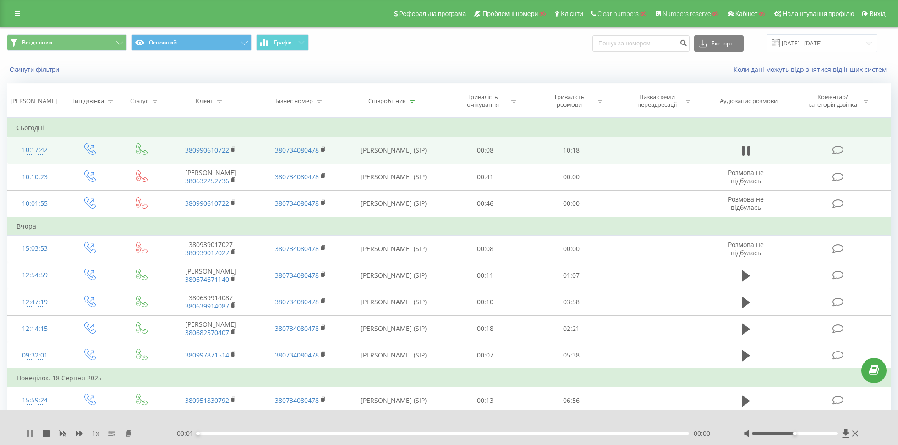
click at [28, 432] on icon at bounding box center [28, 433] width 2 height 7
click at [126, 434] on icon at bounding box center [129, 433] width 8 height 6
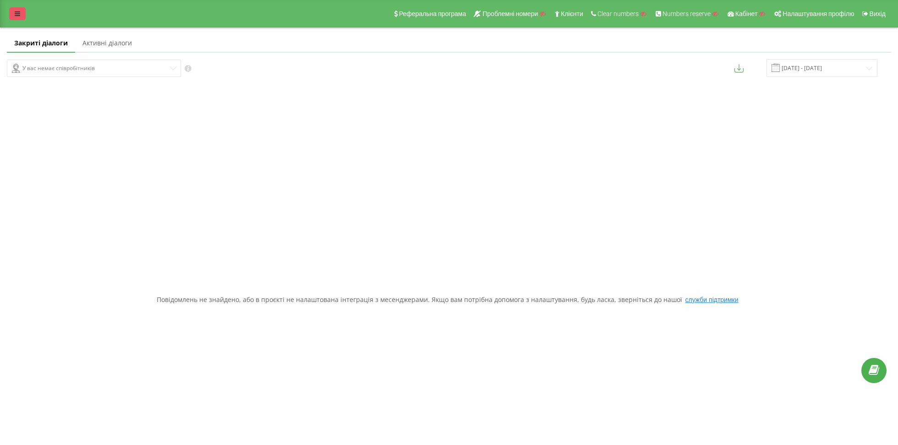
click at [19, 15] on icon at bounding box center [17, 14] width 5 height 6
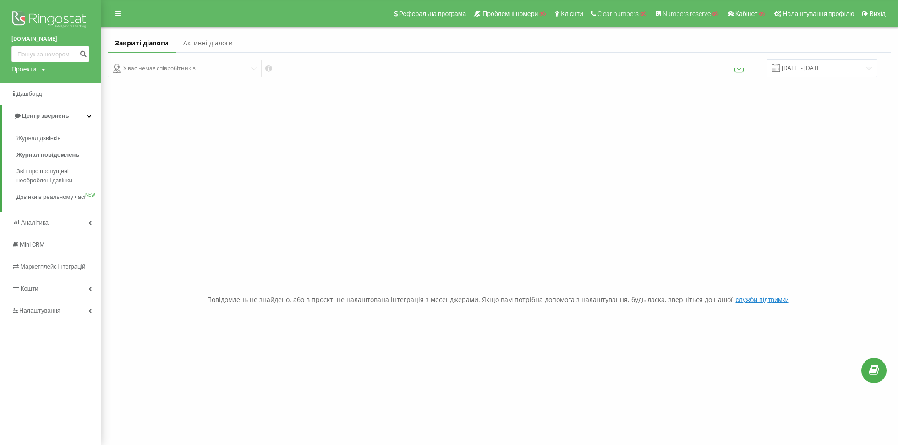
click at [31, 71] on div "Проекти" at bounding box center [23, 69] width 25 height 9
click at [33, 82] on input "text" at bounding box center [37, 83] width 46 height 13
type input "ag-bag.ua"
drag, startPoint x: 19, startPoint y: 83, endPoint x: 66, endPoint y: 83, distance: 46.7
click at [66, 83] on div "ag-bag.ua Пошук" at bounding box center [50, 83] width 73 height 13
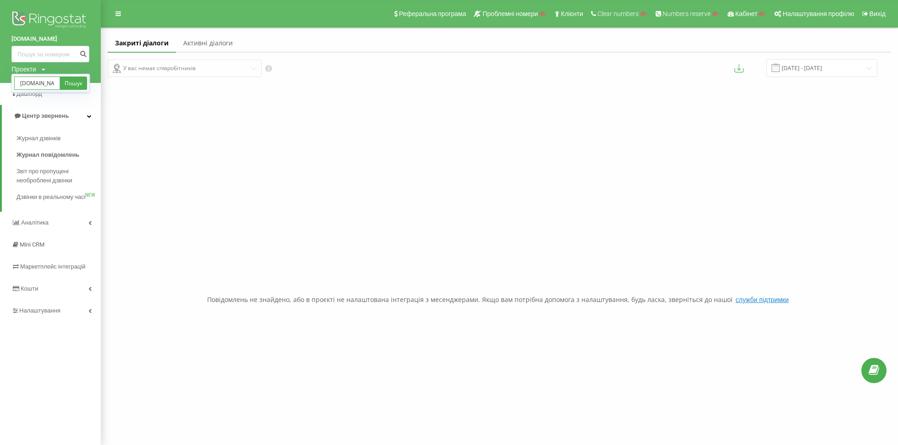
click at [43, 81] on input "ag-bag.ua" at bounding box center [37, 83] width 46 height 13
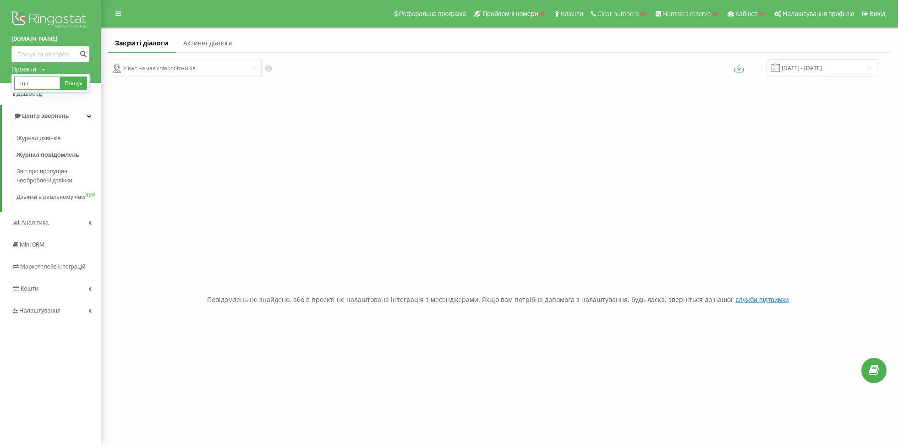
type input "щ"
type input "[DOMAIN_NAME]"
click at [69, 82] on link "Пошук" at bounding box center [73, 83] width 27 height 13
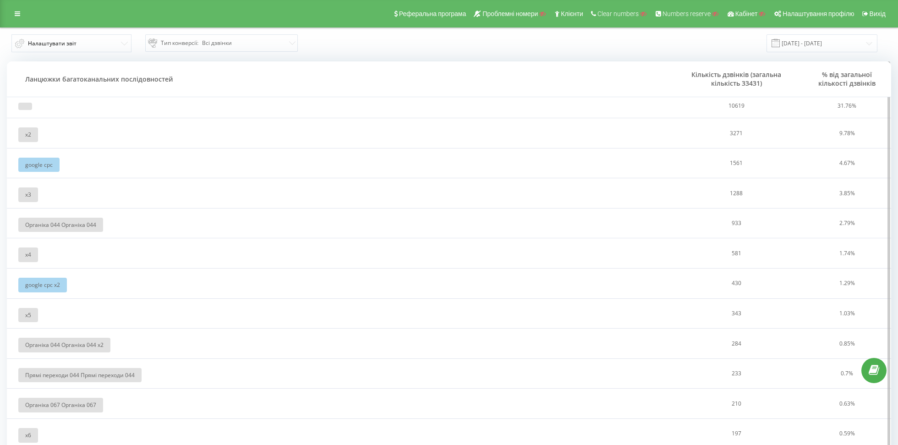
click at [86, 112] on td at bounding box center [339, 97] width 664 height 40
click at [39, 141] on td "x 2" at bounding box center [339, 133] width 664 height 30
click at [29, 137] on span "x 2" at bounding box center [28, 135] width 6 height 8
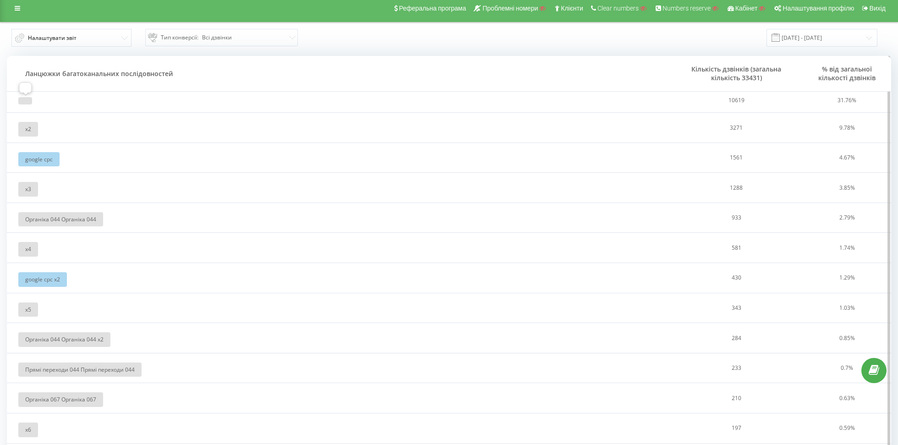
click at [21, 101] on div at bounding box center [25, 100] width 14 height 7
click at [25, 106] on td at bounding box center [339, 92] width 664 height 40
click at [25, 102] on div at bounding box center [25, 100] width 14 height 7
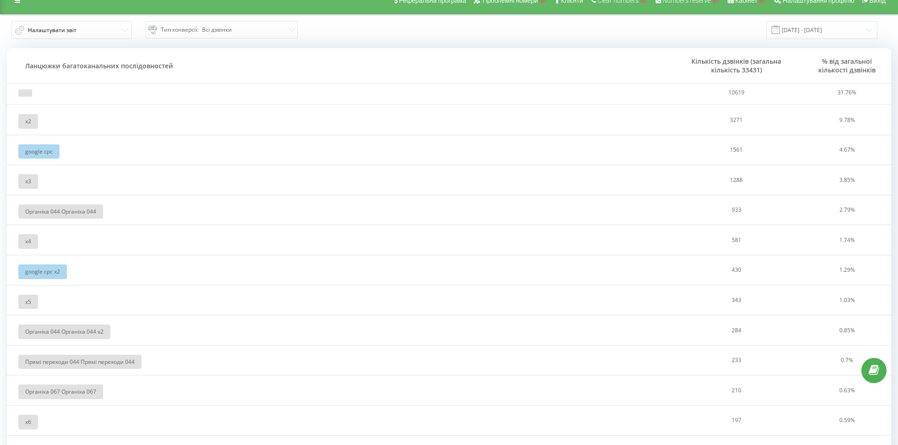
scroll to position [0, 0]
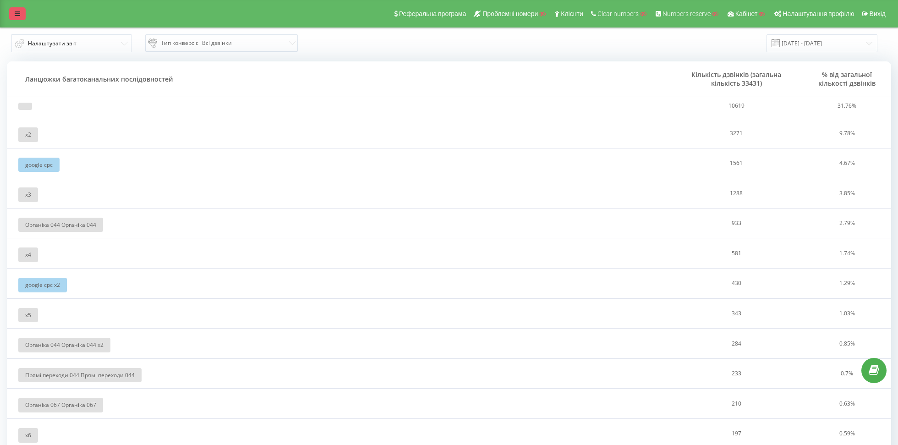
click at [14, 16] on link at bounding box center [17, 13] width 16 height 13
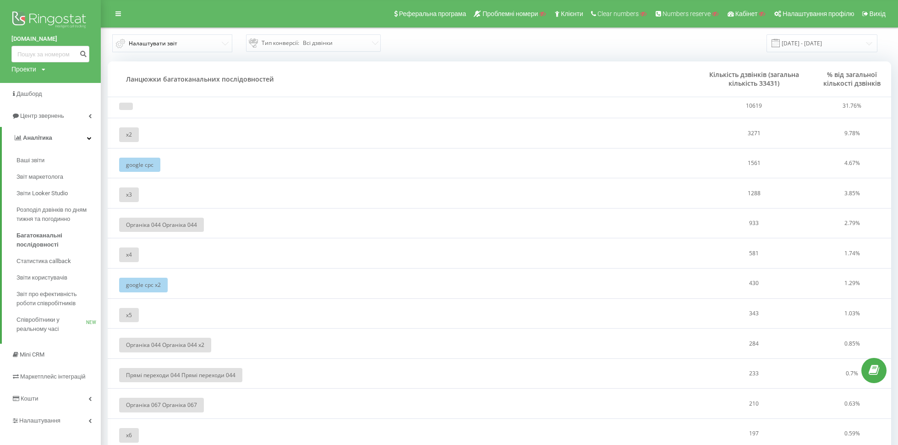
drag, startPoint x: 3, startPoint y: 35, endPoint x: 99, endPoint y: 35, distance: 96.2
click at [99, 35] on div "oxford-med.com.ua Проекти Пошук" at bounding box center [50, 41] width 101 height 83
copy link "[DOMAIN_NAME]"
click at [280, 48] on span "Тип конверсії :" at bounding box center [281, 43] width 38 height 11
click at [293, 38] on span "Тип конверсії :" at bounding box center [281, 43] width 38 height 11
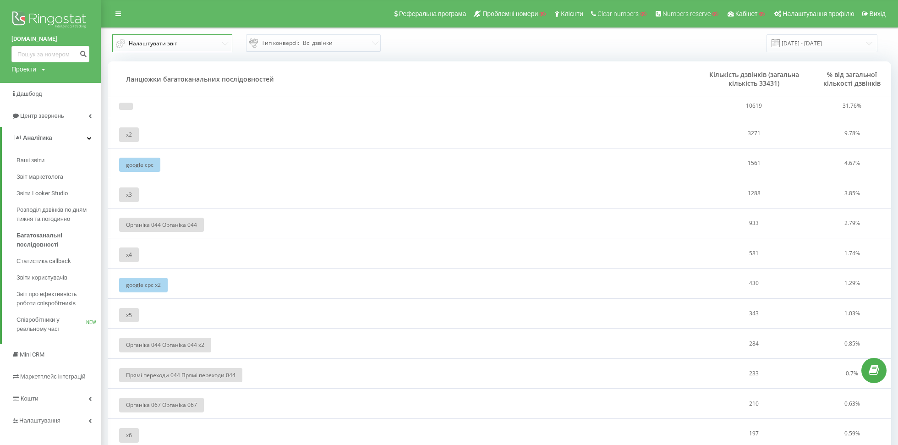
click at [177, 40] on button "Налаштувати звіт" at bounding box center [172, 43] width 120 height 18
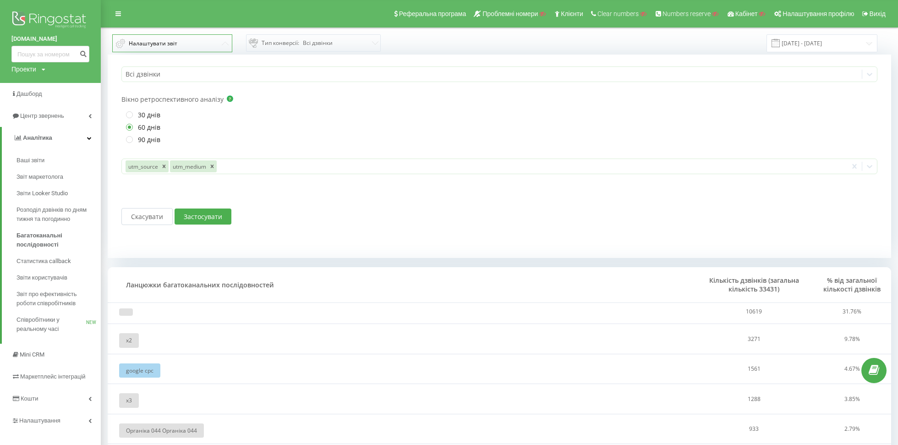
click at [179, 41] on button "Налаштувати звіт" at bounding box center [172, 43] width 120 height 18
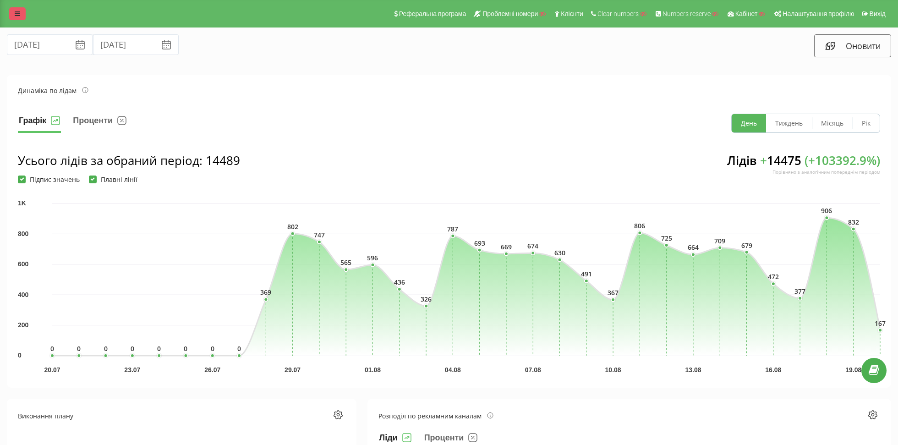
click at [10, 18] on link at bounding box center [17, 13] width 16 height 13
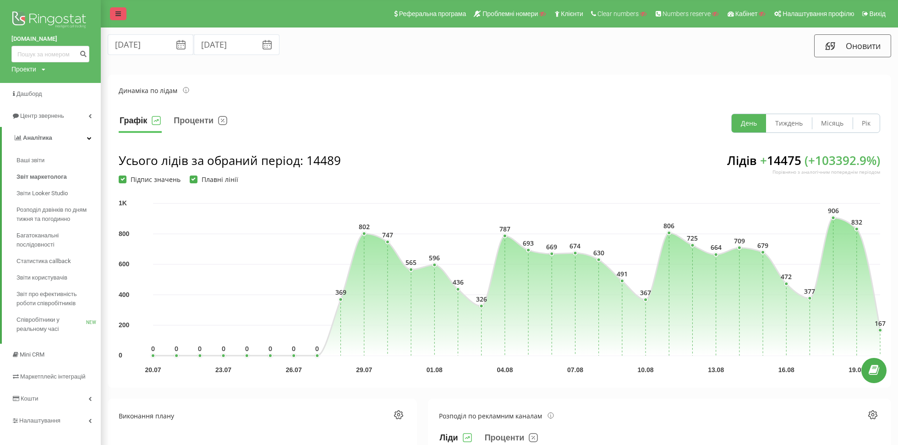
click at [115, 14] on icon at bounding box center [117, 14] width 5 height 6
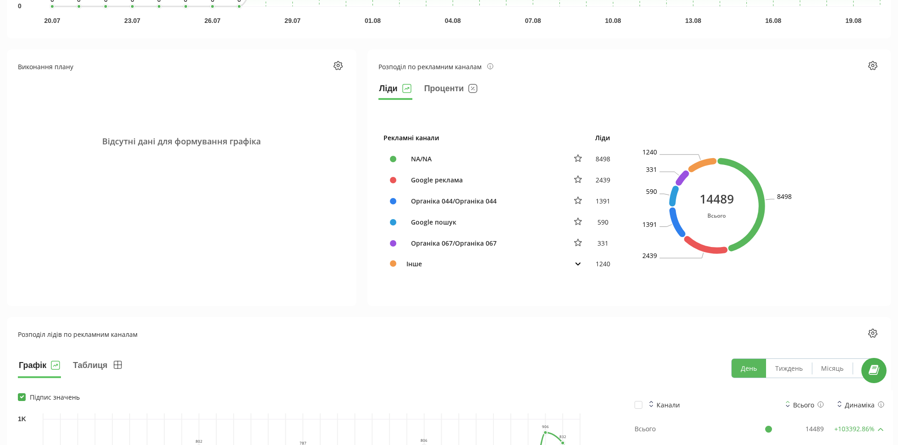
scroll to position [350, 0]
click at [407, 259] on td "Інше" at bounding box center [483, 263] width 165 height 20
